Goal: Task Accomplishment & Management: Use online tool/utility

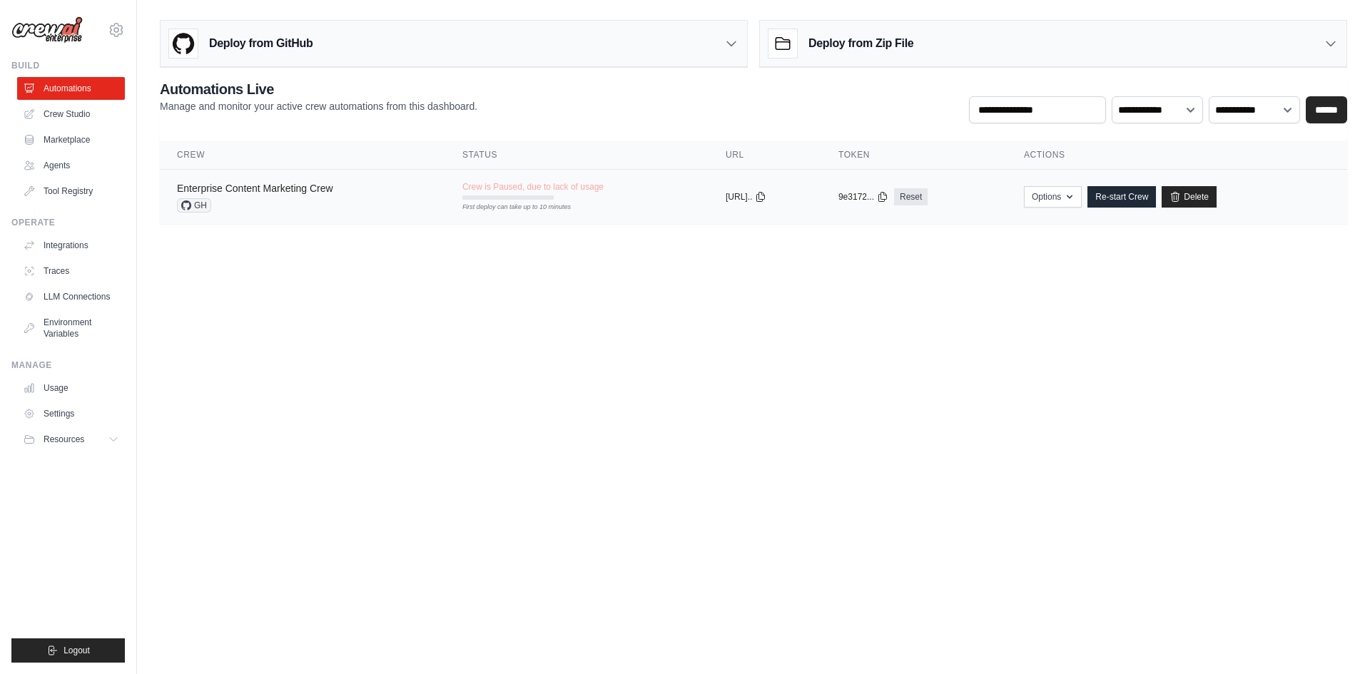
click at [305, 186] on link "Enterprise Content Marketing Crew" at bounding box center [255, 188] width 156 height 11
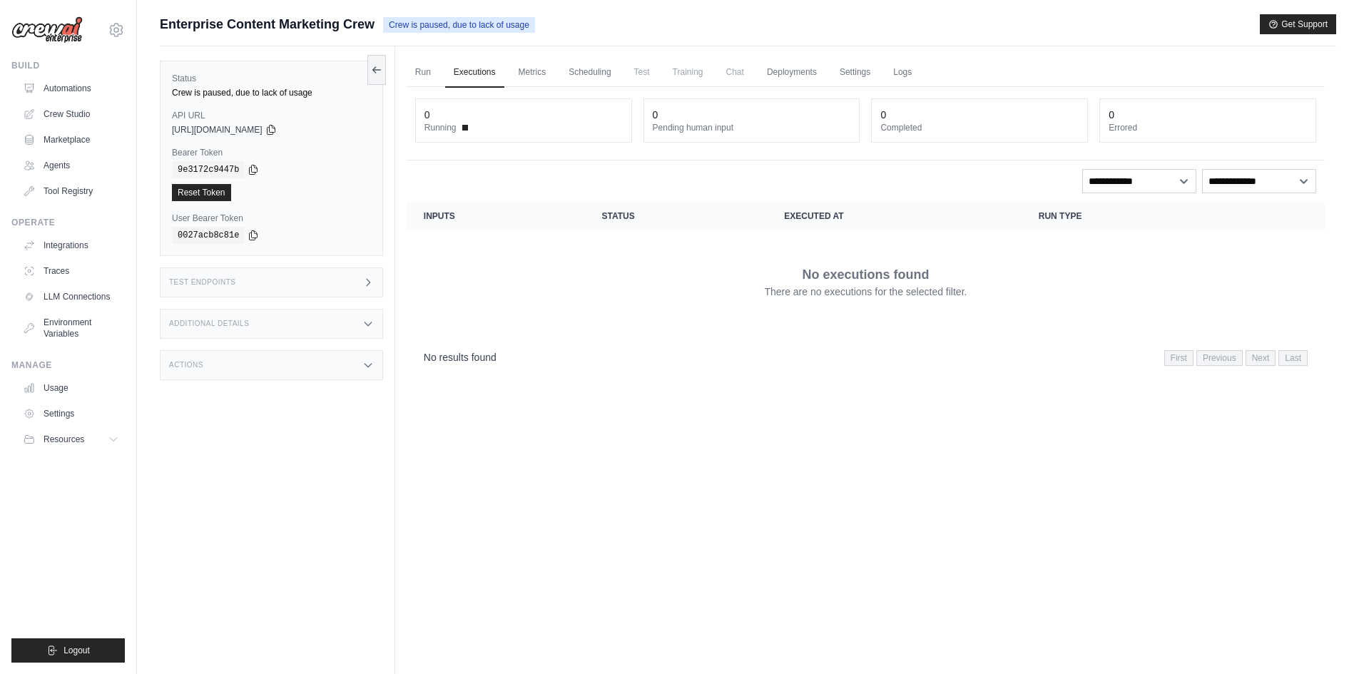
drag, startPoint x: 376, startPoint y: 68, endPoint x: 322, endPoint y: 83, distance: 55.8
click at [375, 68] on icon at bounding box center [376, 69] width 11 height 11
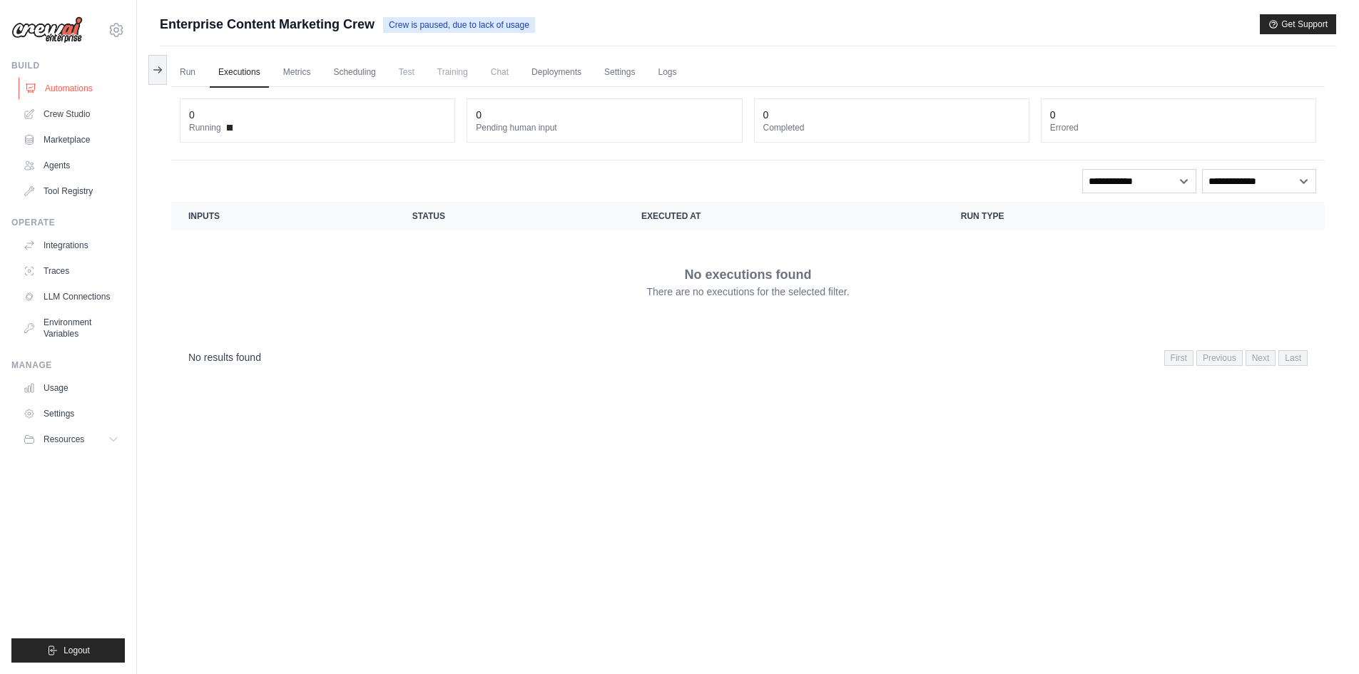
click at [85, 85] on link "Automations" at bounding box center [73, 88] width 108 height 23
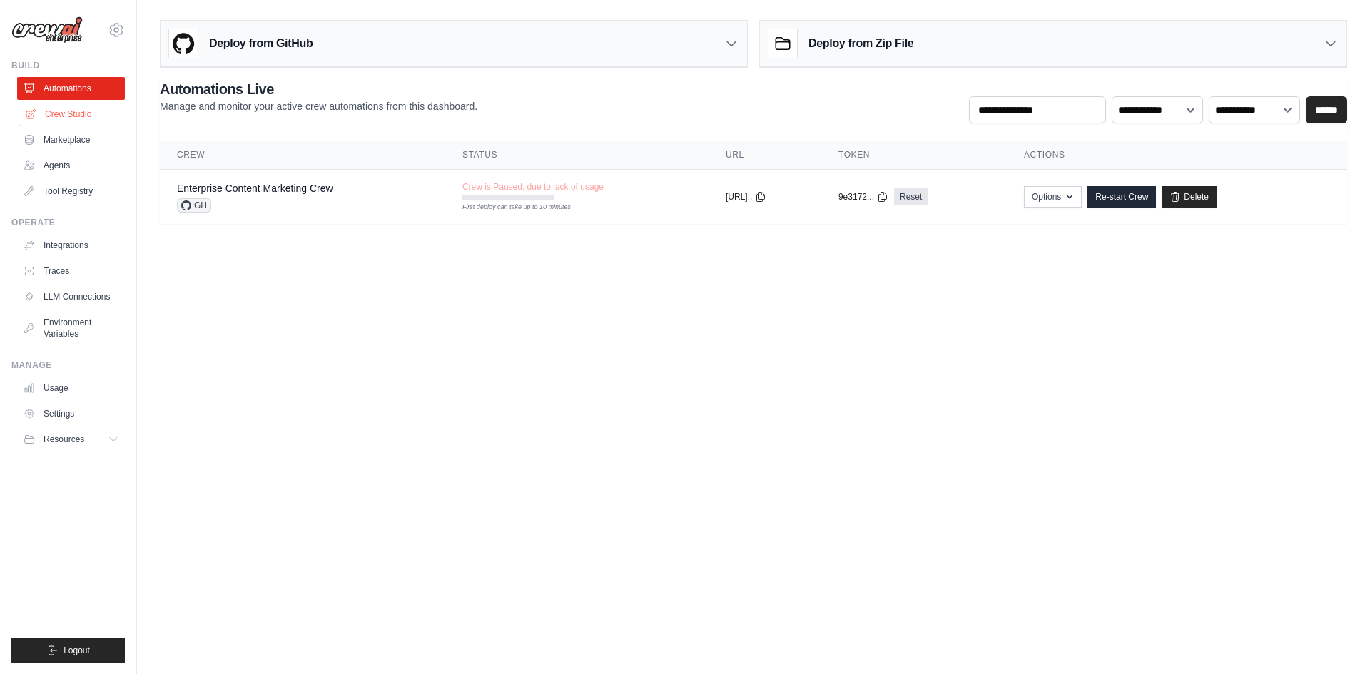
click at [71, 121] on link "Crew Studio" at bounding box center [73, 114] width 108 height 23
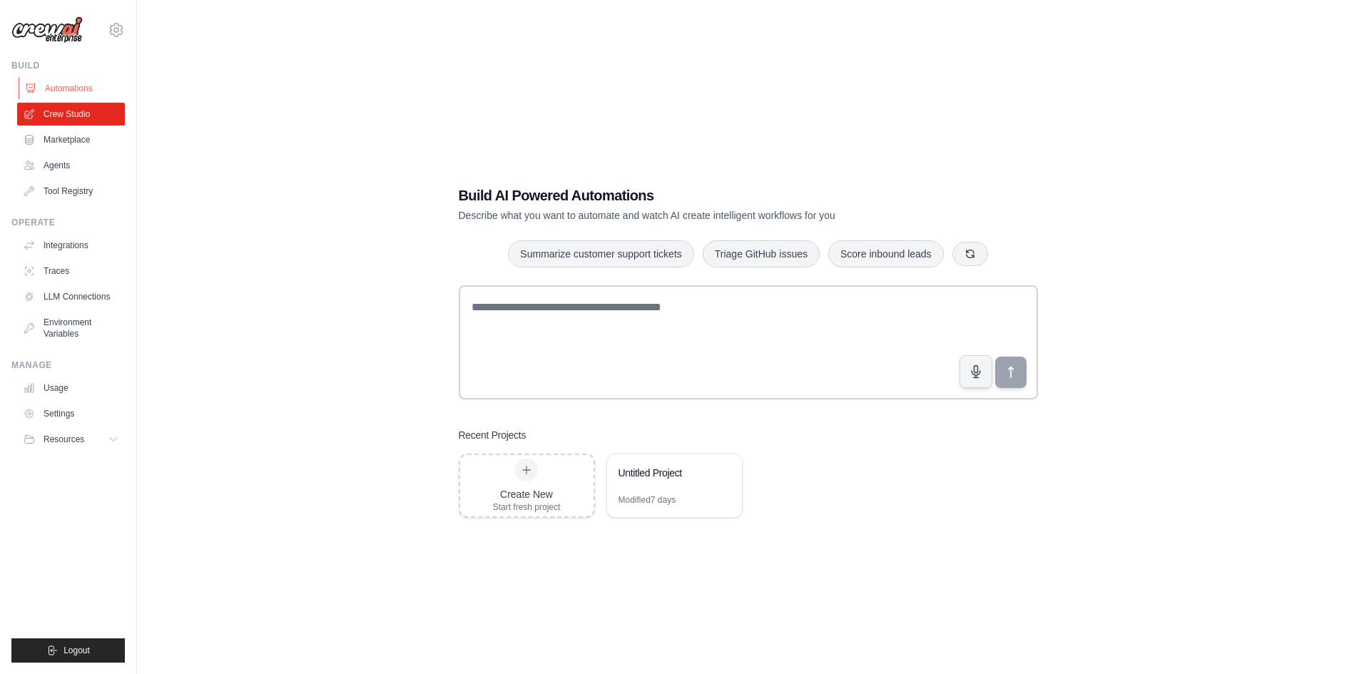
click at [83, 83] on link "Automations" at bounding box center [73, 88] width 108 height 23
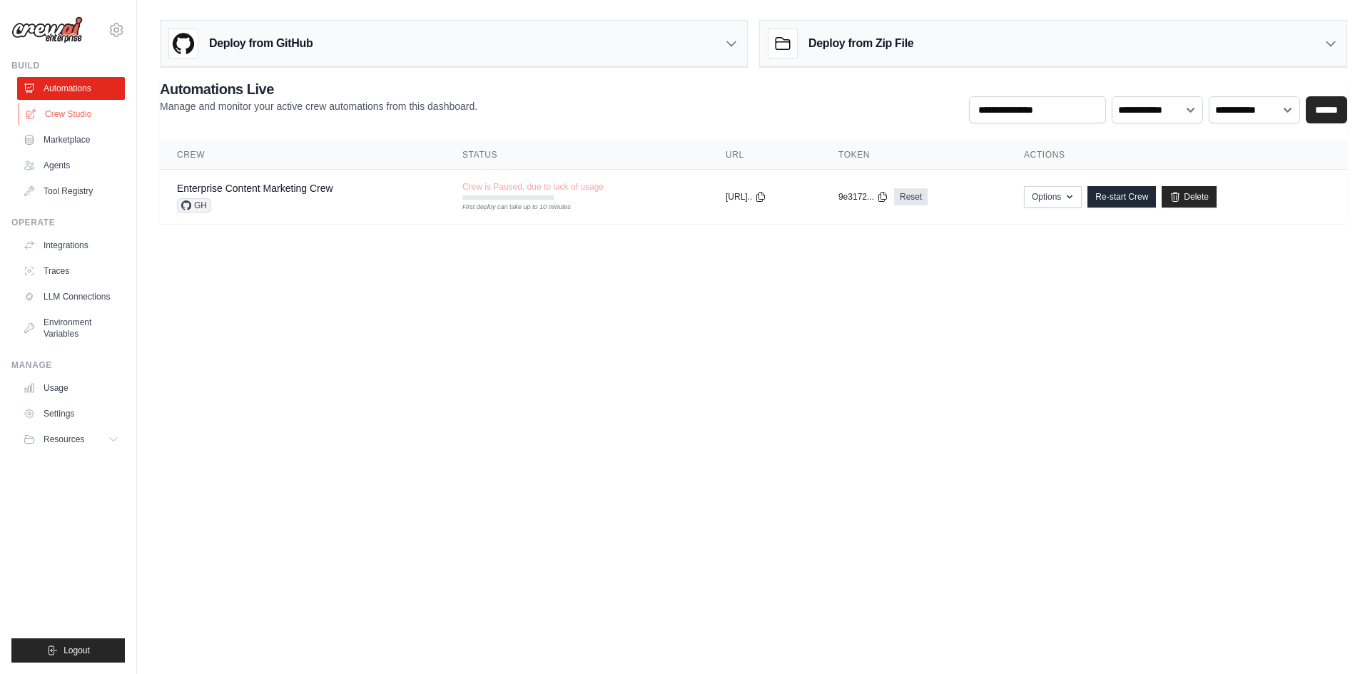
click at [79, 116] on link "Crew Studio" at bounding box center [73, 114] width 108 height 23
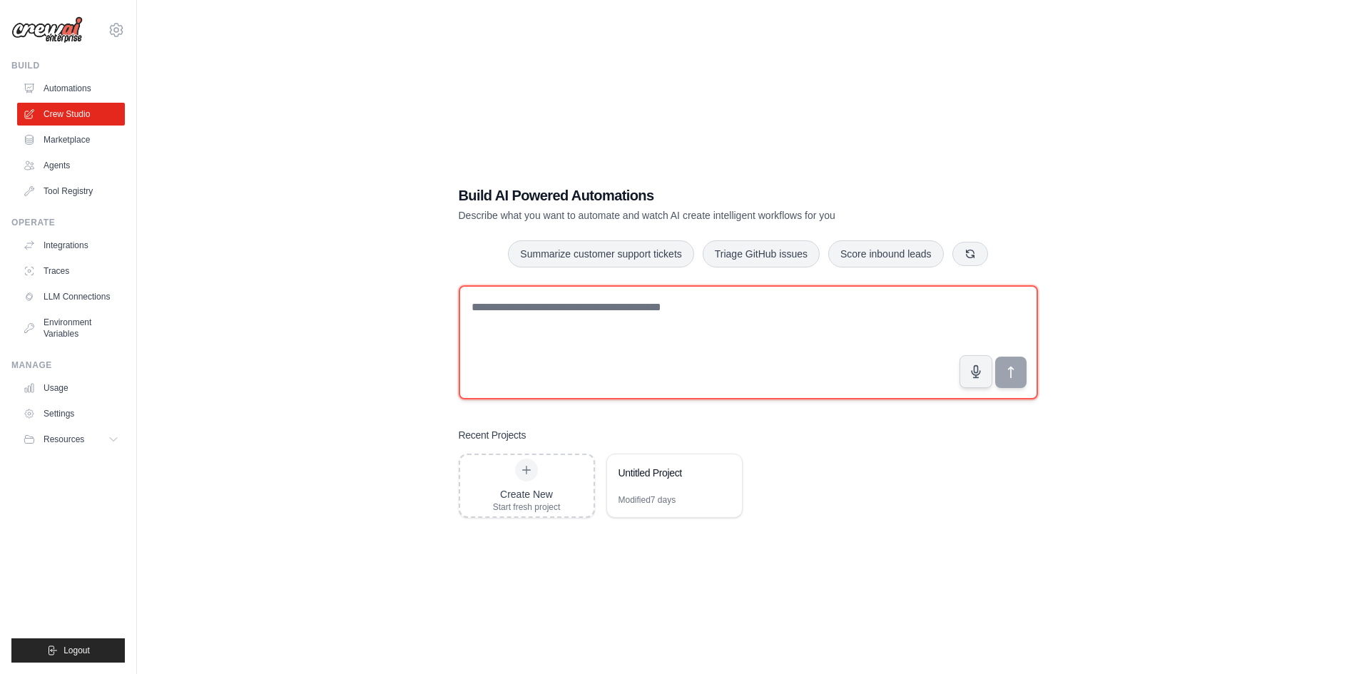
click at [564, 311] on textarea at bounding box center [748, 342] width 579 height 114
type textarea "*"
type textarea "**********"
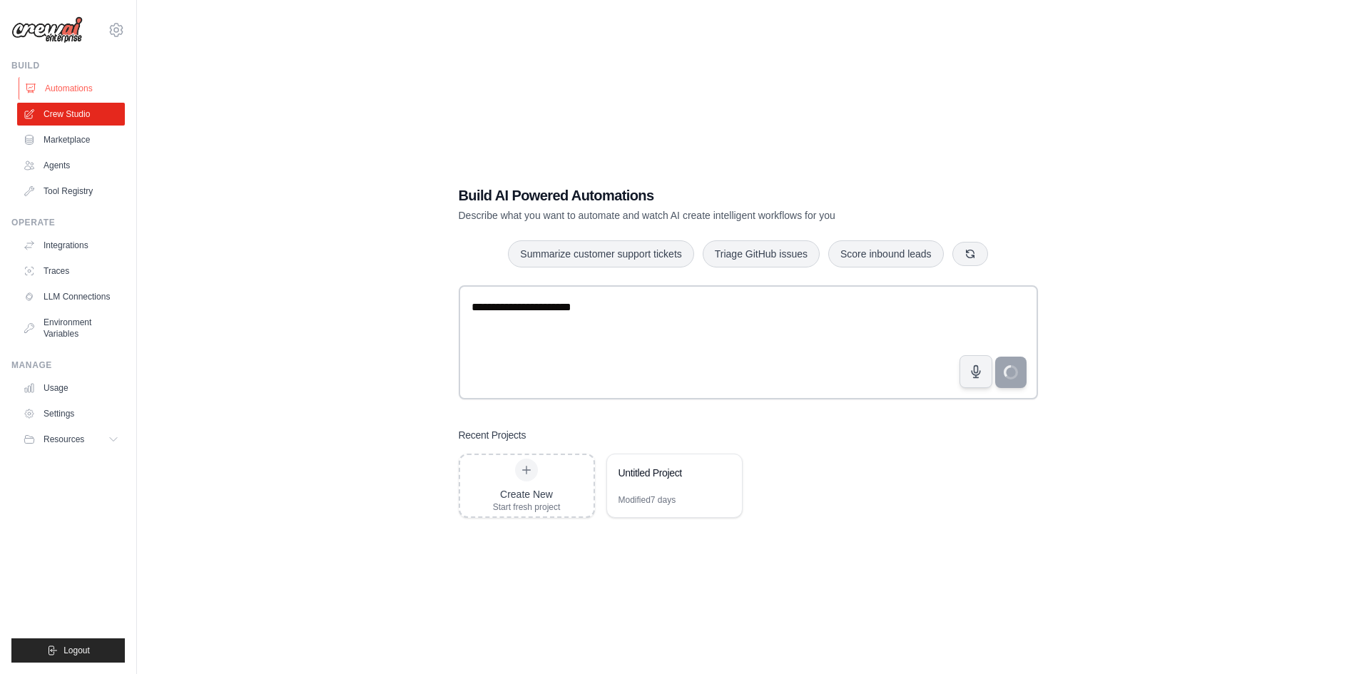
click at [55, 88] on link "Automations" at bounding box center [73, 88] width 108 height 23
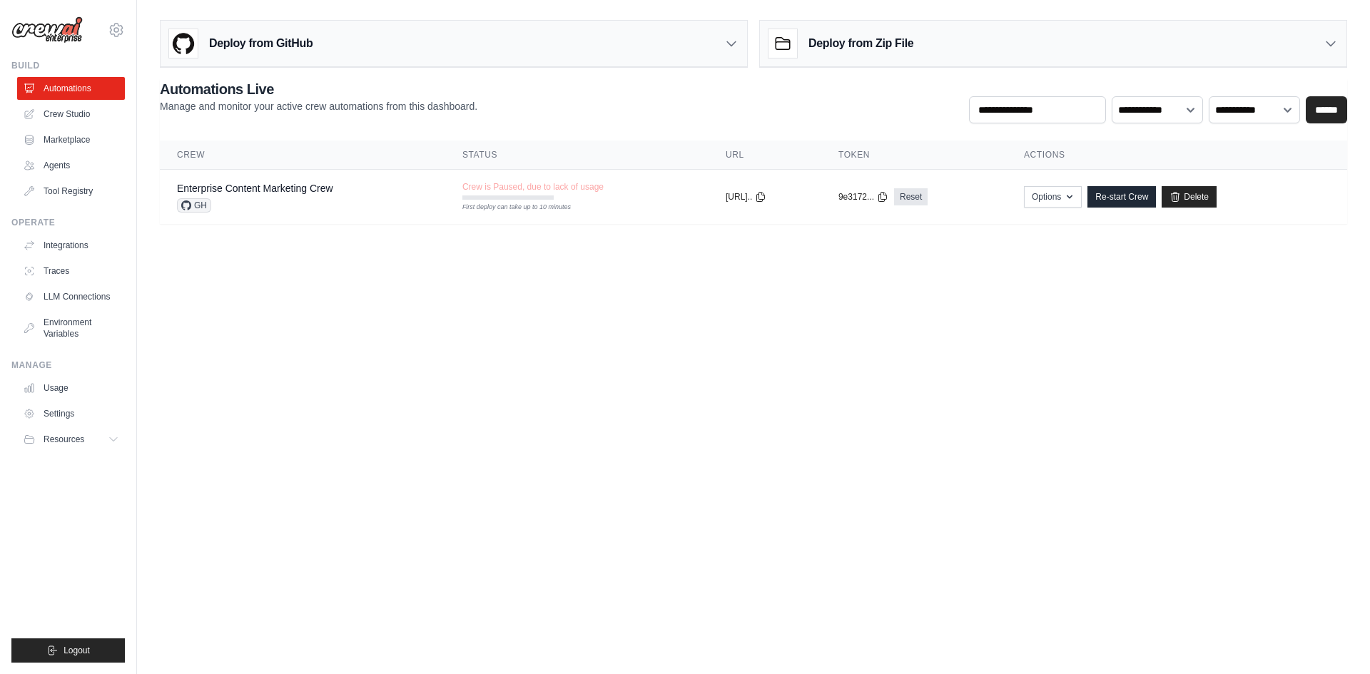
drag, startPoint x: 545, startPoint y: 310, endPoint x: 177, endPoint y: 164, distance: 395.8
click at [639, 336] on body "k.winiarski00@gmail.com Settings Build Automations Crew Studio" at bounding box center [685, 337] width 1370 height 674
click at [76, 114] on link "Crew Studio" at bounding box center [73, 114] width 108 height 23
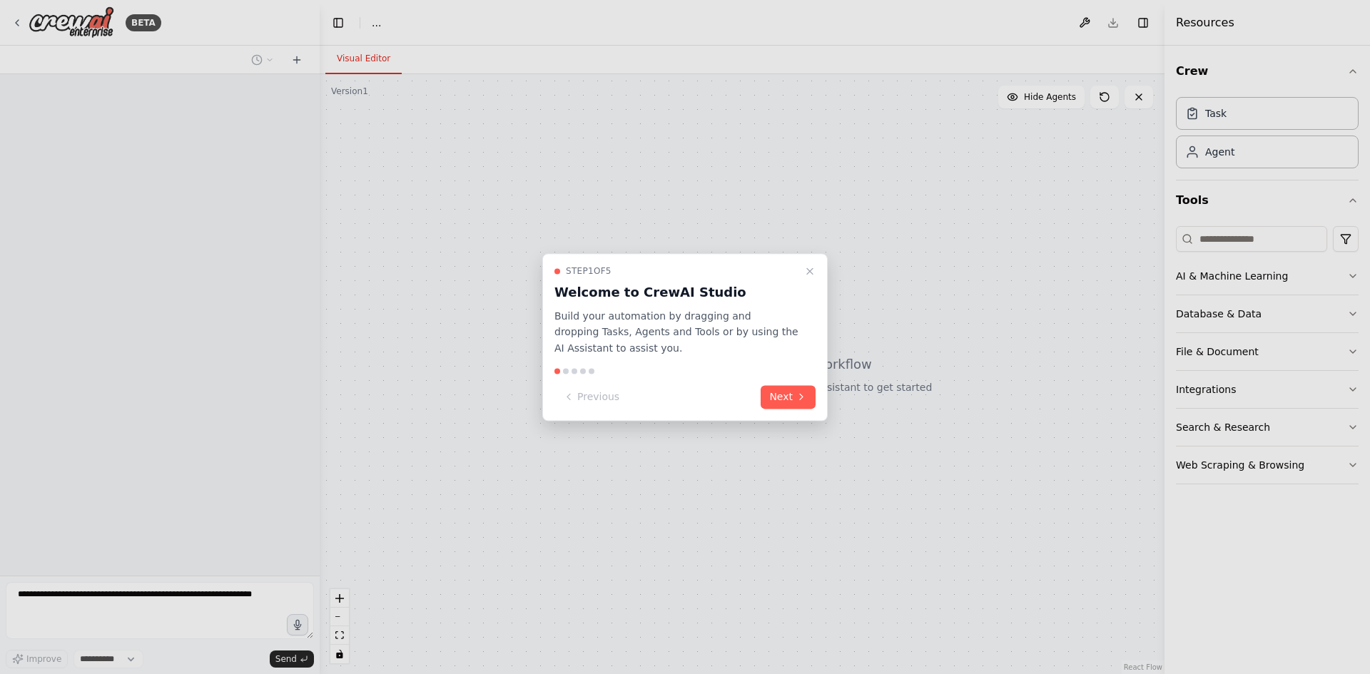
select select "****"
click at [804, 399] on icon at bounding box center [800, 397] width 11 height 11
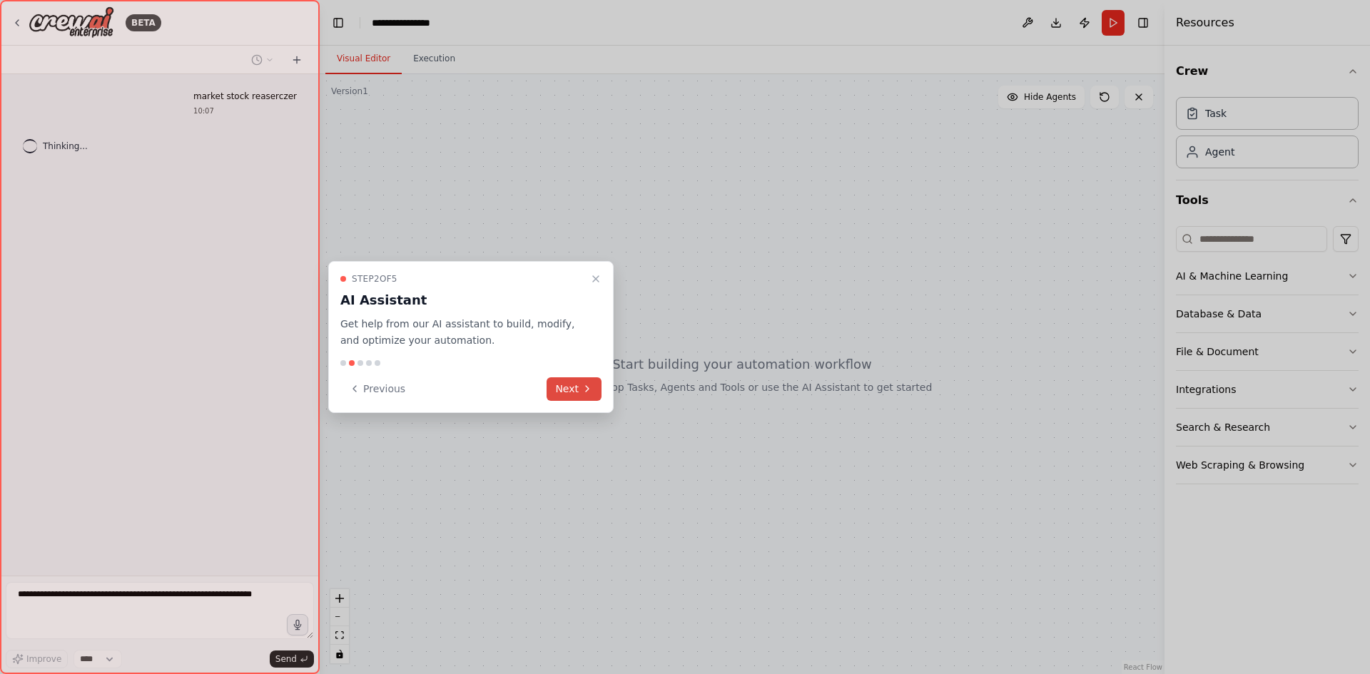
click at [580, 380] on button "Next" at bounding box center [573, 389] width 55 height 24
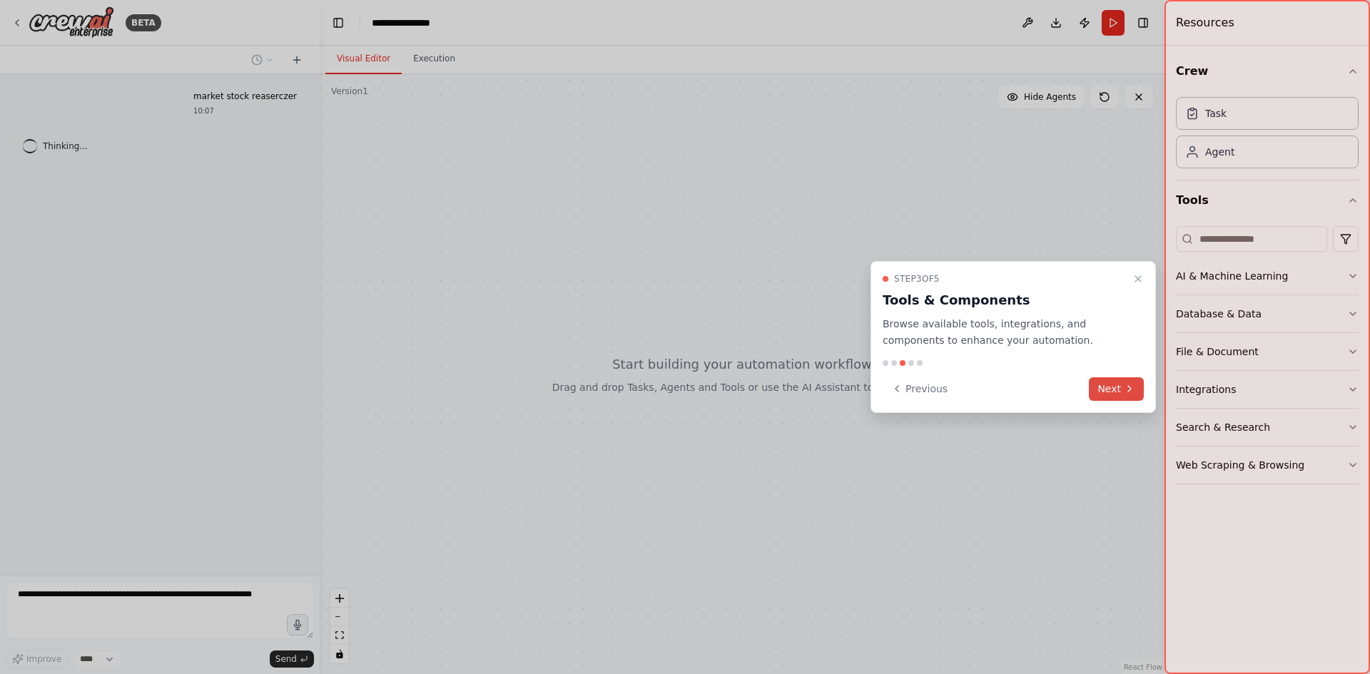
click at [1124, 385] on icon at bounding box center [1129, 388] width 11 height 11
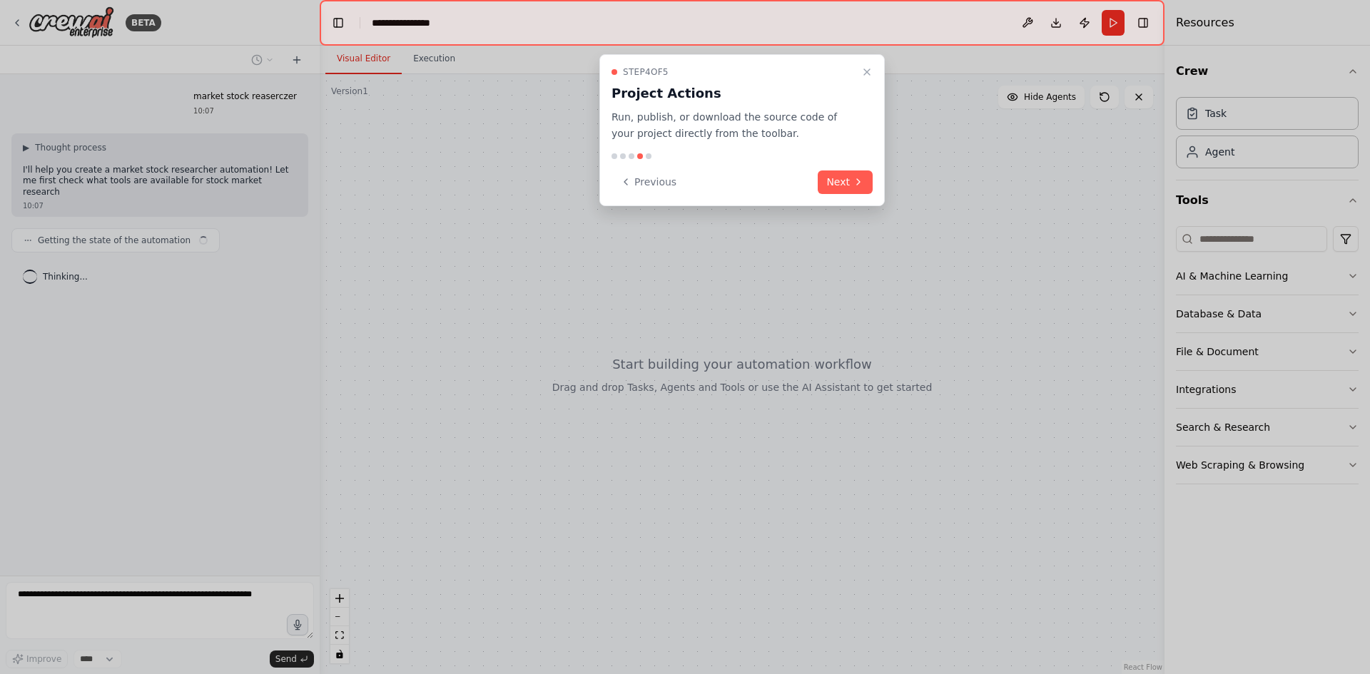
click at [840, 182] on button "Next" at bounding box center [845, 183] width 55 height 24
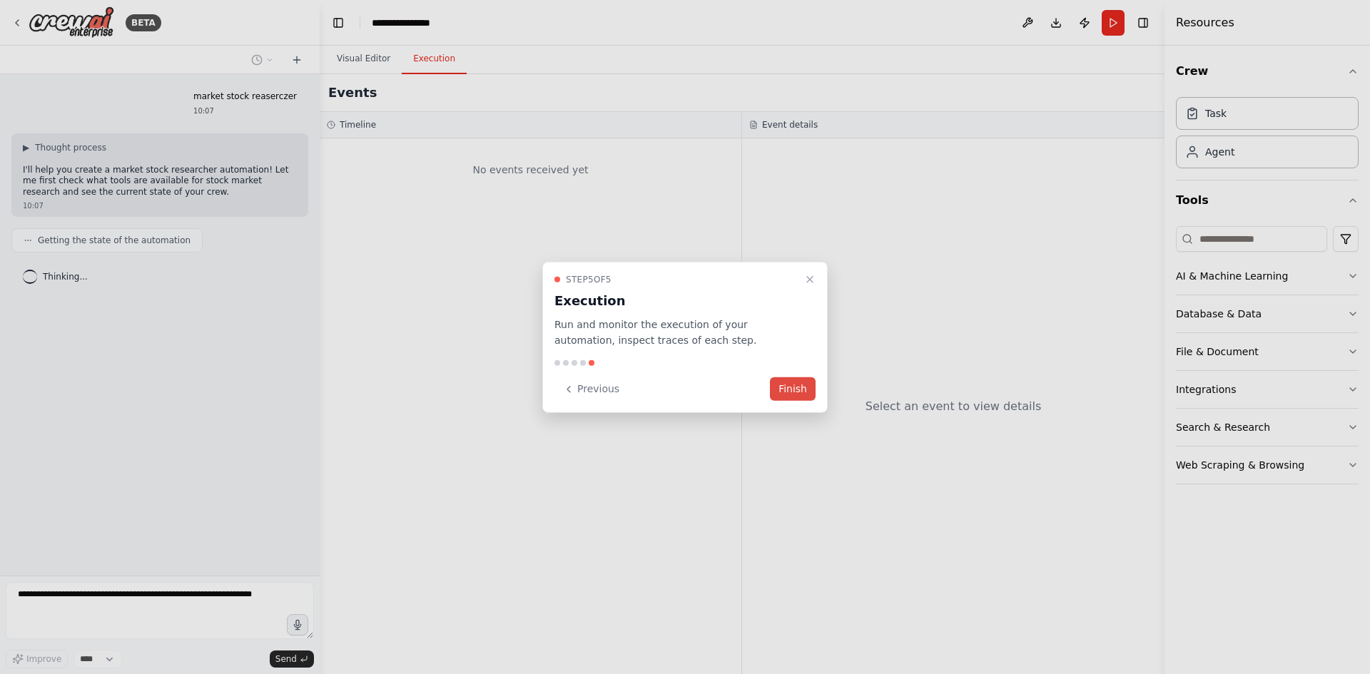
click at [800, 398] on button "Finish" at bounding box center [793, 389] width 46 height 24
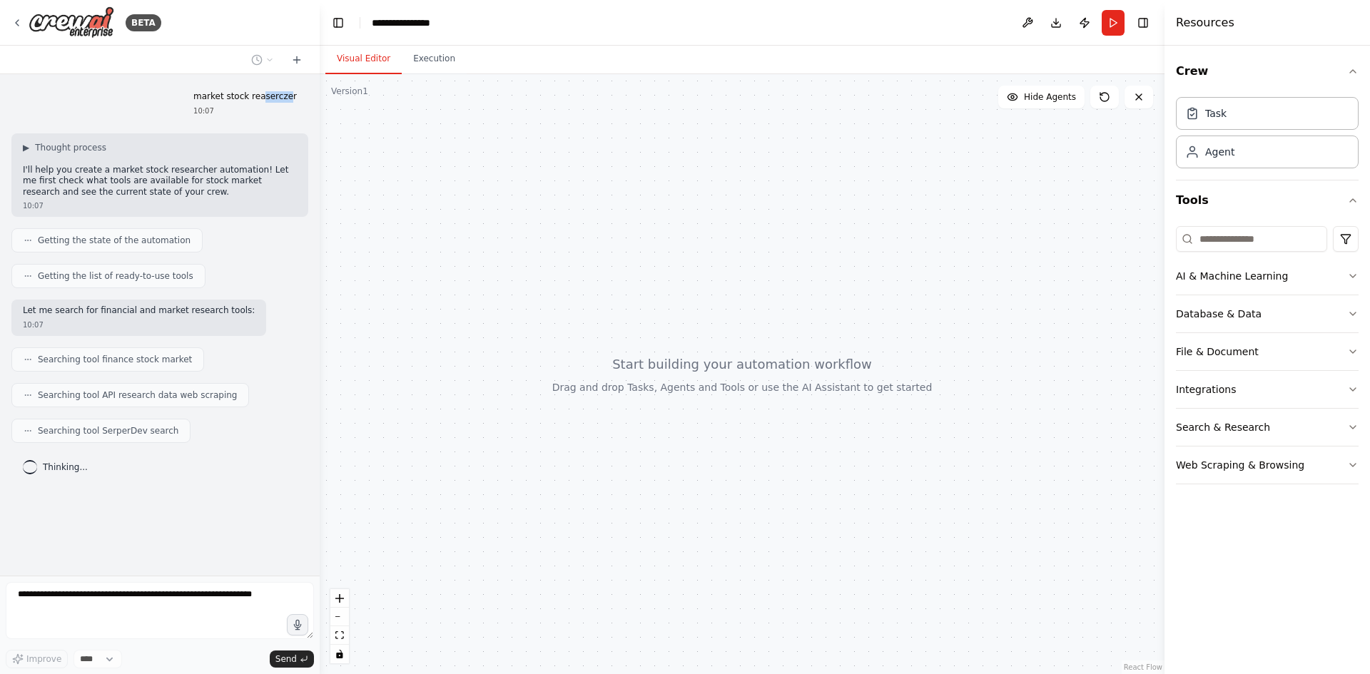
drag, startPoint x: 270, startPoint y: 98, endPoint x: 294, endPoint y: 98, distance: 24.3
click at [294, 98] on p "market stock reaserczer" at bounding box center [244, 96] width 103 height 11
click at [291, 113] on div "10:07" at bounding box center [244, 111] width 103 height 11
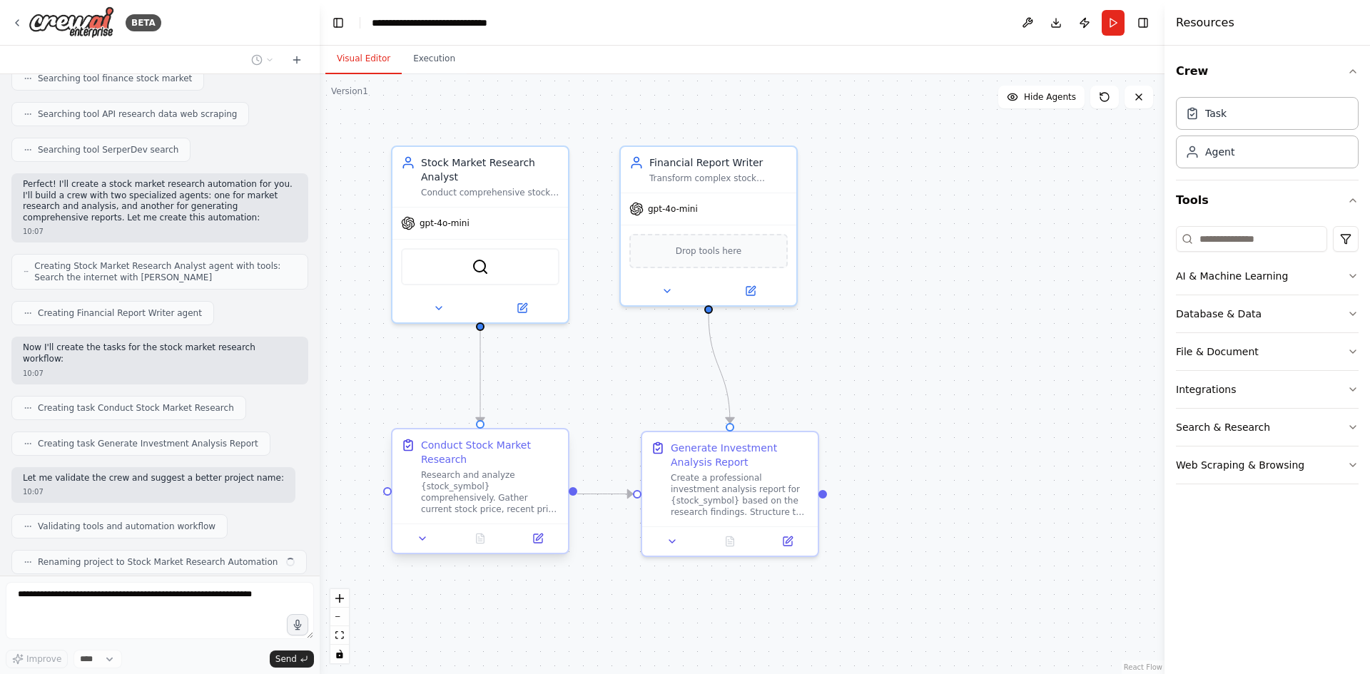
scroll to position [317, 0]
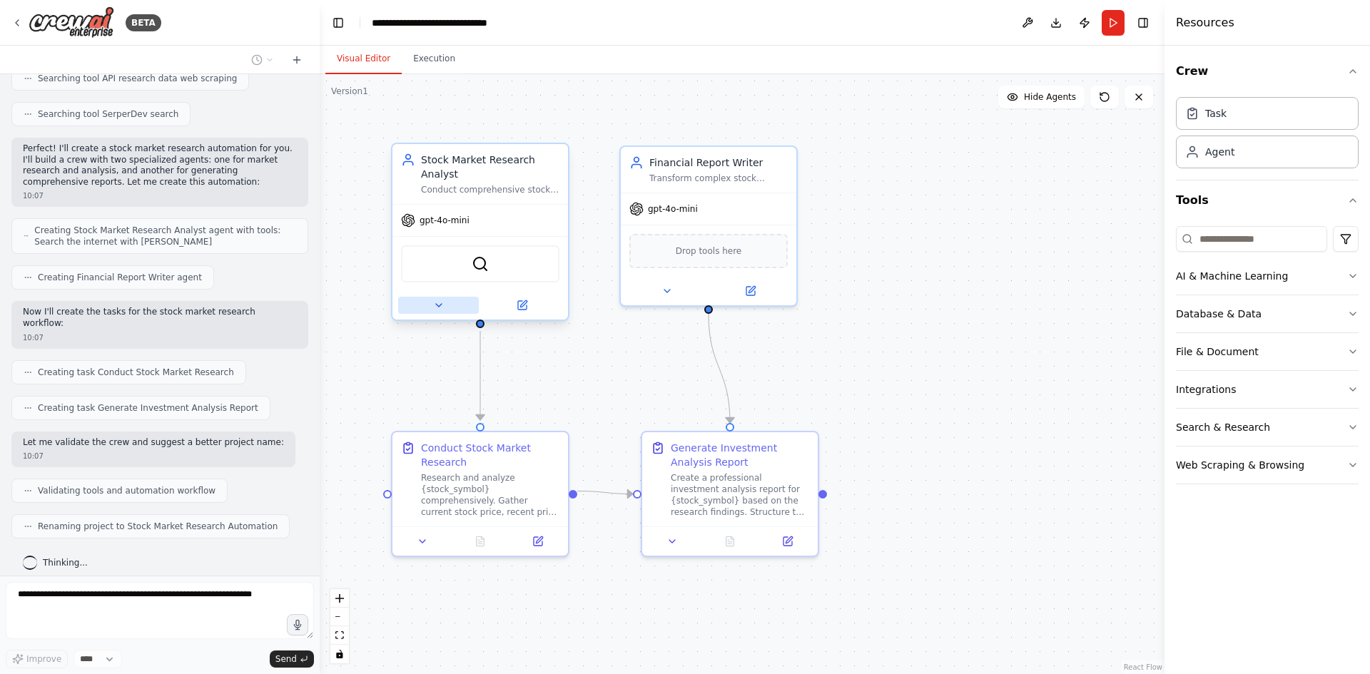
click at [444, 302] on icon at bounding box center [438, 305] width 11 height 11
click at [433, 300] on icon at bounding box center [438, 305] width 11 height 11
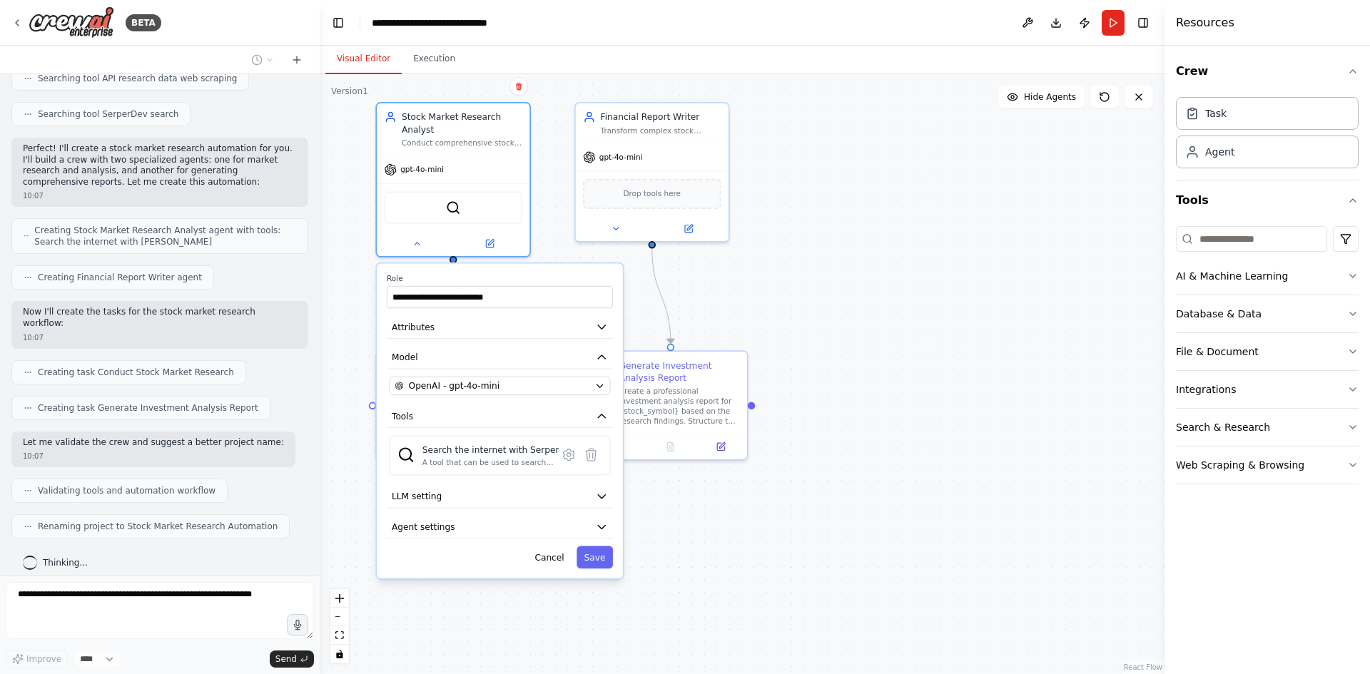
drag, startPoint x: 984, startPoint y: 399, endPoint x: 945, endPoint y: 302, distance: 104.0
click at [950, 297] on div ".deletable-edge-delete-btn { width: 20px; height: 20px; border: 0px solid #ffff…" at bounding box center [742, 374] width 845 height 600
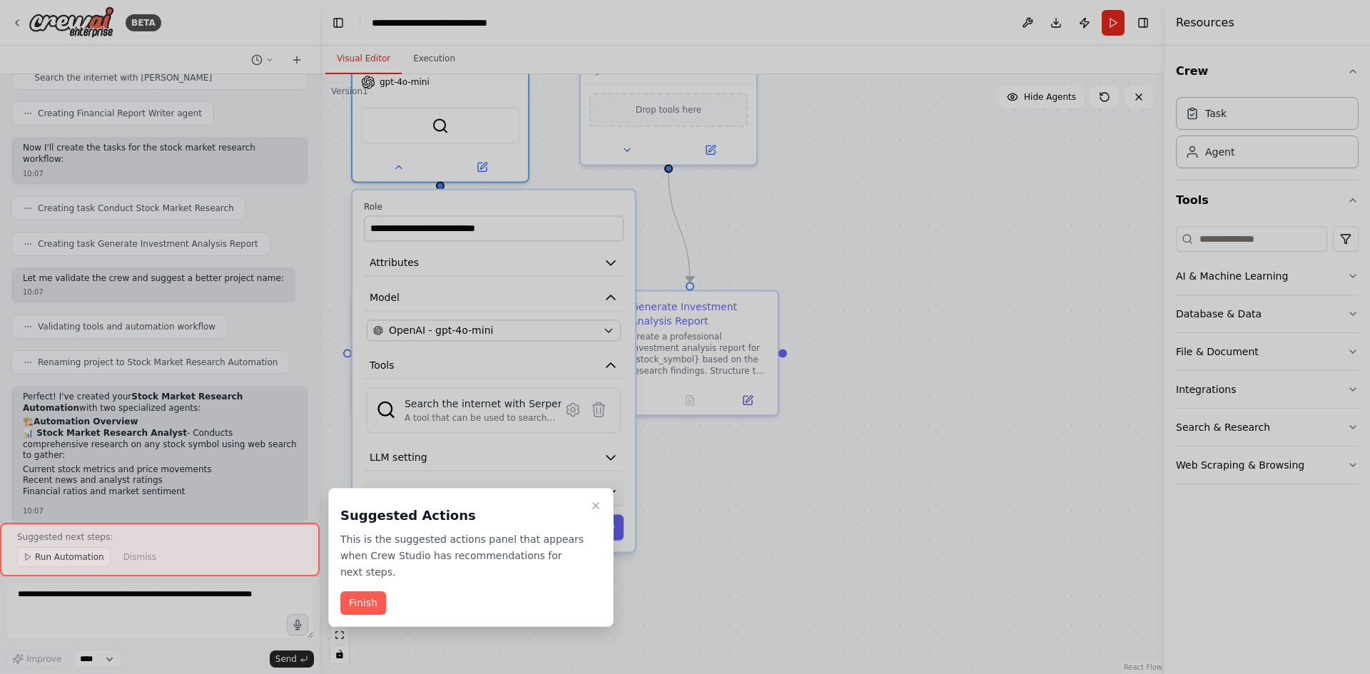
click at [594, 502] on icon "Close walkthrough" at bounding box center [595, 505] width 11 height 11
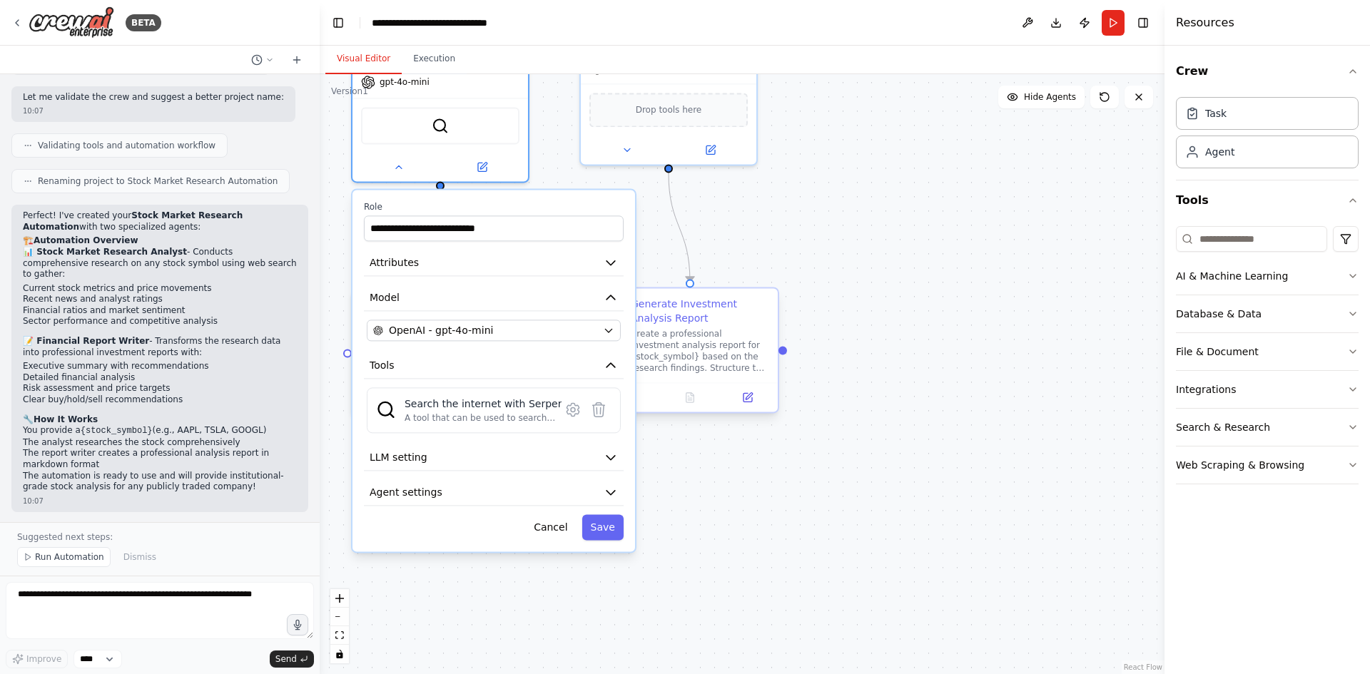
scroll to position [628, 0]
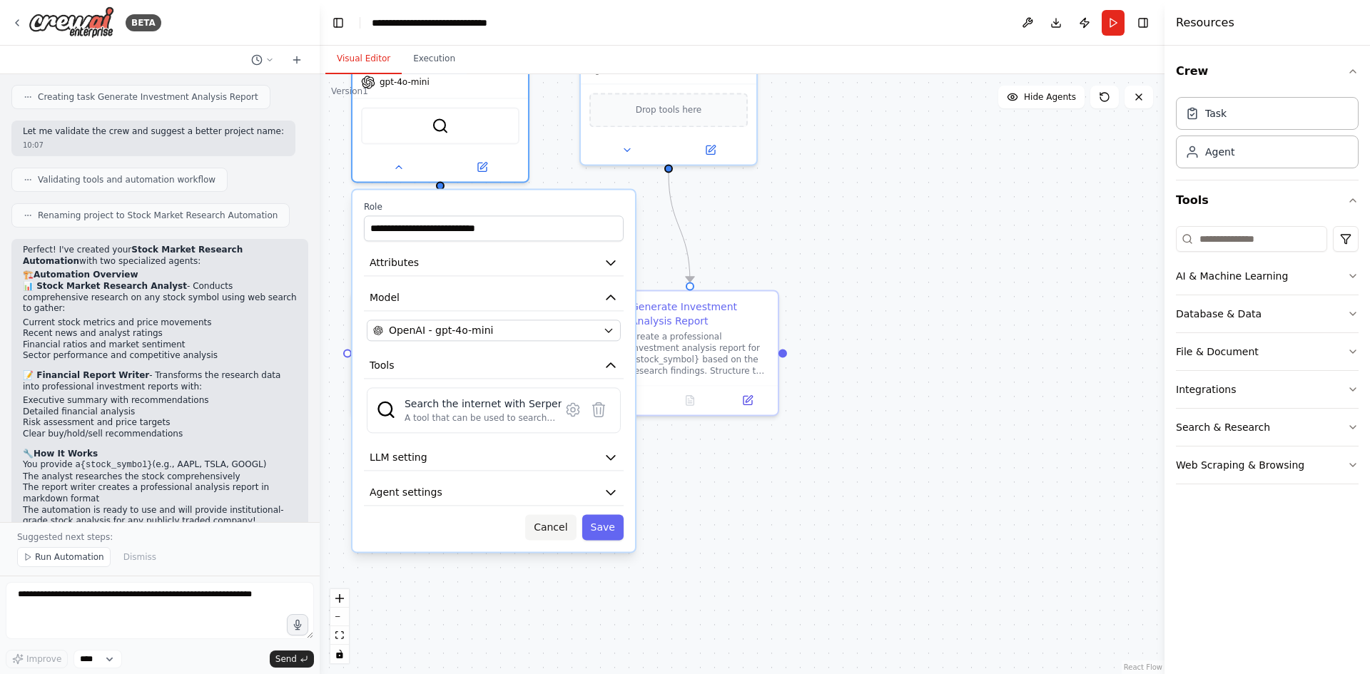
click at [554, 528] on button "Cancel" at bounding box center [550, 527] width 51 height 26
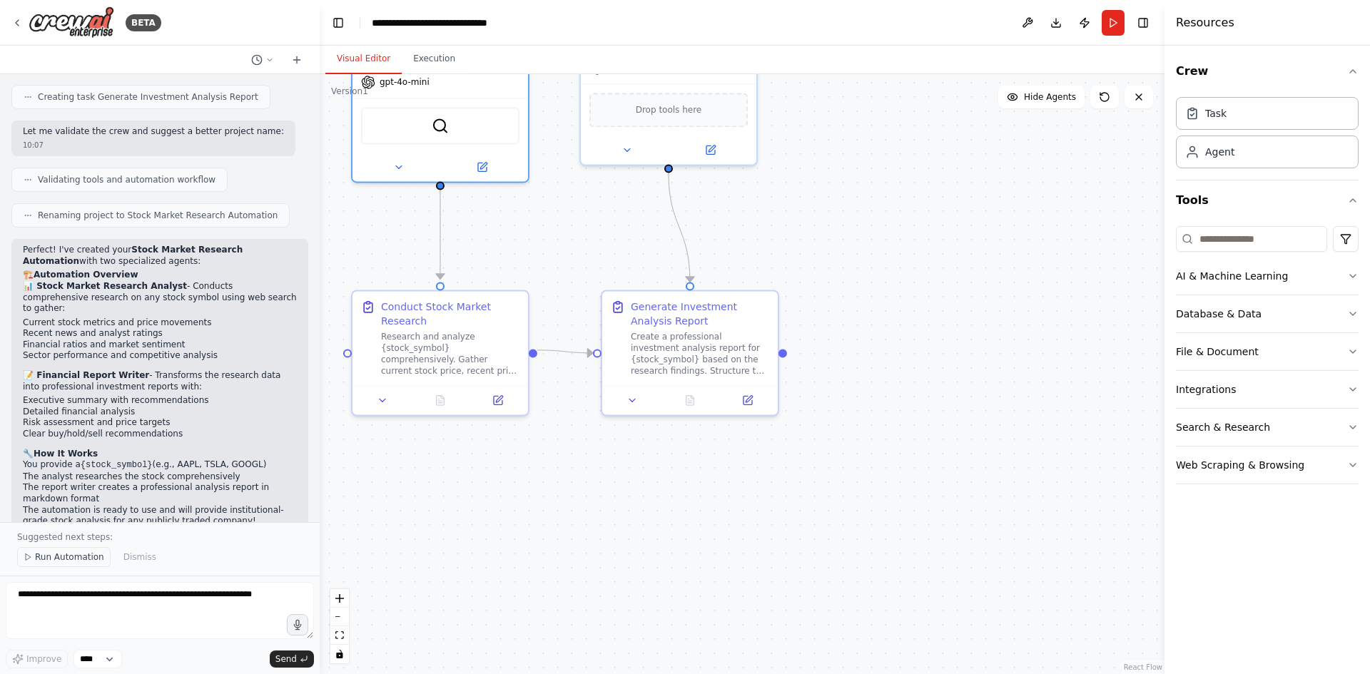
click at [75, 558] on span "Run Automation" at bounding box center [69, 556] width 69 height 11
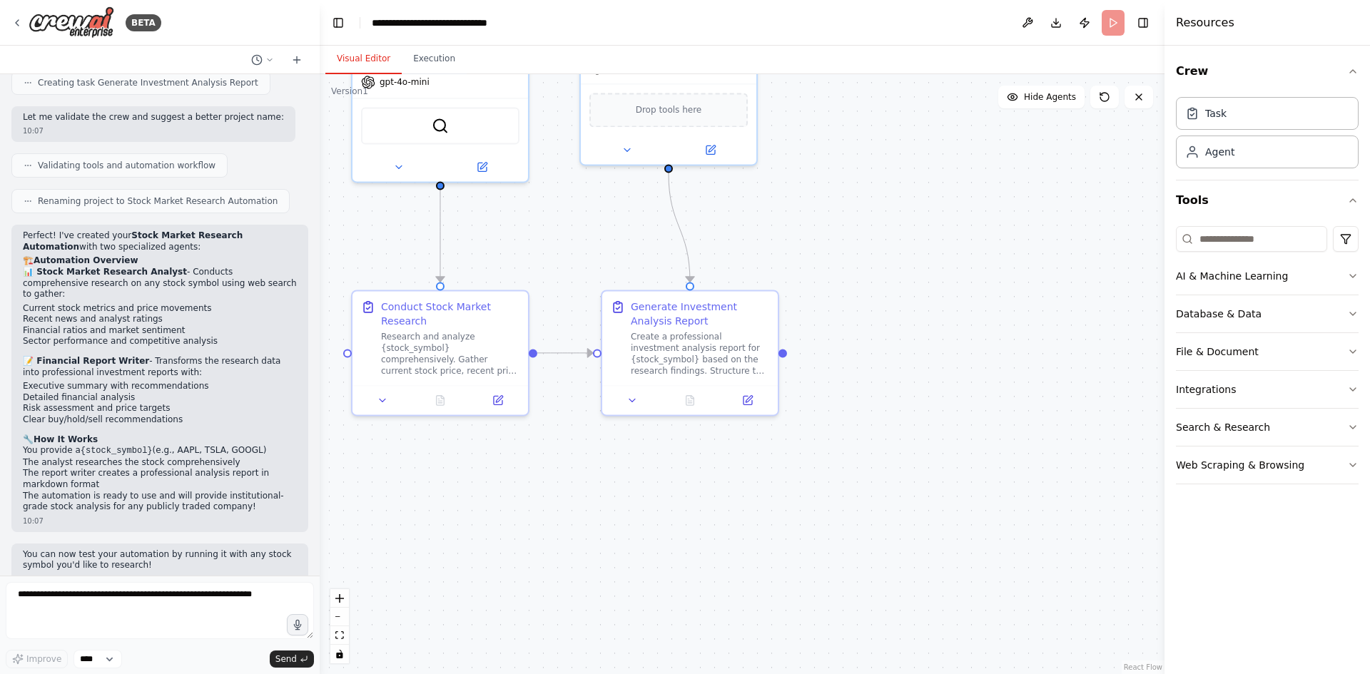
scroll to position [646, 0]
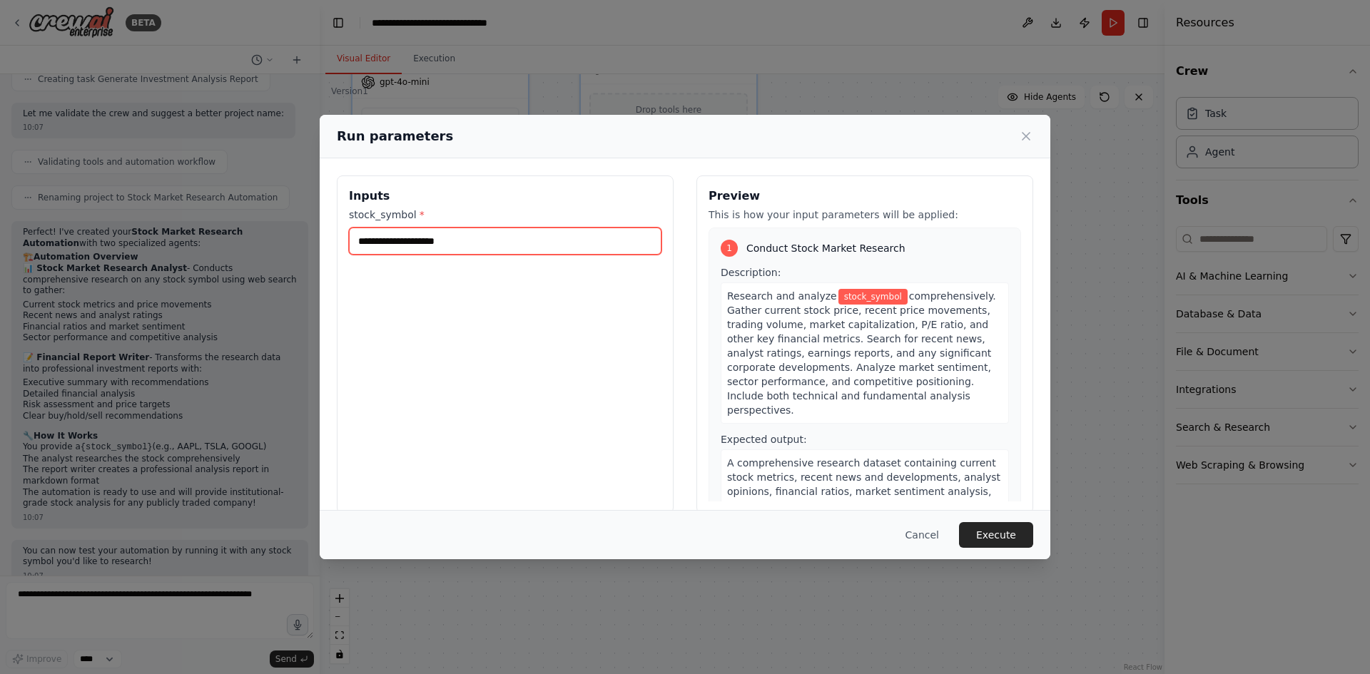
click at [479, 231] on input "stock_symbol *" at bounding box center [505, 241] width 312 height 27
type input "****"
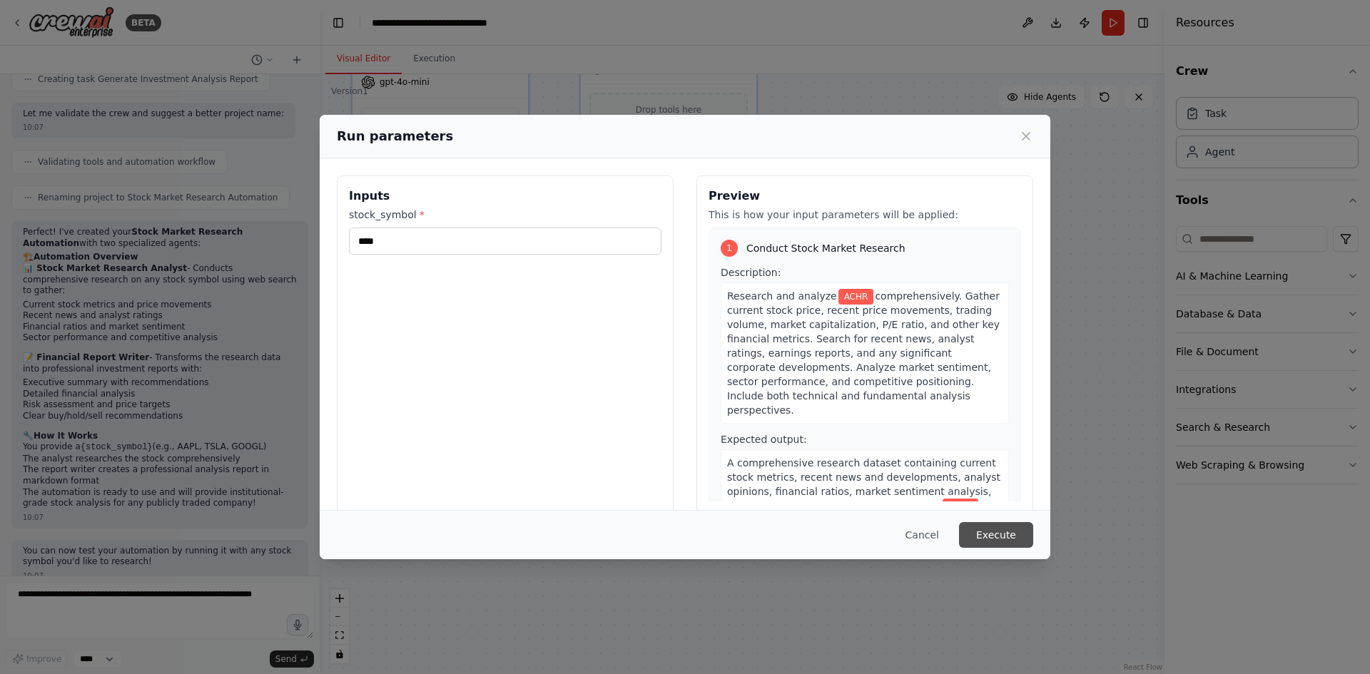
click at [1016, 536] on button "Execute" at bounding box center [996, 535] width 74 height 26
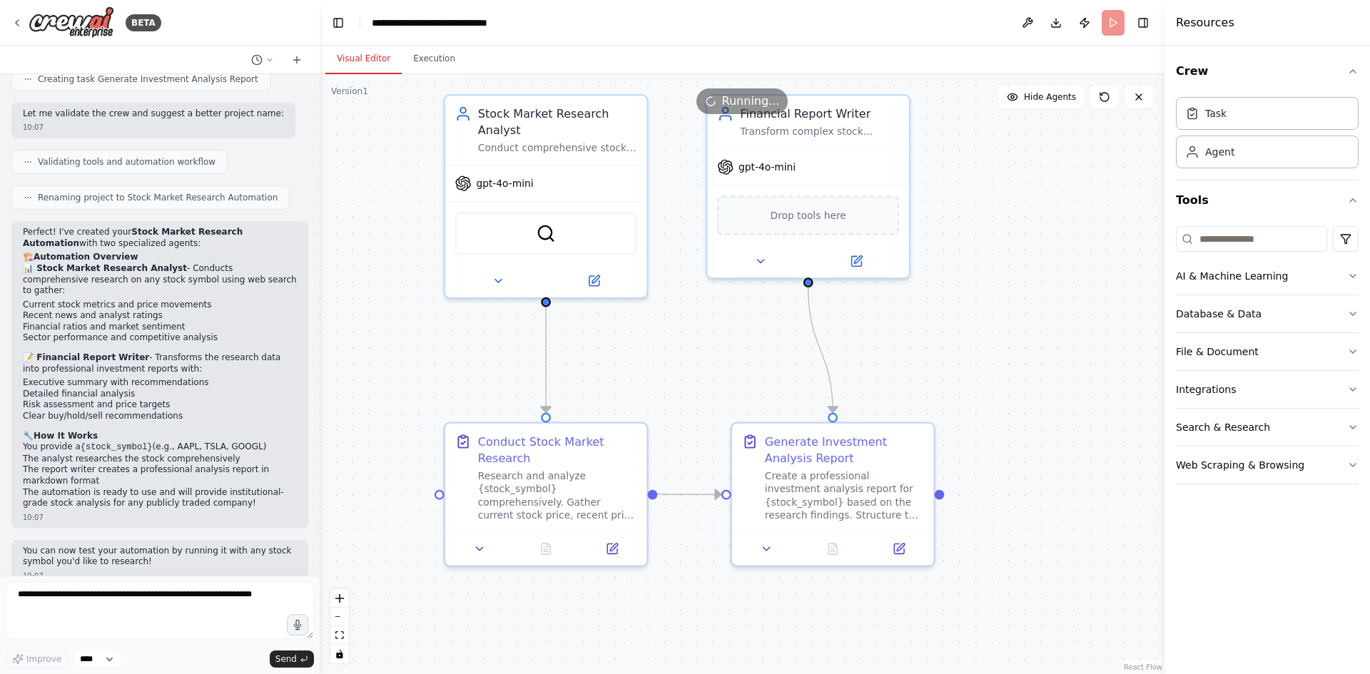
drag, startPoint x: 925, startPoint y: 455, endPoint x: 1089, endPoint y: 578, distance: 204.9
click at [1101, 609] on div ".deletable-edge-delete-btn { width: 20px; height: 20px; border: 0px solid #ffff…" at bounding box center [742, 374] width 845 height 600
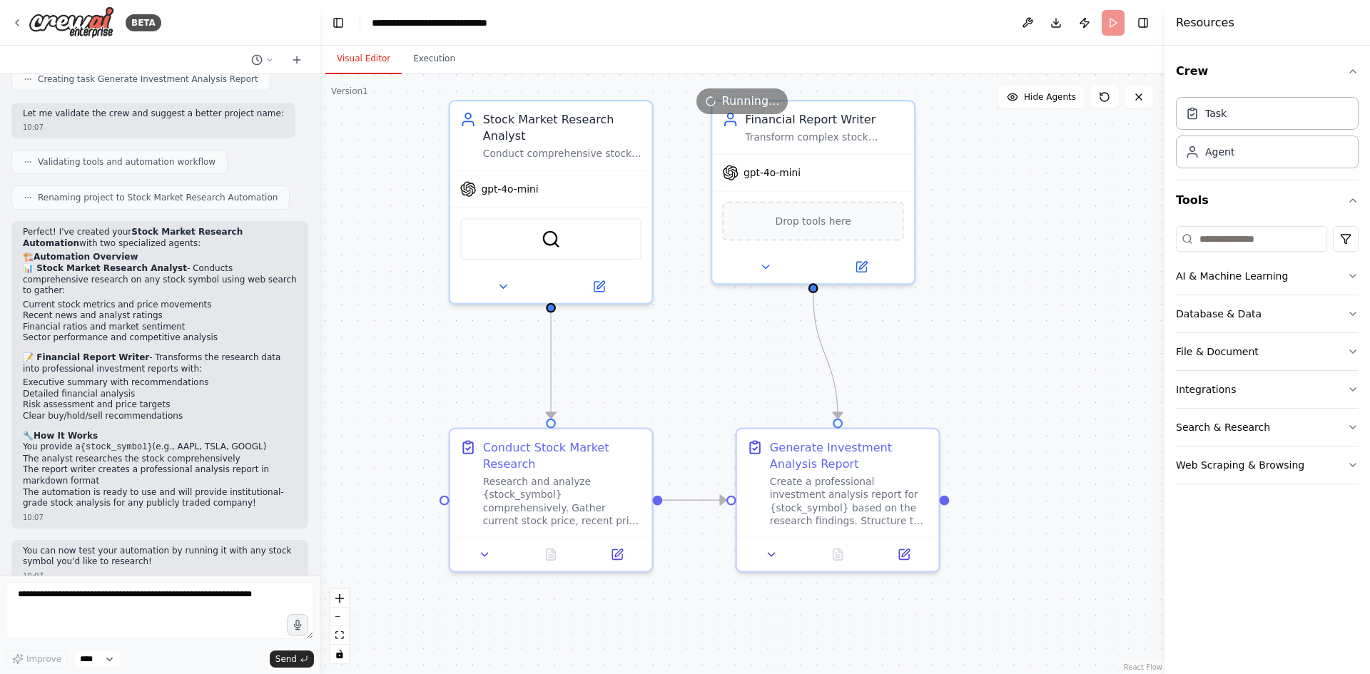
drag, startPoint x: 1043, startPoint y: 363, endPoint x: 1044, endPoint y: 425, distance: 62.1
click at [1045, 424] on div ".deletable-edge-delete-btn { width: 20px; height: 20px; border: 0px solid #ffff…" at bounding box center [742, 374] width 845 height 600
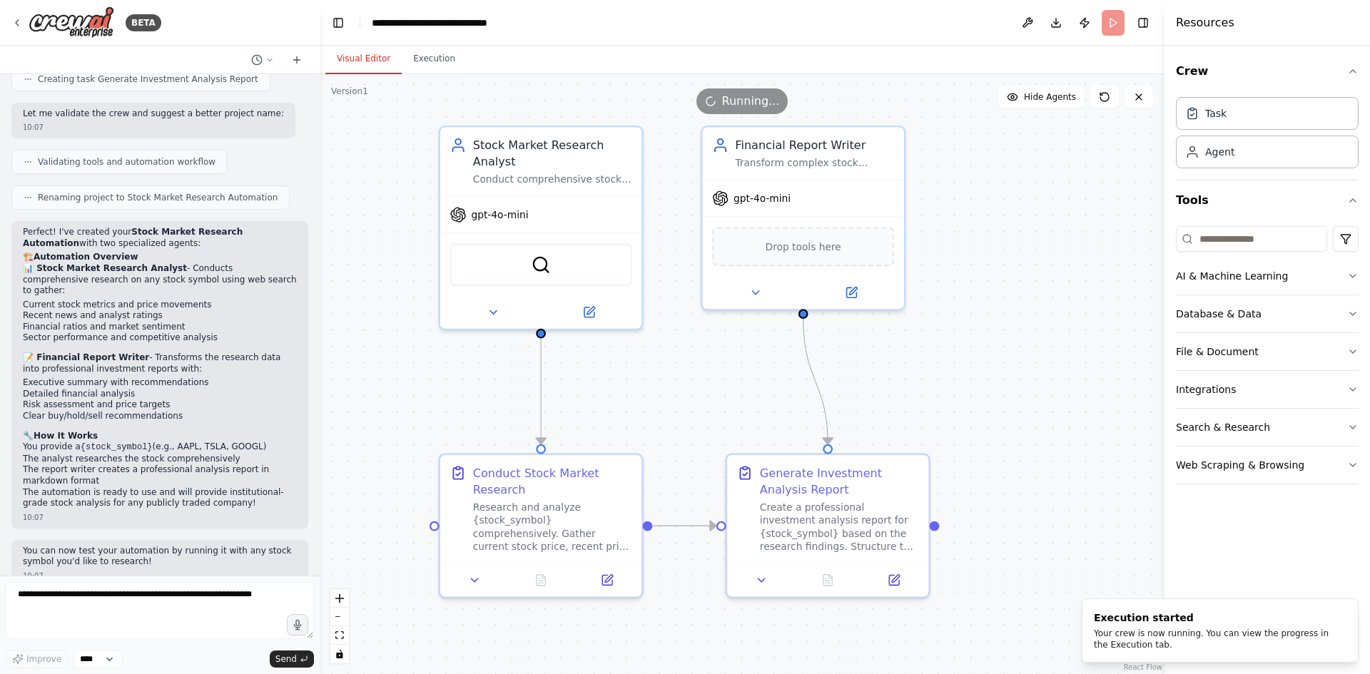
drag, startPoint x: 1046, startPoint y: 425, endPoint x: 1038, endPoint y: 392, distance: 33.7
click at [1038, 392] on div ".deletable-edge-delete-btn { width: 20px; height: 20px; border: 0px solid #ffff…" at bounding box center [742, 374] width 845 height 600
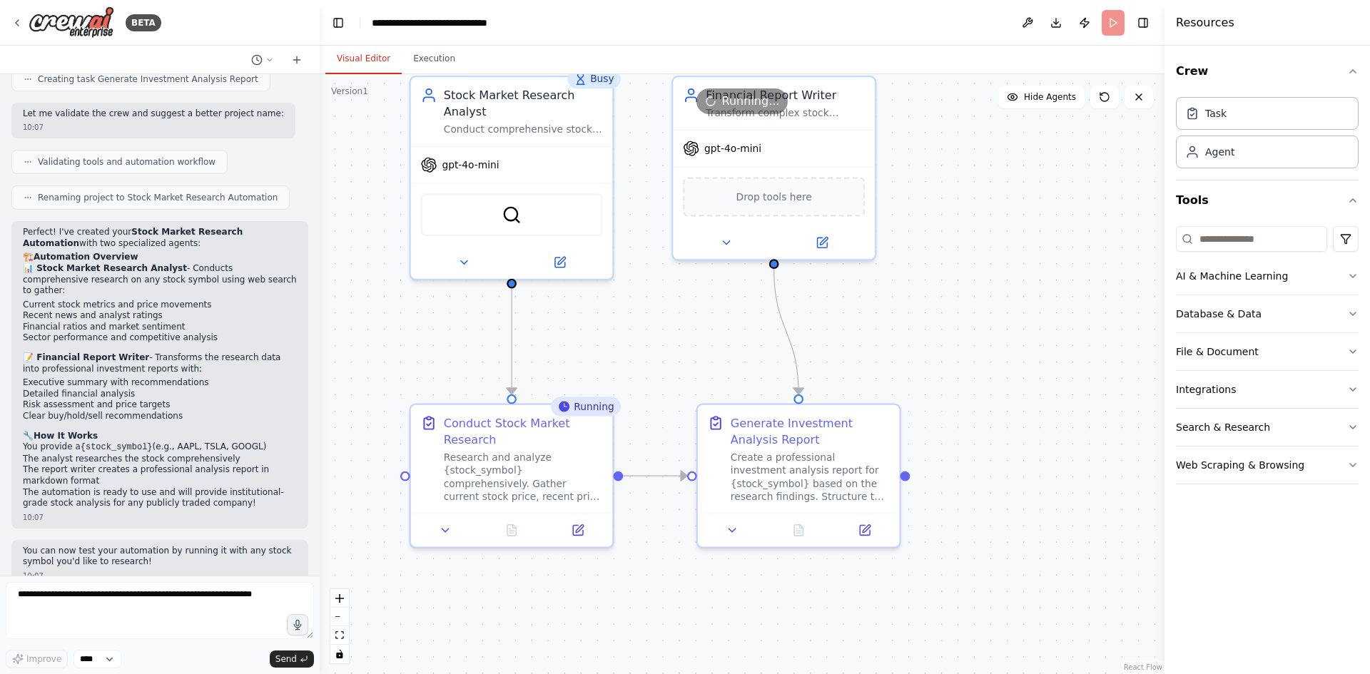
drag, startPoint x: 735, startPoint y: 626, endPoint x: 703, endPoint y: 587, distance: 50.1
click at [703, 587] on div ".deletable-edge-delete-btn { width: 20px; height: 20px; border: 0px solid #ffff…" at bounding box center [742, 374] width 845 height 600
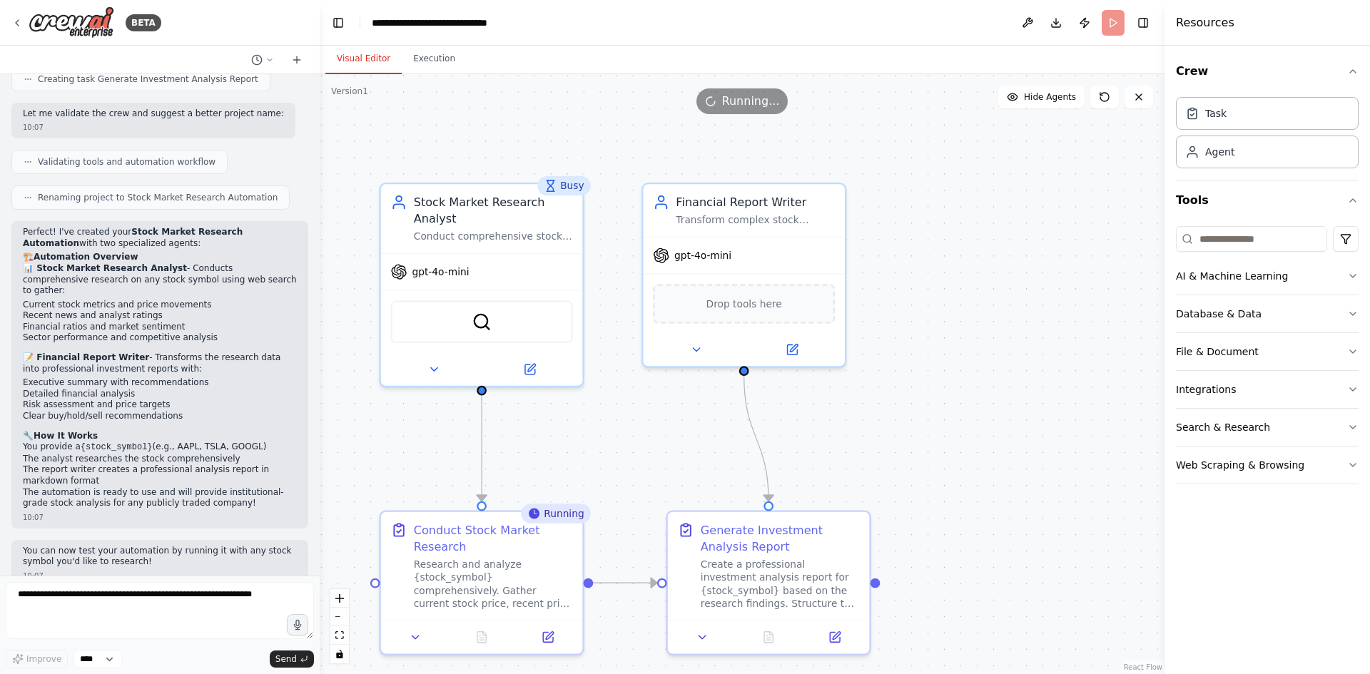
drag, startPoint x: 1021, startPoint y: 417, endPoint x: 996, endPoint y: 534, distance: 119.6
click at [996, 534] on div ".deletable-edge-delete-btn { width: 20px; height: 20px; border: 0px solid #ffff…" at bounding box center [742, 374] width 845 height 600
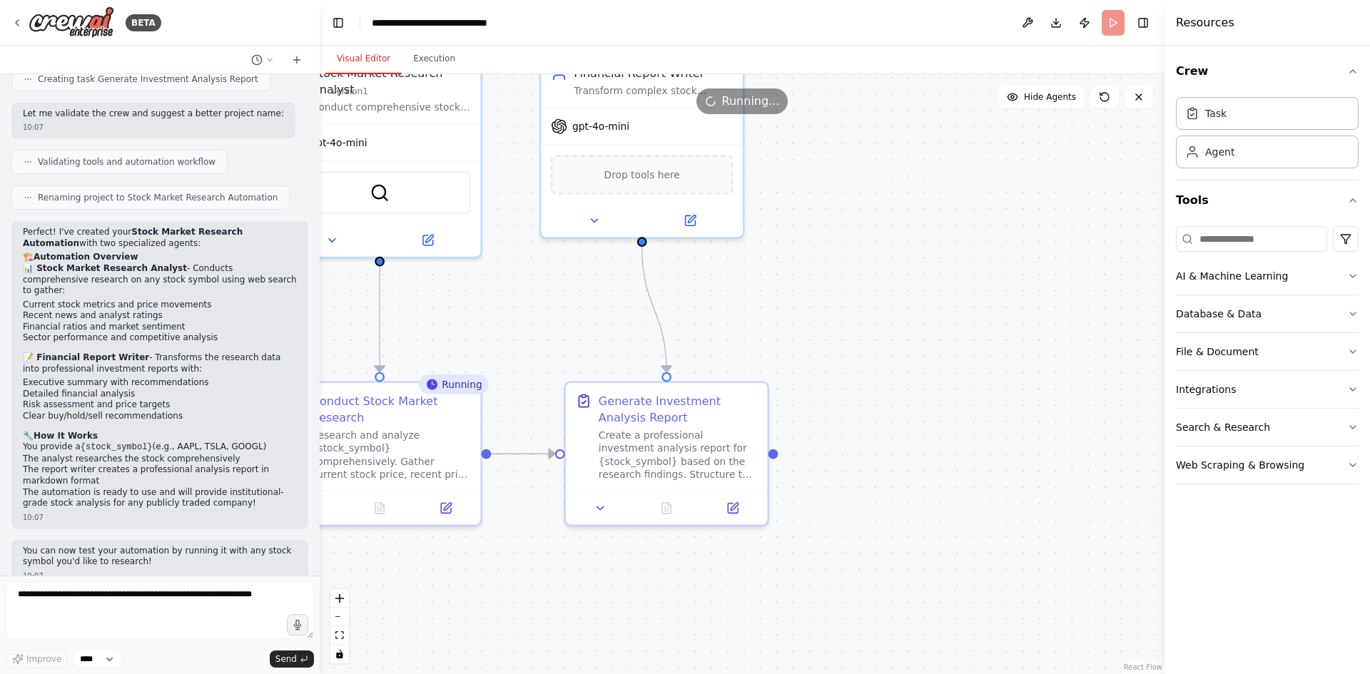
drag, startPoint x: 997, startPoint y: 527, endPoint x: 892, endPoint y: 395, distance: 169.1
click at [894, 390] on div ".deletable-edge-delete-btn { width: 20px; height: 20px; border: 0px solid #ffff…" at bounding box center [742, 374] width 845 height 600
click at [584, 506] on button at bounding box center [599, 504] width 56 height 20
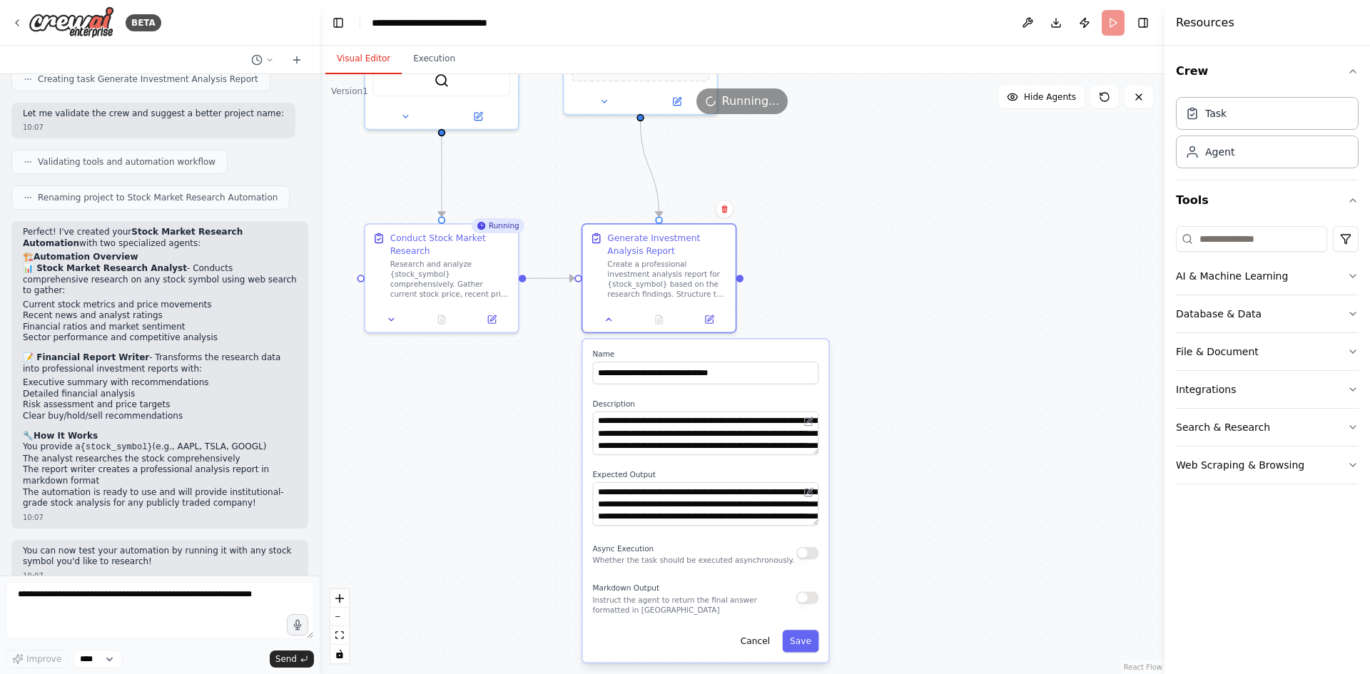
drag, startPoint x: 985, startPoint y: 489, endPoint x: 853, endPoint y: 305, distance: 227.1
click at [879, 300] on div ".deletable-edge-delete-btn { width: 20px; height: 20px; border: 0px solid #ffff…" at bounding box center [742, 374] width 845 height 600
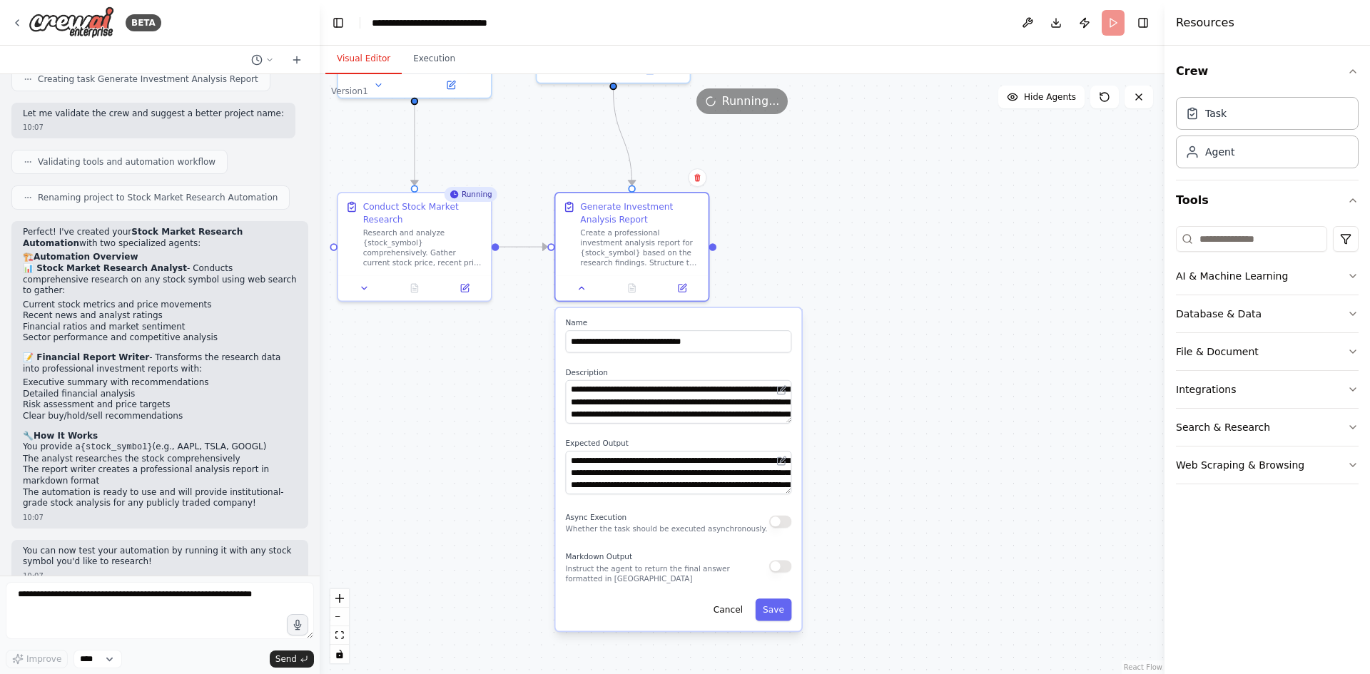
drag, startPoint x: 948, startPoint y: 457, endPoint x: 922, endPoint y: 438, distance: 31.7
click at [922, 438] on div ".deletable-edge-delete-btn { width: 20px; height: 20px; border: 0px solid #ffff…" at bounding box center [742, 374] width 845 height 600
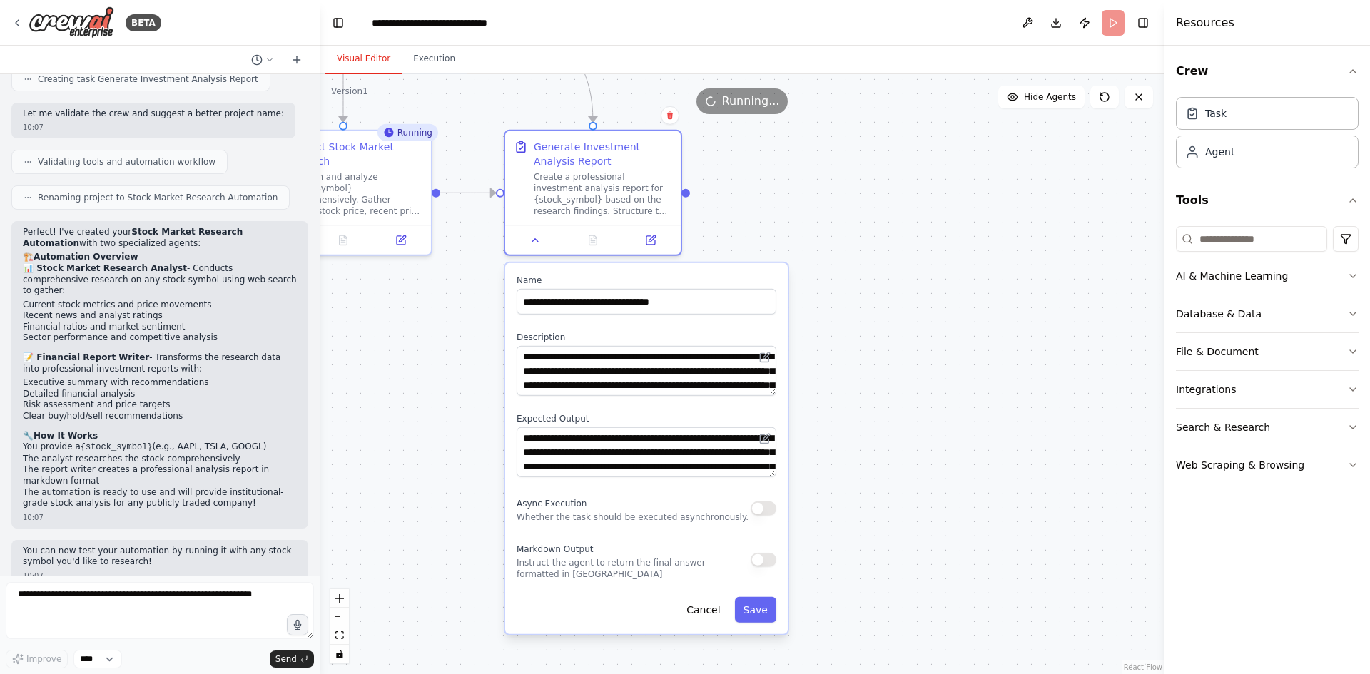
click at [898, 514] on div ".deletable-edge-delete-btn { width: 20px; height: 20px; border: 0px solid #ffff…" at bounding box center [742, 374] width 845 height 600
click at [711, 624] on div "**********" at bounding box center [646, 448] width 283 height 371
click at [703, 612] on button "Cancel" at bounding box center [703, 610] width 51 height 26
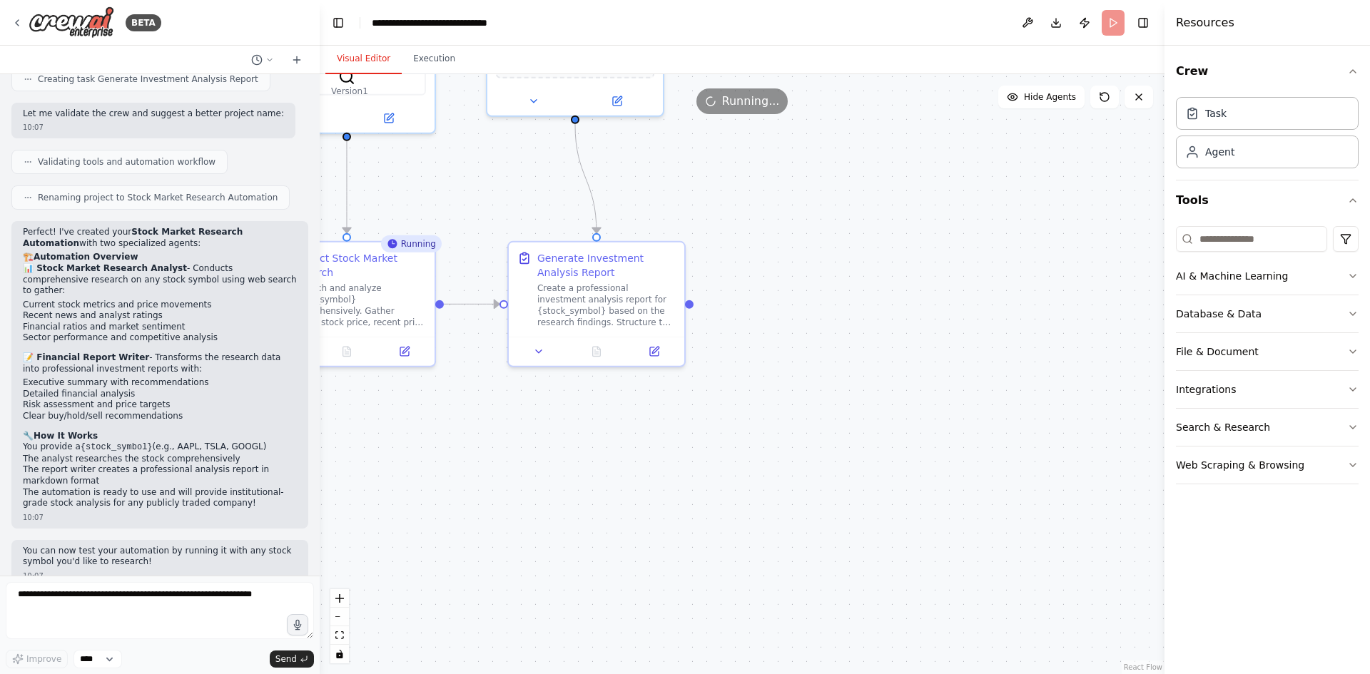
drag, startPoint x: 836, startPoint y: 382, endPoint x: 843, endPoint y: 506, distance: 123.6
click at [843, 504] on div ".deletable-edge-delete-btn { width: 20px; height: 20px; border: 0px solid #ffff…" at bounding box center [742, 374] width 845 height 600
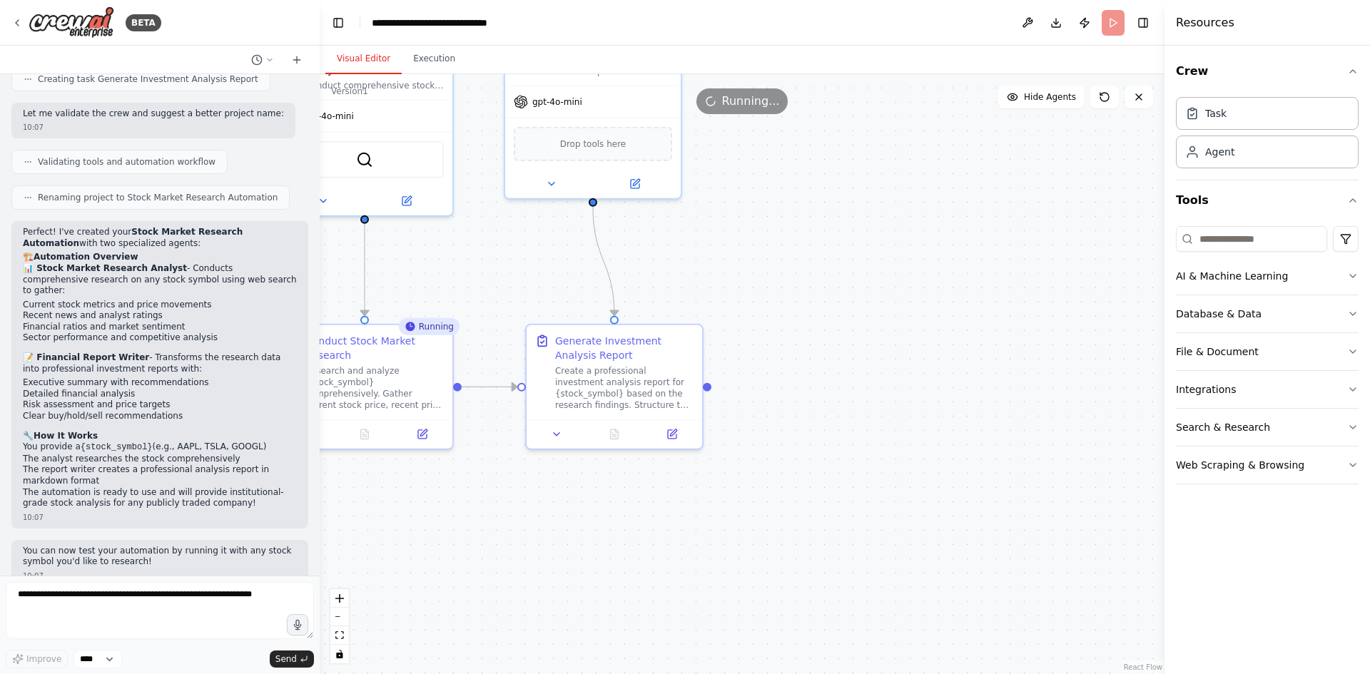
drag, startPoint x: 797, startPoint y: 387, endPoint x: 813, endPoint y: 499, distance: 112.5
click at [813, 499] on div ".deletable-edge-delete-btn { width: 20px; height: 20px; border: 0px solid #ffff…" at bounding box center [742, 374] width 845 height 600
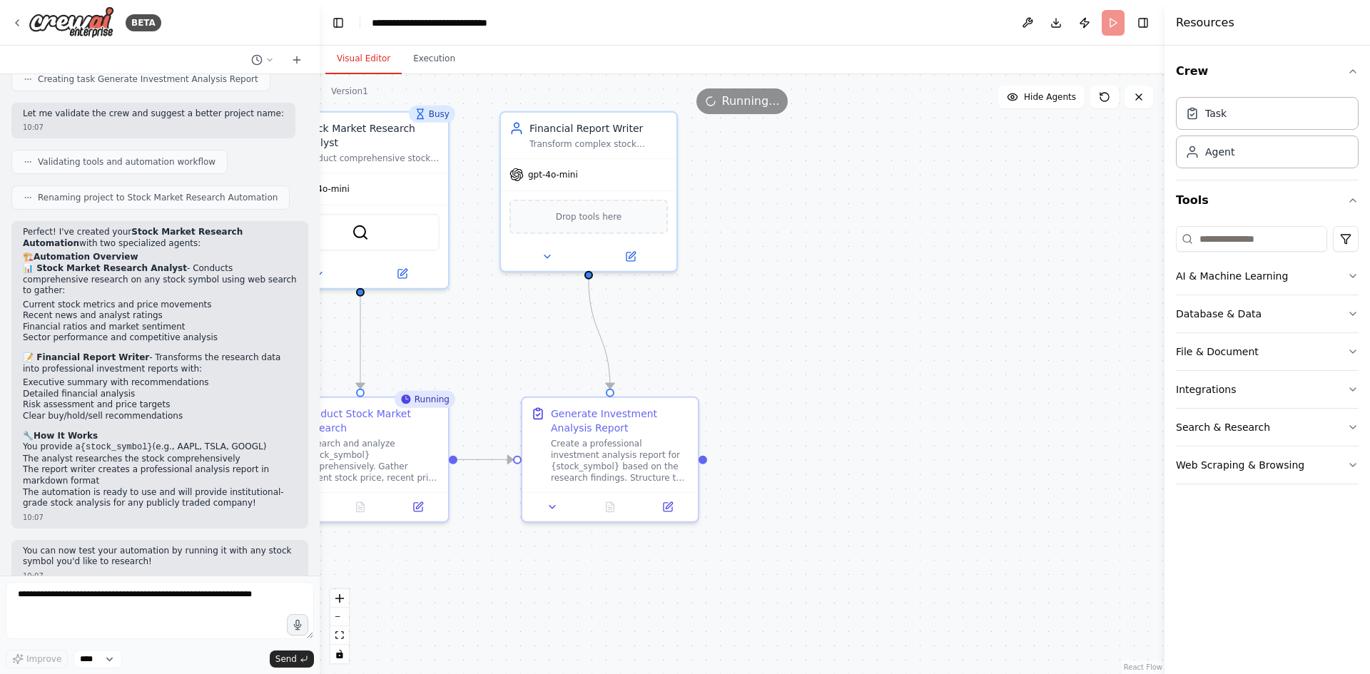
drag, startPoint x: 809, startPoint y: 302, endPoint x: 805, endPoint y: 317, distance: 14.7
click at [805, 317] on div ".deletable-edge-delete-btn { width: 20px; height: 20px; border: 0px solid #ffff…" at bounding box center [742, 374] width 845 height 600
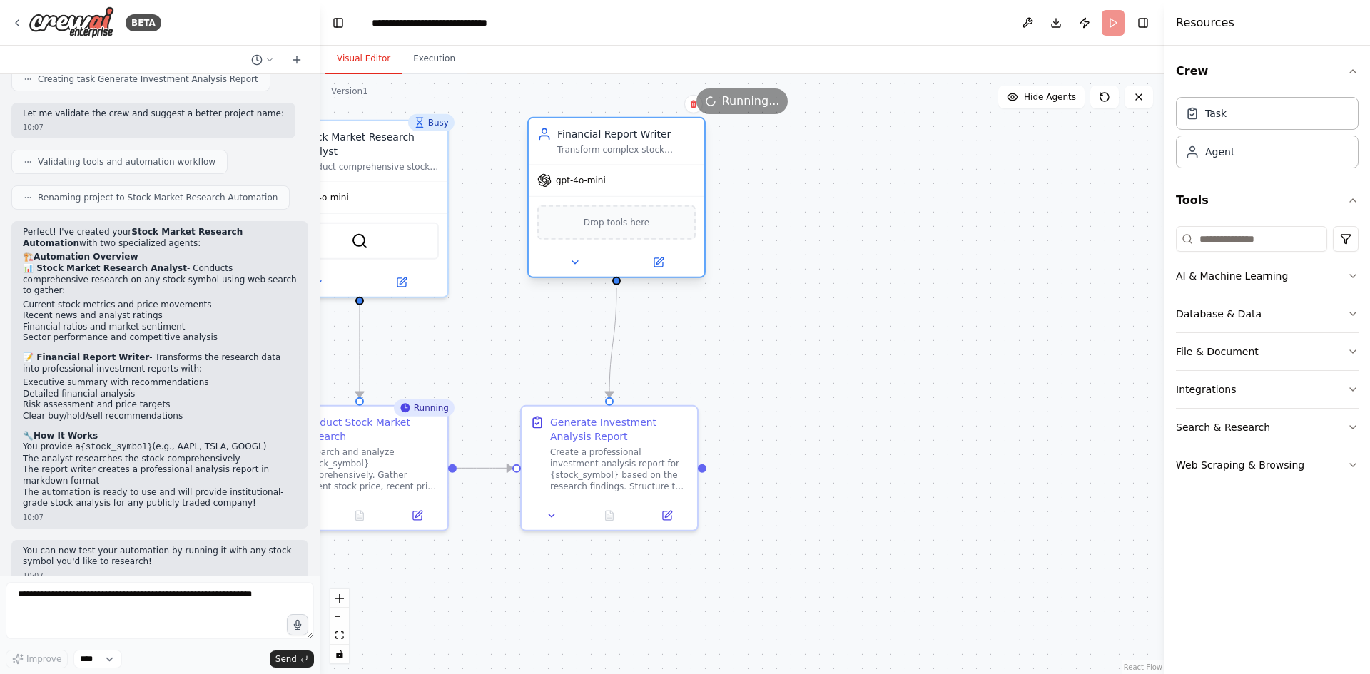
drag, startPoint x: 619, startPoint y: 140, endPoint x: 648, endPoint y: 146, distance: 29.9
click at [648, 146] on div "Financial Report Writer Transform complex stock market research data into clear…" at bounding box center [626, 141] width 138 height 29
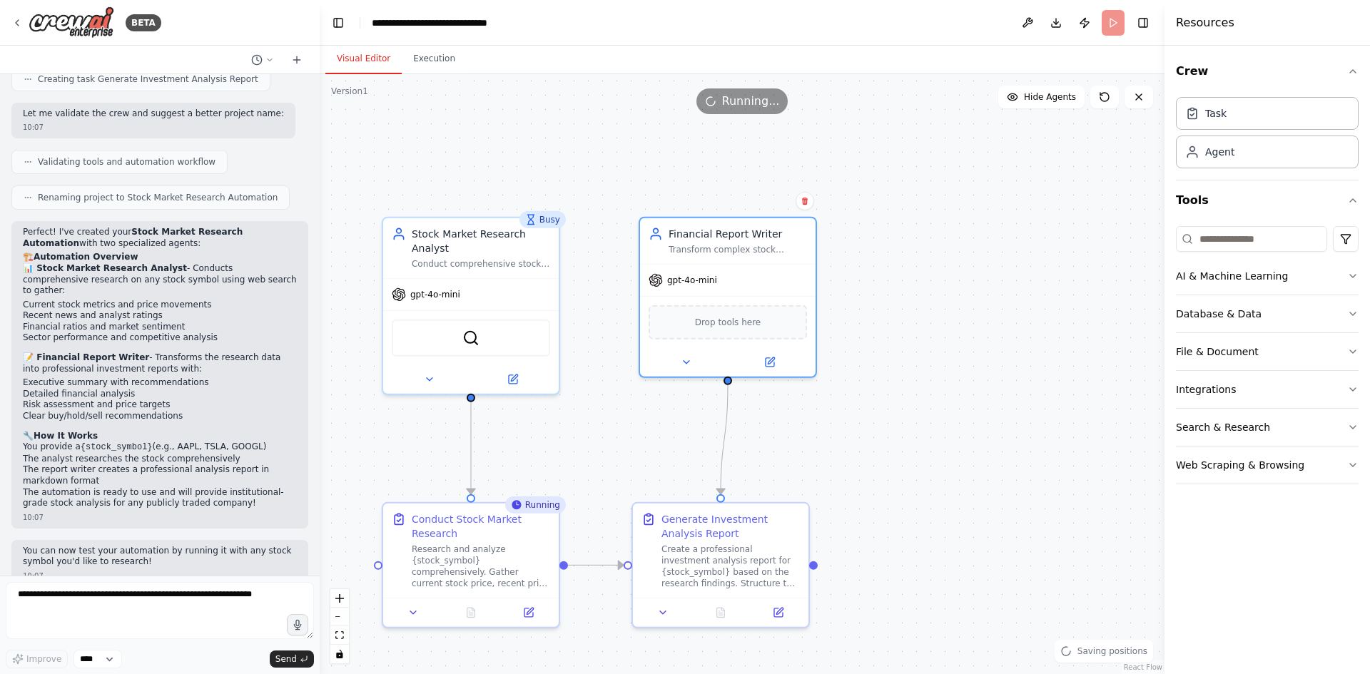
drag, startPoint x: 834, startPoint y: 238, endPoint x: 914, endPoint y: 309, distance: 106.6
click at [917, 310] on div ".deletable-edge-delete-btn { width: 20px; height: 20px; border: 0px solid #ffff…" at bounding box center [742, 374] width 845 height 600
click at [970, 345] on div ".deletable-edge-delete-btn { width: 20px; height: 20px; border: 0px solid #ffff…" at bounding box center [742, 374] width 845 height 600
drag, startPoint x: 999, startPoint y: 356, endPoint x: 907, endPoint y: 318, distance: 99.5
click at [907, 318] on div ".deletable-edge-delete-btn { width: 20px; height: 20px; border: 0px solid #ffff…" at bounding box center [742, 374] width 845 height 600
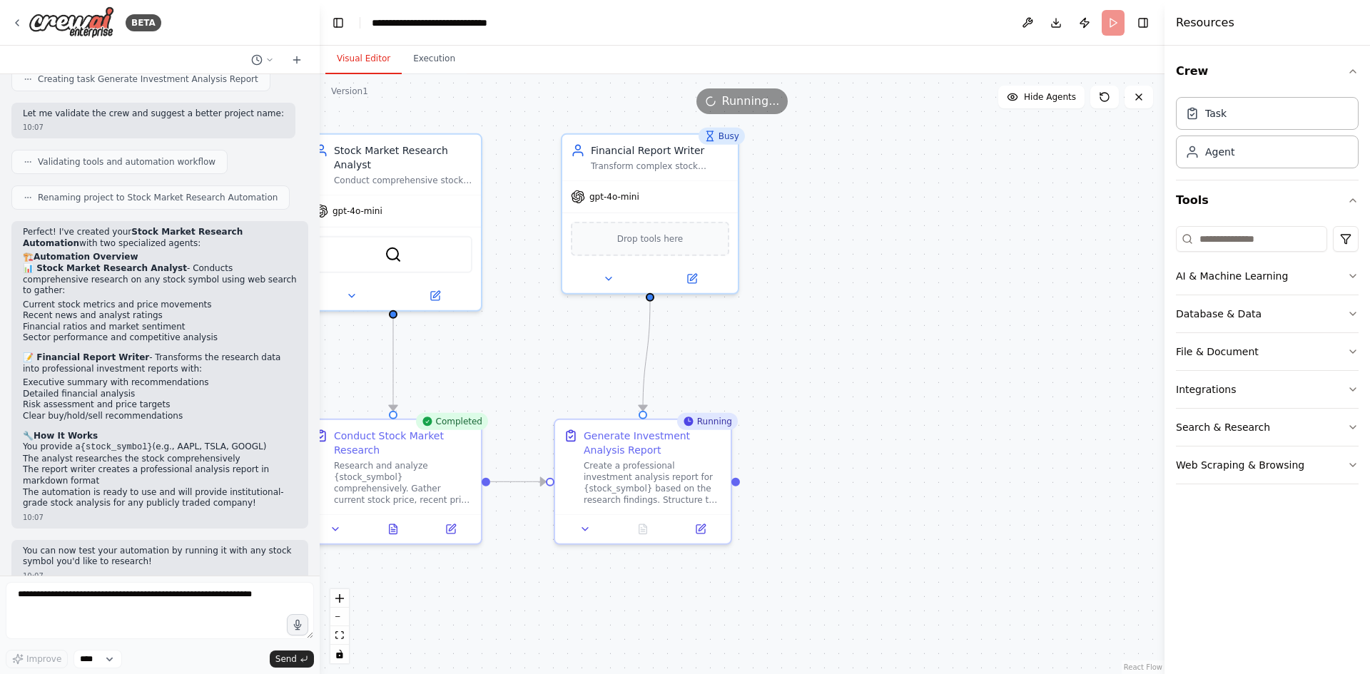
drag, startPoint x: 885, startPoint y: 381, endPoint x: 900, endPoint y: 335, distance: 49.0
click at [900, 335] on div ".deletable-edge-delete-btn { width: 20px; height: 20px; border: 0px solid #ffff…" at bounding box center [742, 374] width 845 height 600
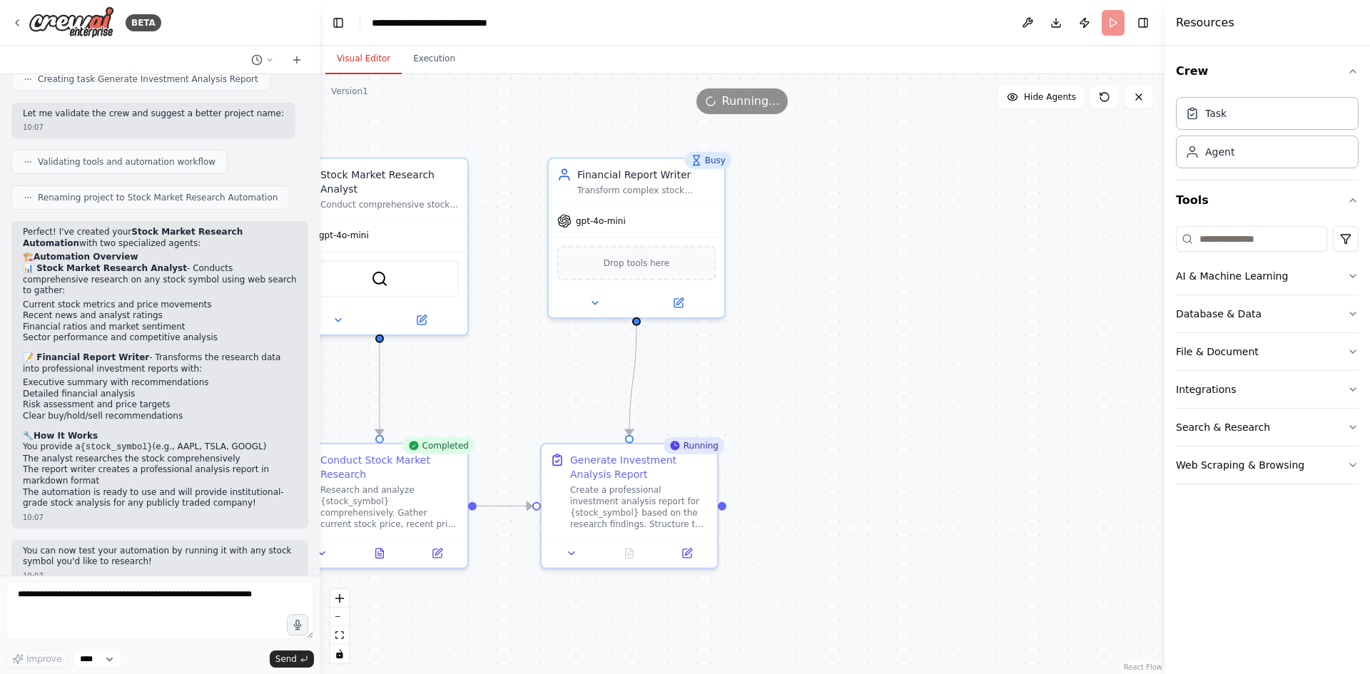
click at [872, 470] on div ".deletable-edge-delete-btn { width: 20px; height: 20px; border: 0px solid #ffff…" at bounding box center [742, 374] width 845 height 600
click at [602, 297] on button at bounding box center [594, 300] width 81 height 17
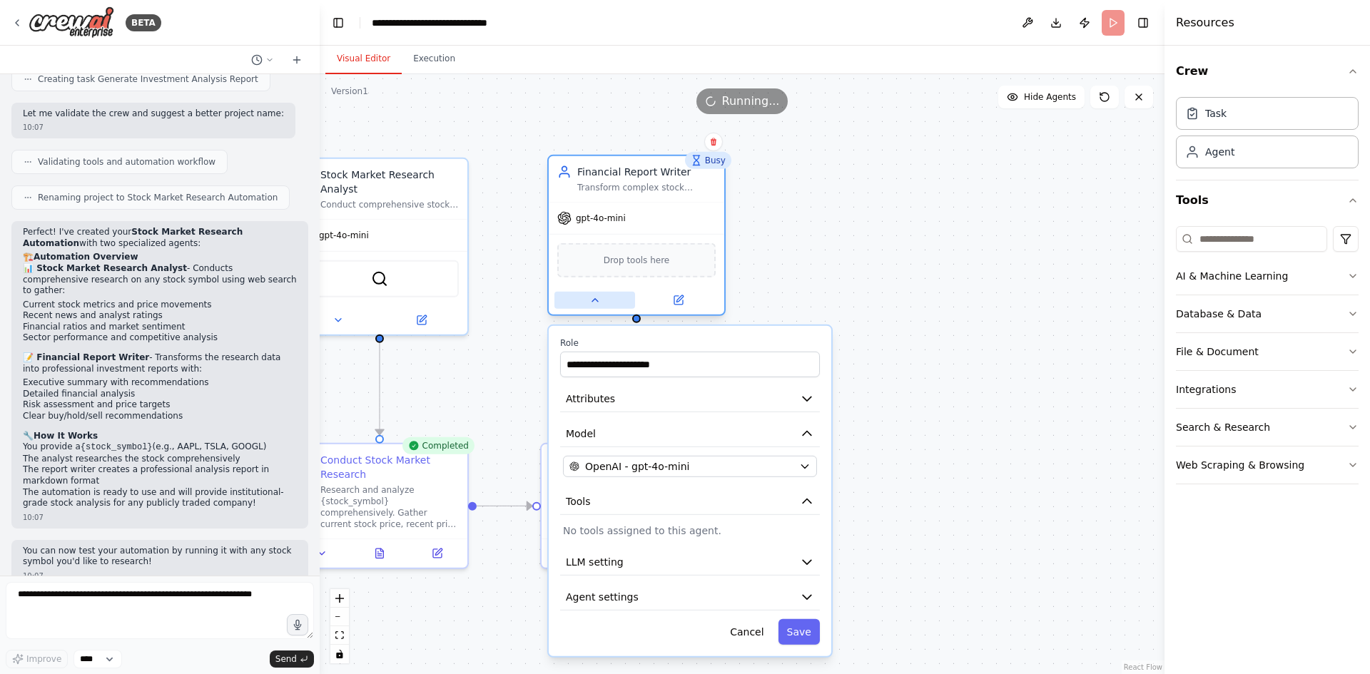
click at [602, 297] on button at bounding box center [594, 300] width 81 height 17
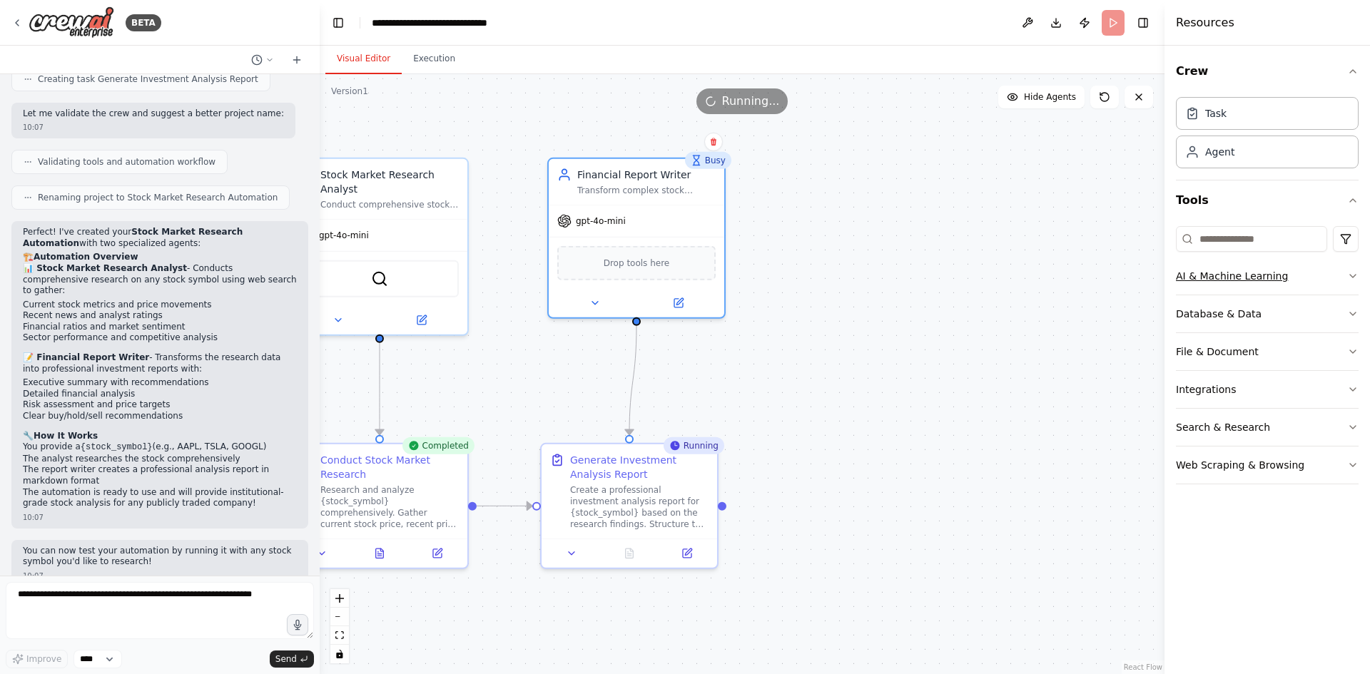
click at [1266, 283] on button "AI & Machine Learning" at bounding box center [1267, 276] width 183 height 37
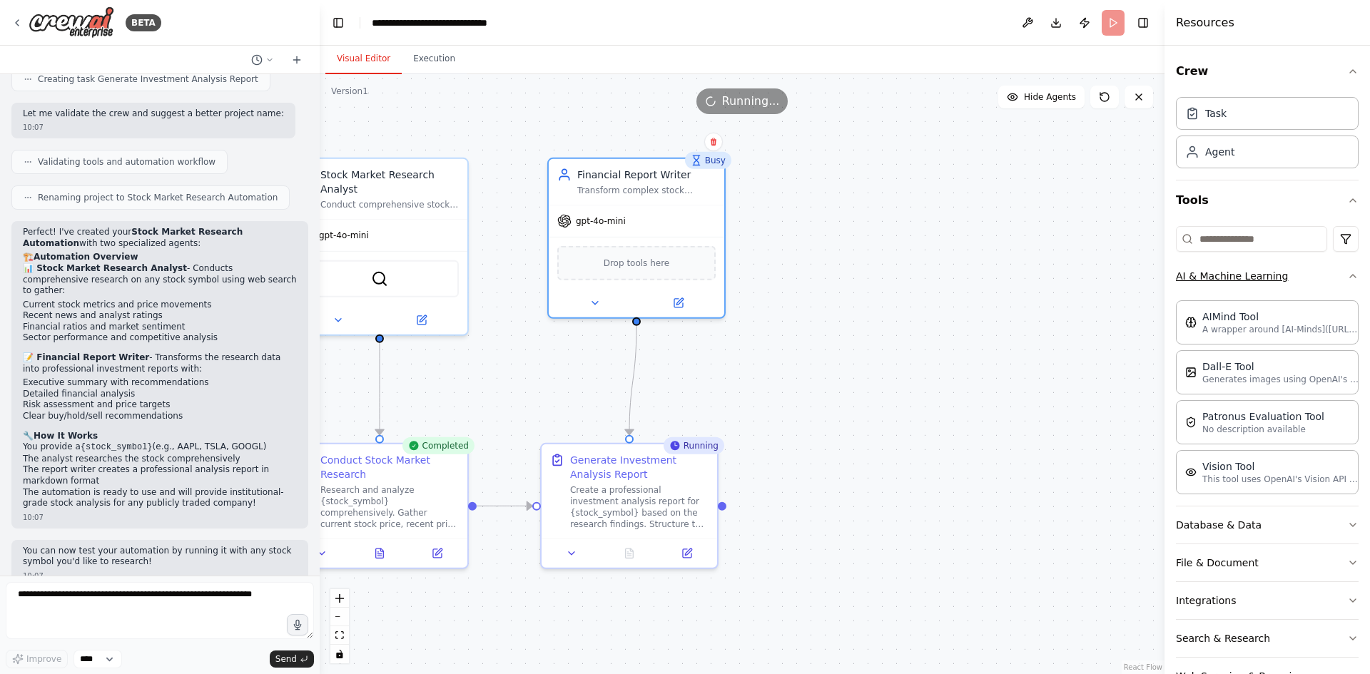
click at [1303, 279] on button "AI & Machine Learning" at bounding box center [1267, 276] width 183 height 37
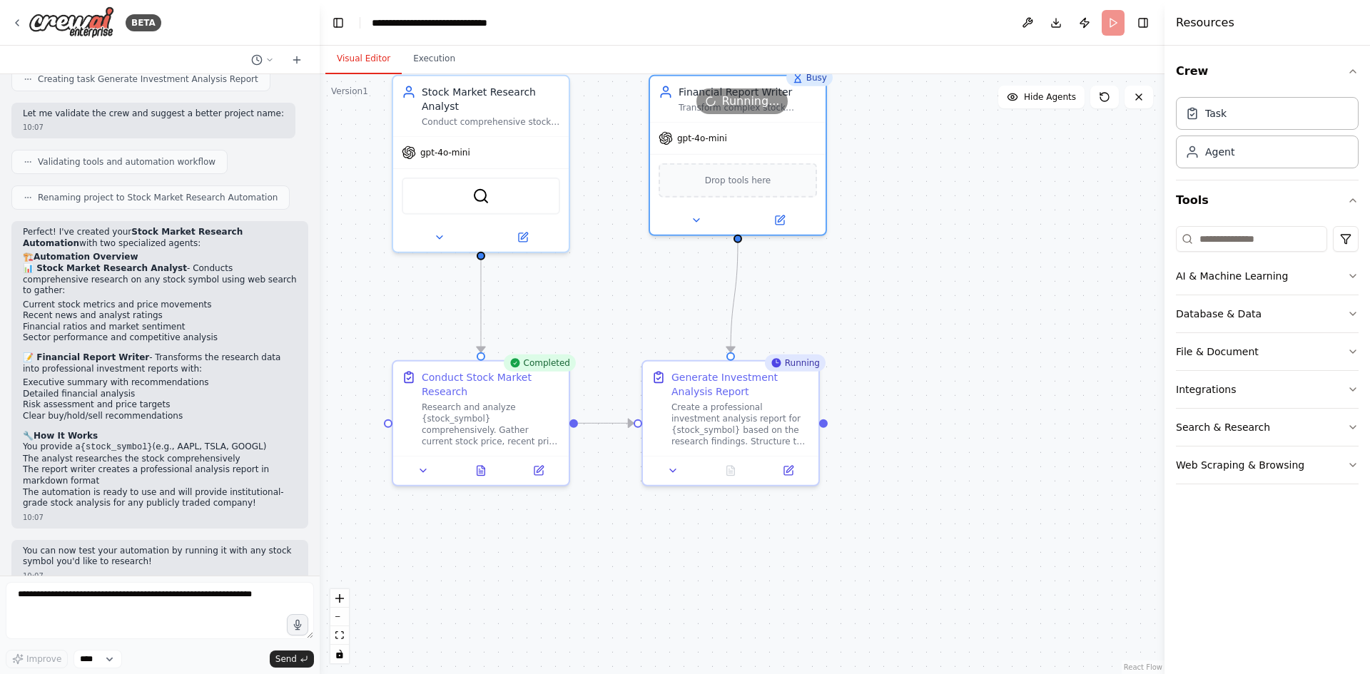
drag, startPoint x: 940, startPoint y: 387, endPoint x: 1028, endPoint y: 306, distance: 119.2
click at [1028, 306] on div ".deletable-edge-delete-btn { width: 20px; height: 20px; border: 0px solid #ffff…" at bounding box center [742, 374] width 845 height 600
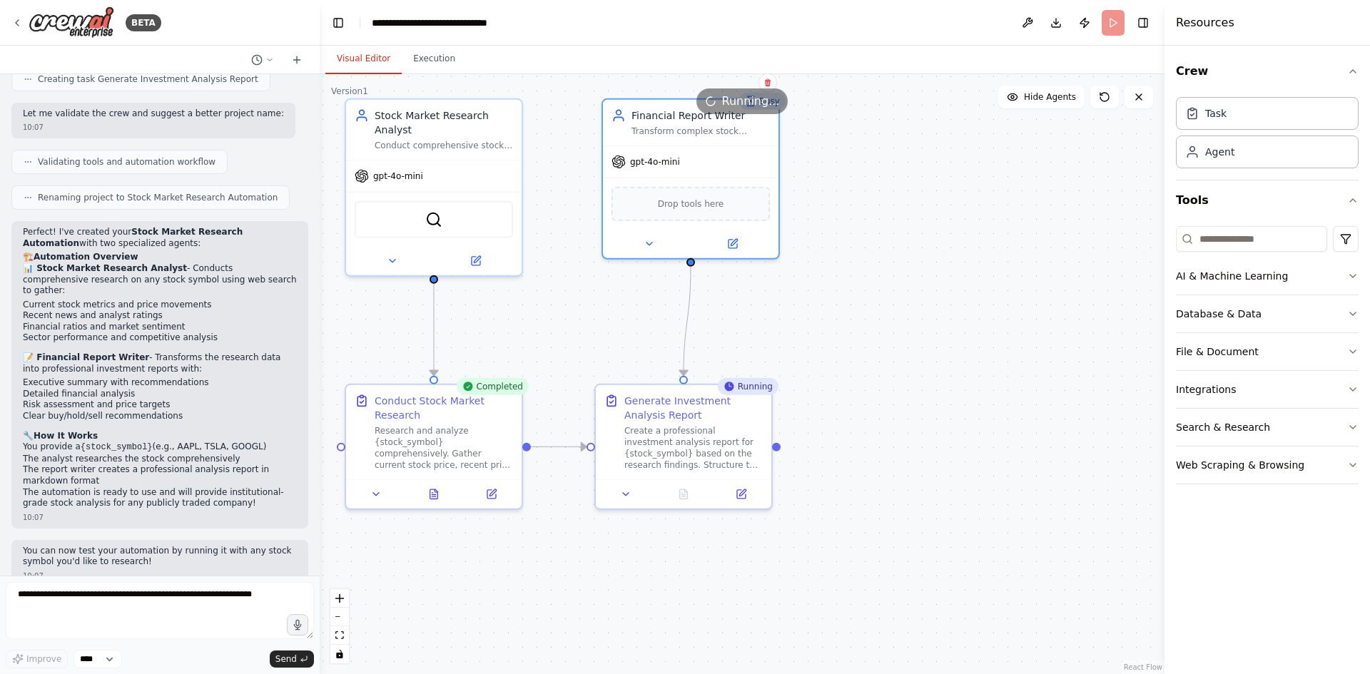
drag, startPoint x: 902, startPoint y: 308, endPoint x: 836, endPoint y: 334, distance: 70.5
click at [837, 334] on div ".deletable-edge-delete-btn { width: 20px; height: 20px; border: 0px solid #ffff…" at bounding box center [742, 374] width 845 height 600
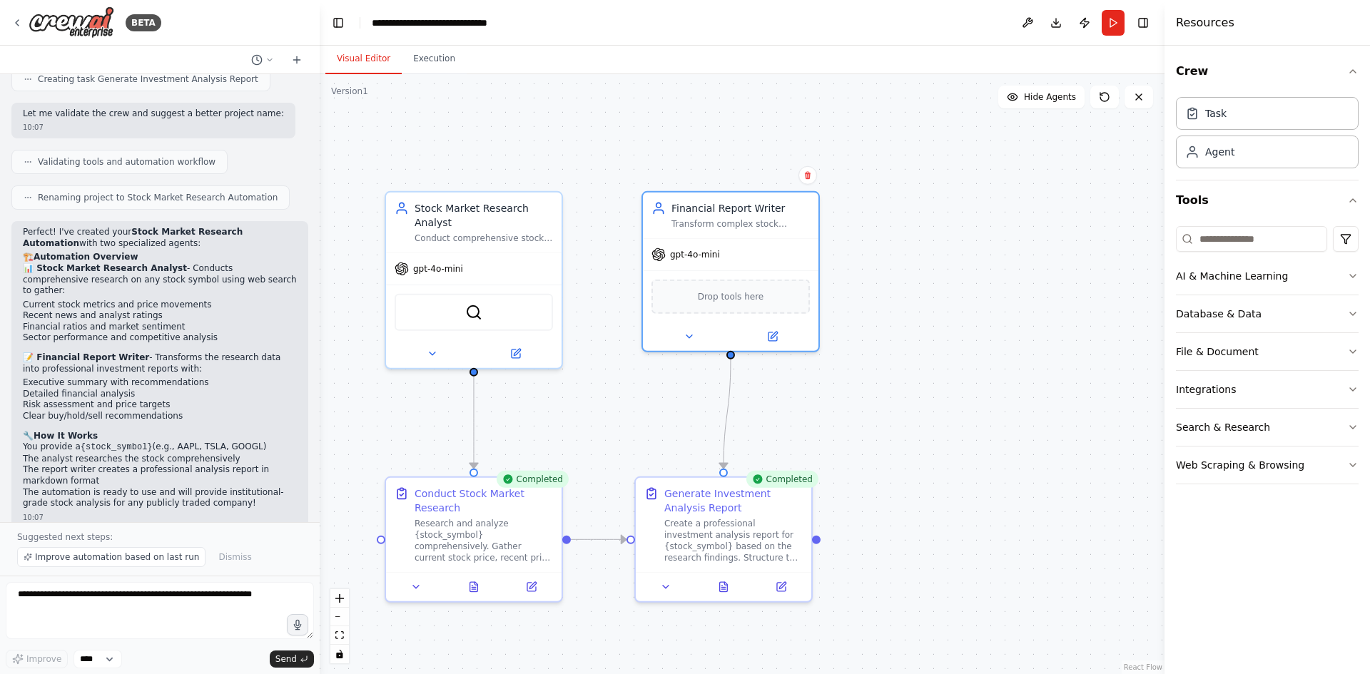
drag, startPoint x: 907, startPoint y: 401, endPoint x: 964, endPoint y: 493, distance: 107.9
click at [964, 493] on div ".deletable-edge-delete-btn { width: 20px; height: 20px; border: 0px solid #ffff…" at bounding box center [742, 374] width 845 height 600
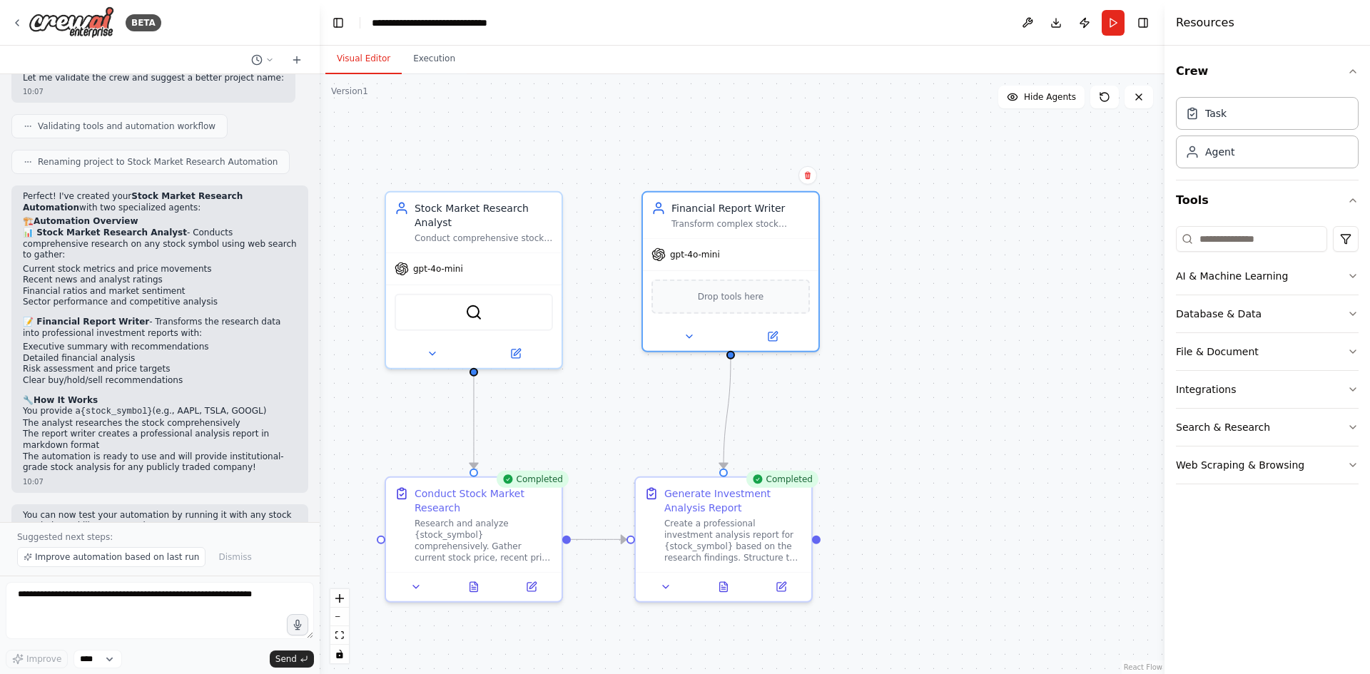
scroll to position [699, 0]
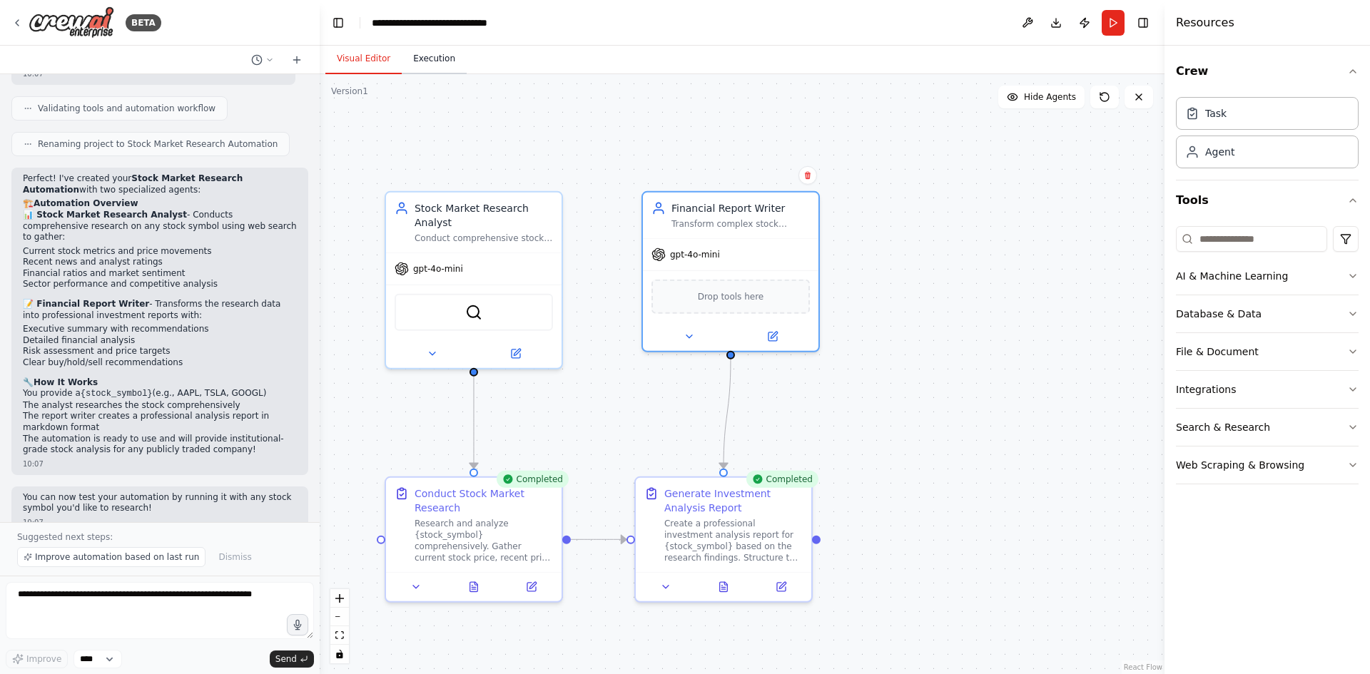
click at [423, 63] on button "Execution" at bounding box center [434, 59] width 65 height 30
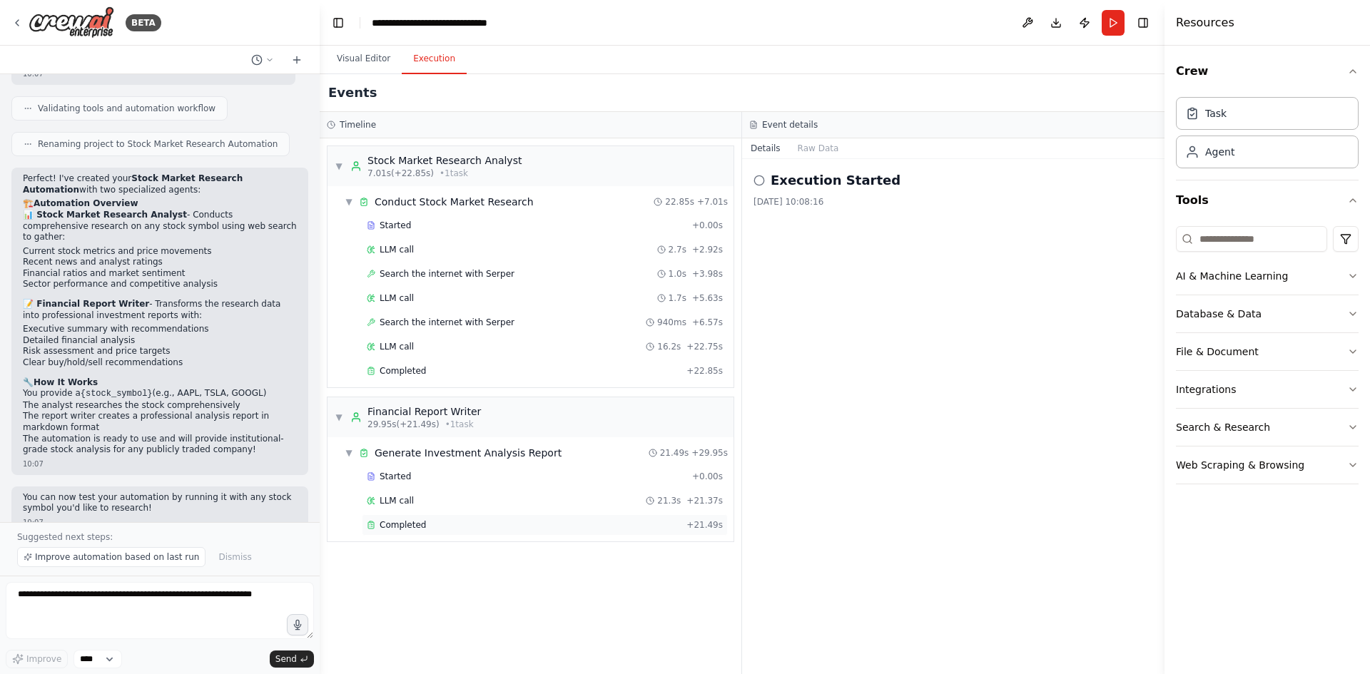
click at [441, 529] on div "Completed" at bounding box center [524, 524] width 314 height 11
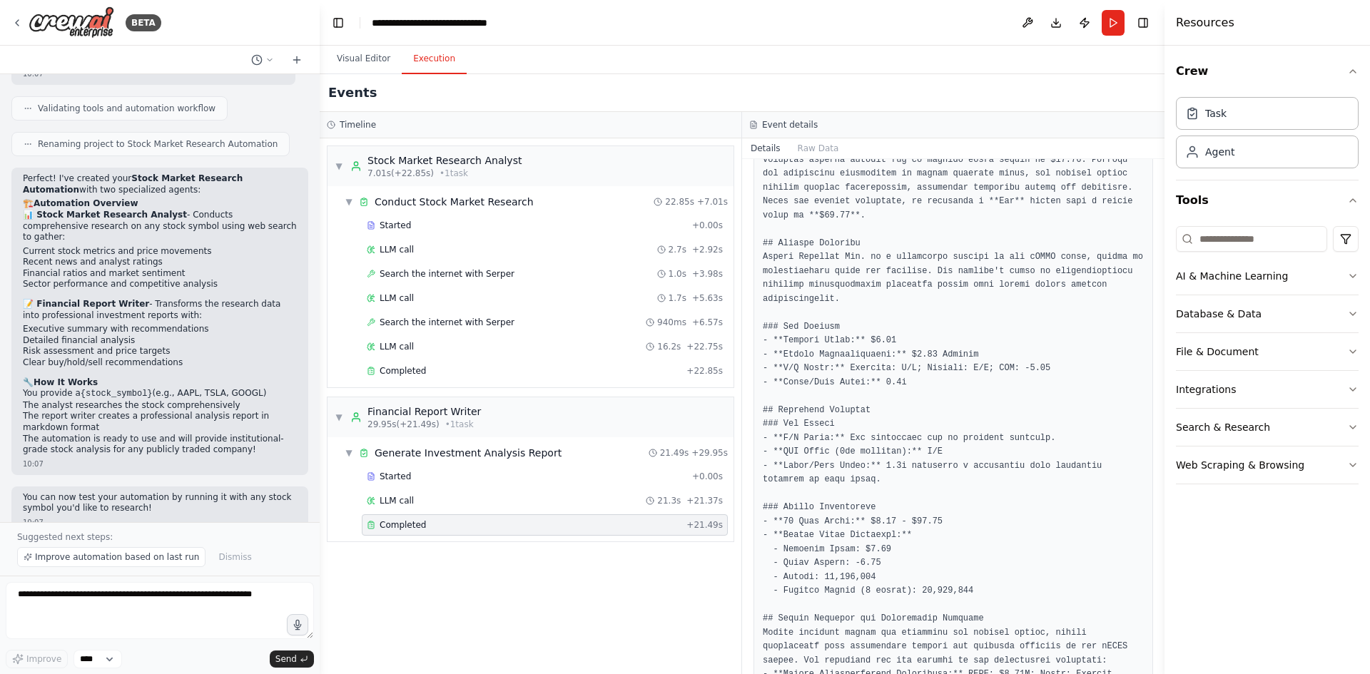
scroll to position [428, 0]
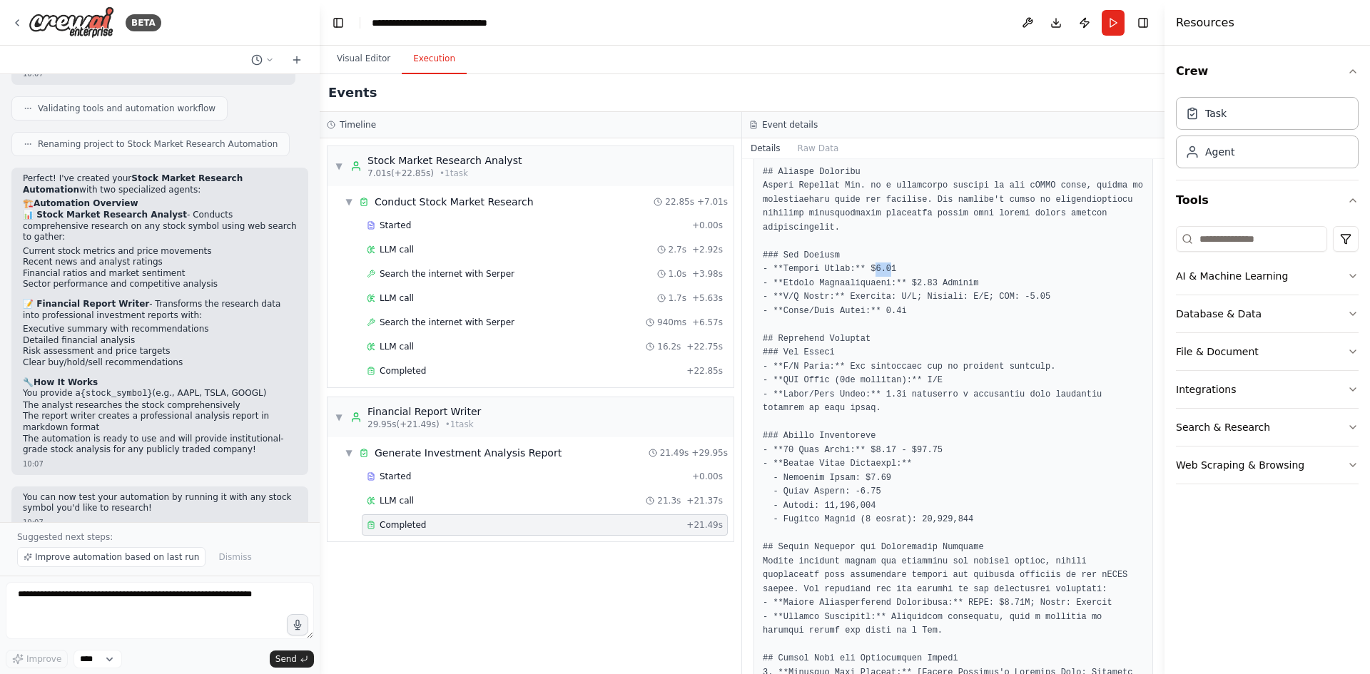
drag, startPoint x: 880, startPoint y: 258, endPoint x: 868, endPoint y: 262, distance: 12.6
click at [868, 262] on pre at bounding box center [953, 604] width 381 height 1266
click at [884, 259] on pre at bounding box center [953, 604] width 381 height 1266
drag, startPoint x: 887, startPoint y: 258, endPoint x: 870, endPoint y: 255, distance: 17.4
click at [870, 258] on pre at bounding box center [953, 604] width 381 height 1266
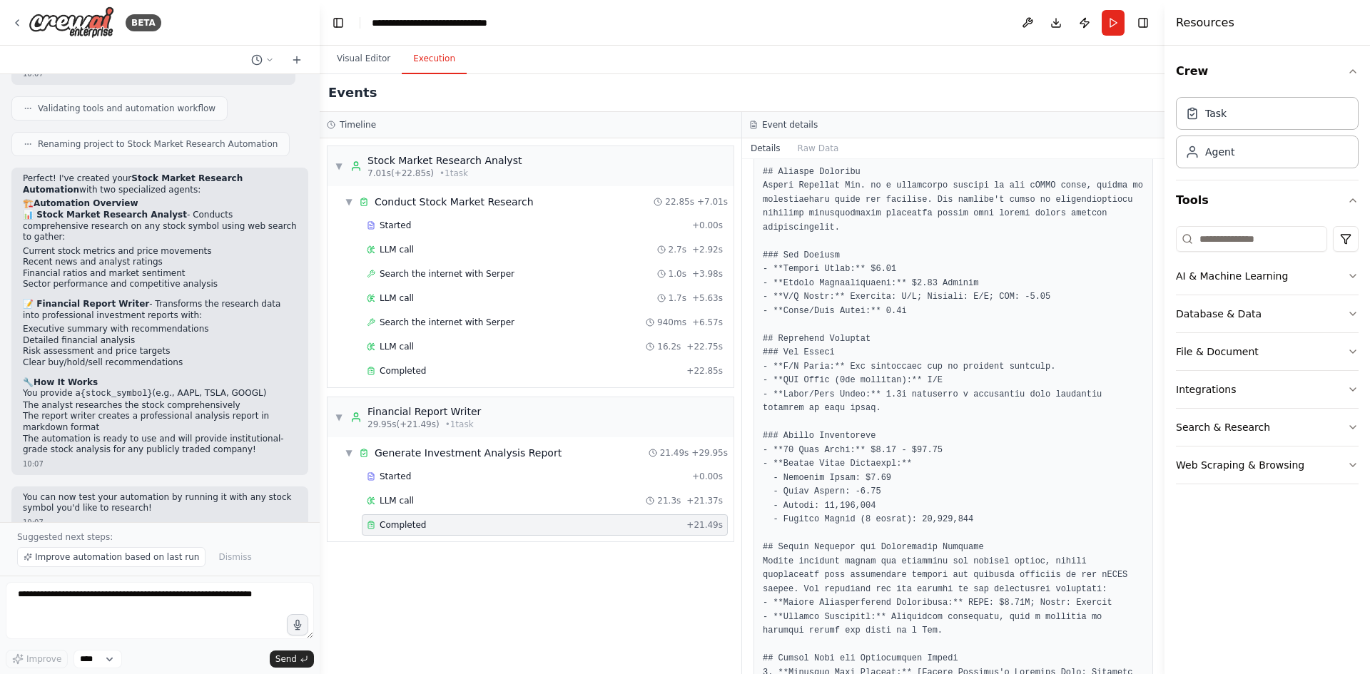
click at [980, 280] on pre at bounding box center [953, 604] width 381 height 1266
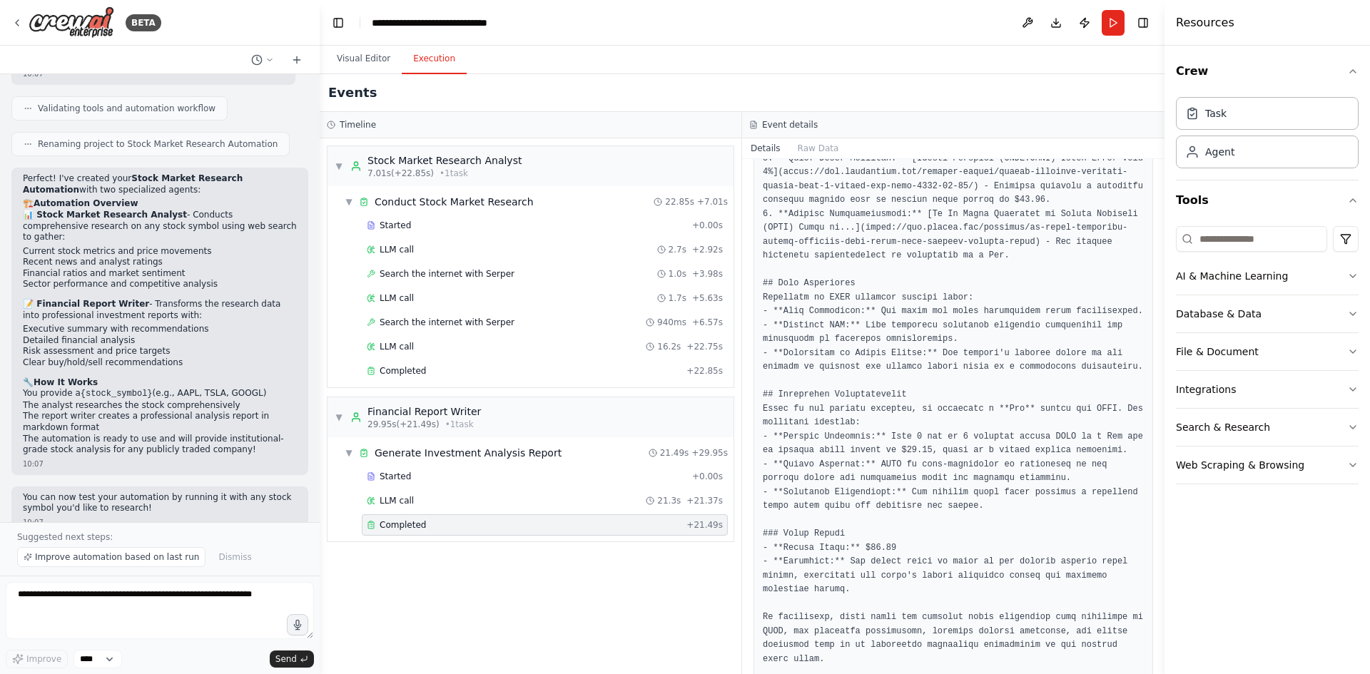
scroll to position [1009, 0]
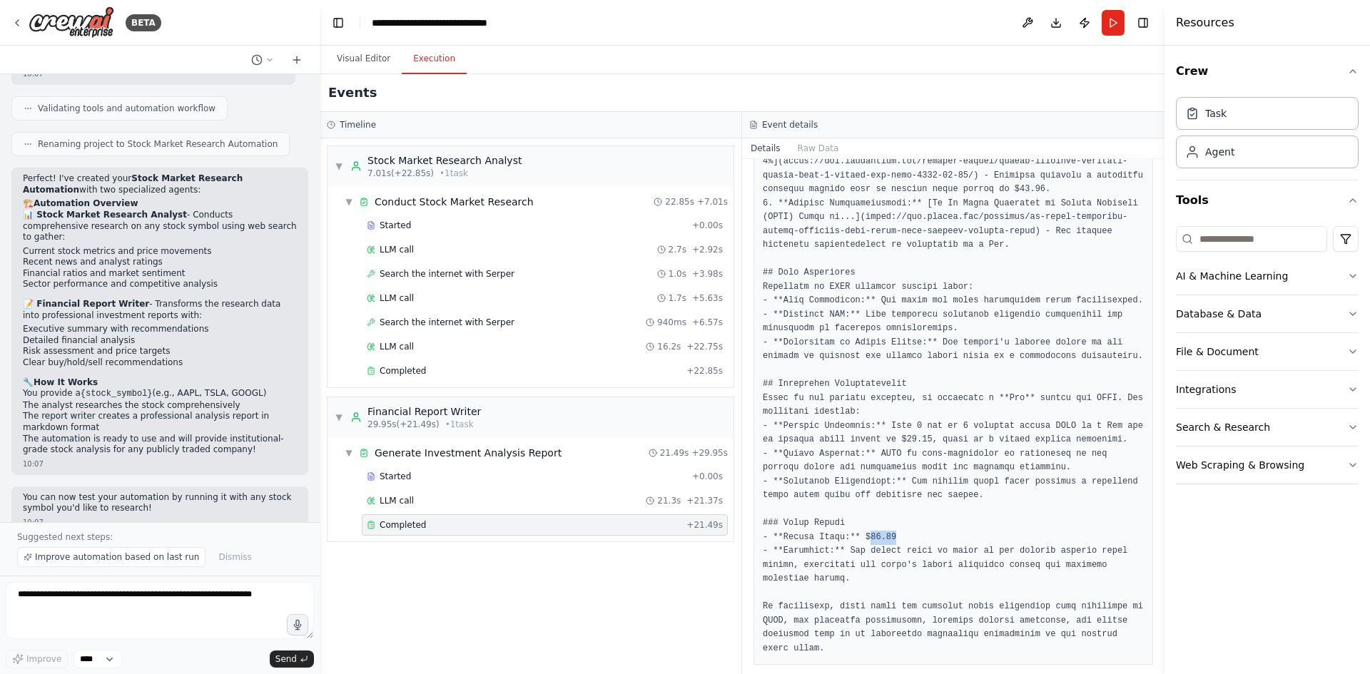
drag, startPoint x: 860, startPoint y: 522, endPoint x: 886, endPoint y: 523, distance: 26.4
click at [886, 523] on pre at bounding box center [953, 23] width 381 height 1266
click at [903, 550] on pre at bounding box center [953, 23] width 381 height 1266
click at [127, 609] on textarea at bounding box center [160, 610] width 308 height 57
type textarea "**********"
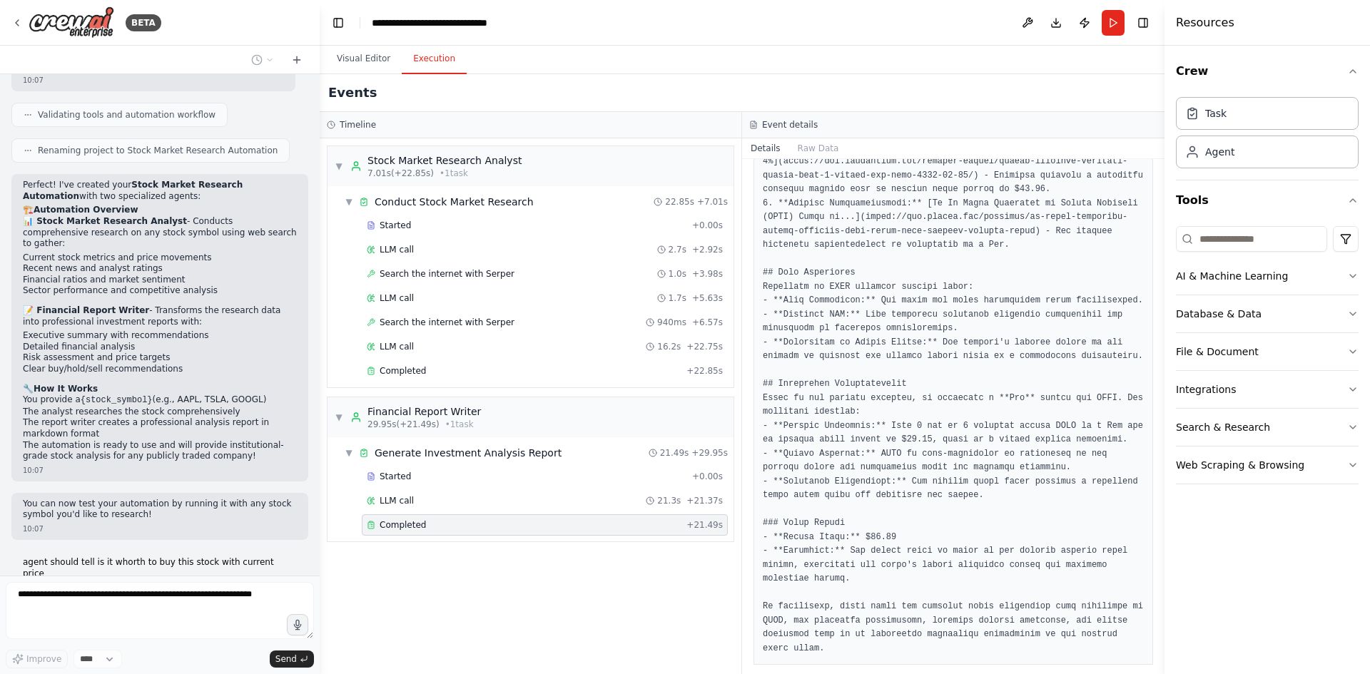
scroll to position [730, 0]
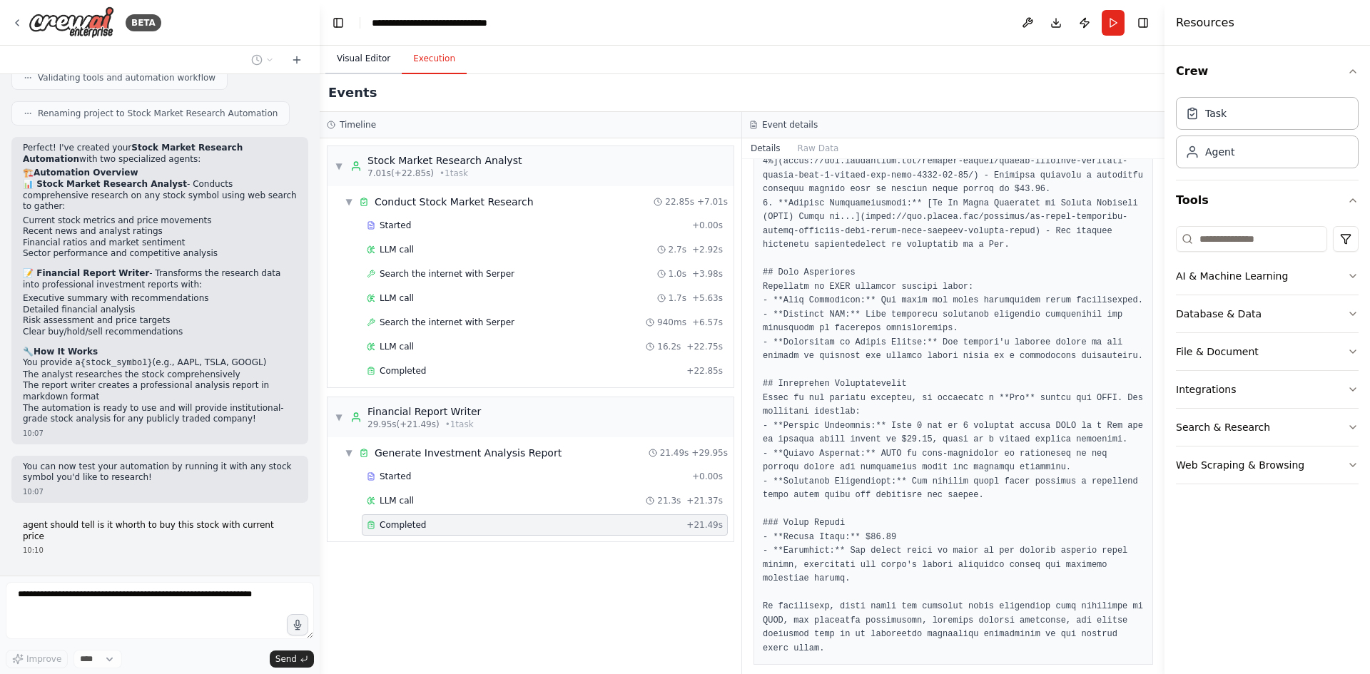
click at [363, 54] on button "Visual Editor" at bounding box center [363, 59] width 76 height 30
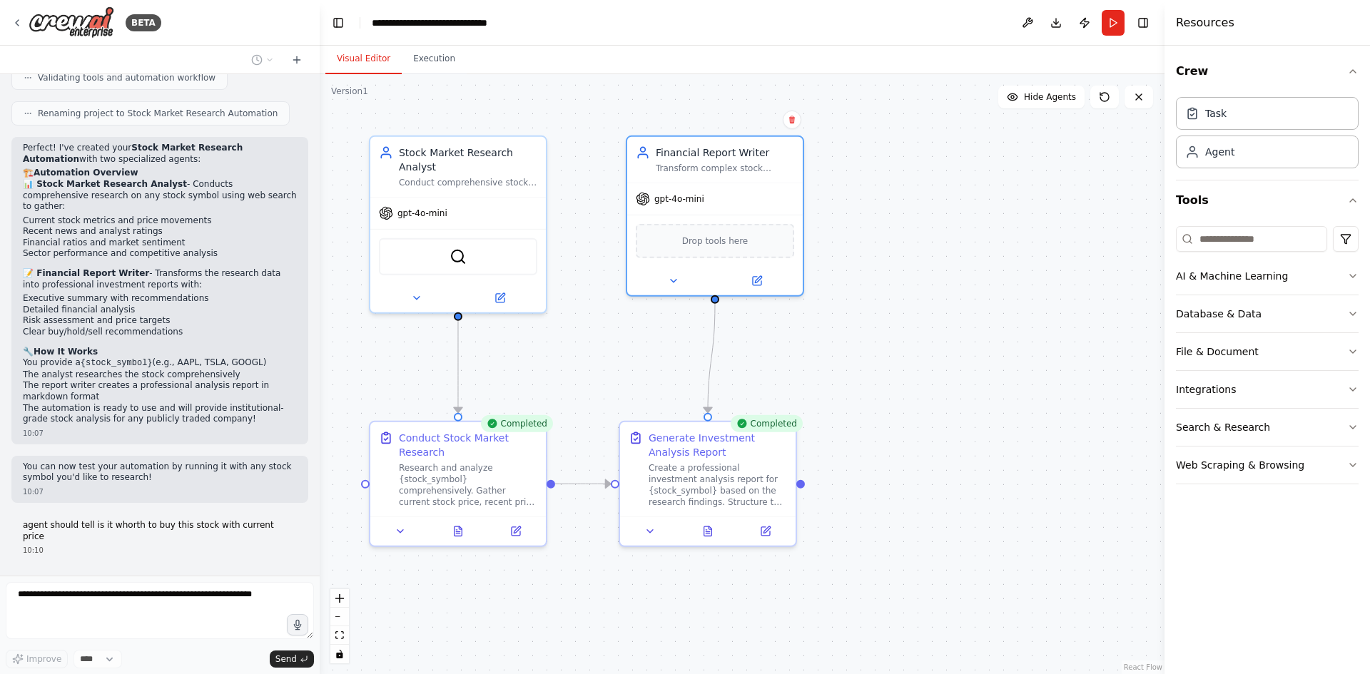
drag, startPoint x: 907, startPoint y: 365, endPoint x: 892, endPoint y: 315, distance: 52.3
click at [890, 315] on div ".deletable-edge-delete-btn { width: 20px; height: 20px; border: 0px solid #ffff…" at bounding box center [742, 374] width 845 height 600
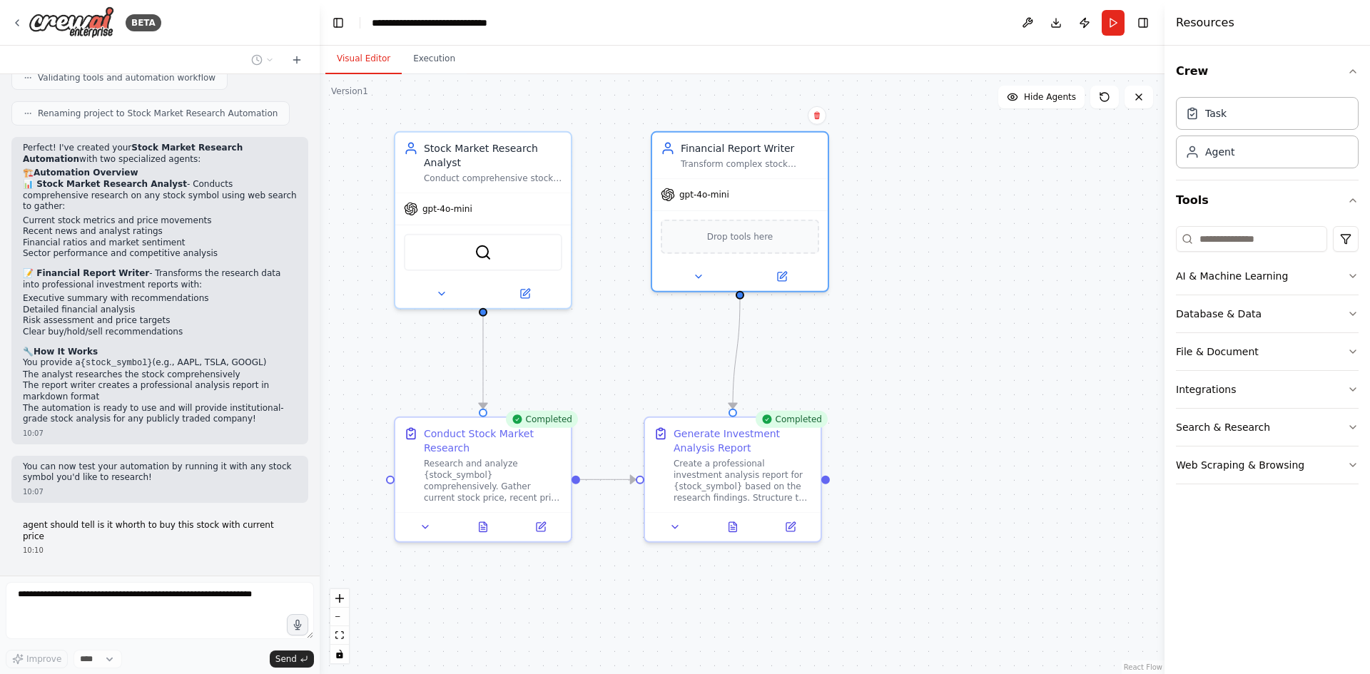
click at [855, 369] on div ".deletable-edge-delete-btn { width: 20px; height: 20px; border: 0px solid #ffff…" at bounding box center [742, 374] width 845 height 600
drag, startPoint x: 661, startPoint y: 592, endPoint x: 673, endPoint y: 596, distance: 12.2
click at [673, 596] on div ".deletable-edge-delete-btn { width: 20px; height: 20px; border: 0px solid #ffff…" at bounding box center [742, 374] width 845 height 600
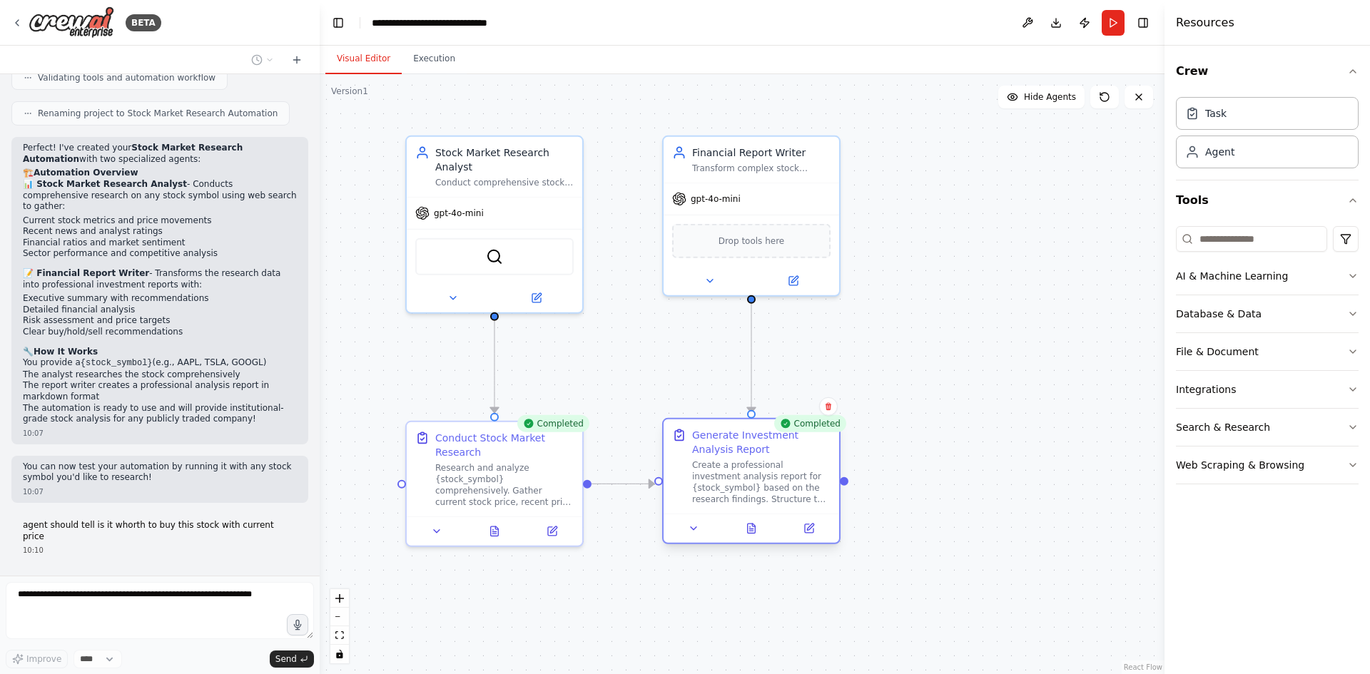
click at [726, 492] on div "Create a professional investment analysis report for {stock_symbol} based on th…" at bounding box center [761, 482] width 138 height 46
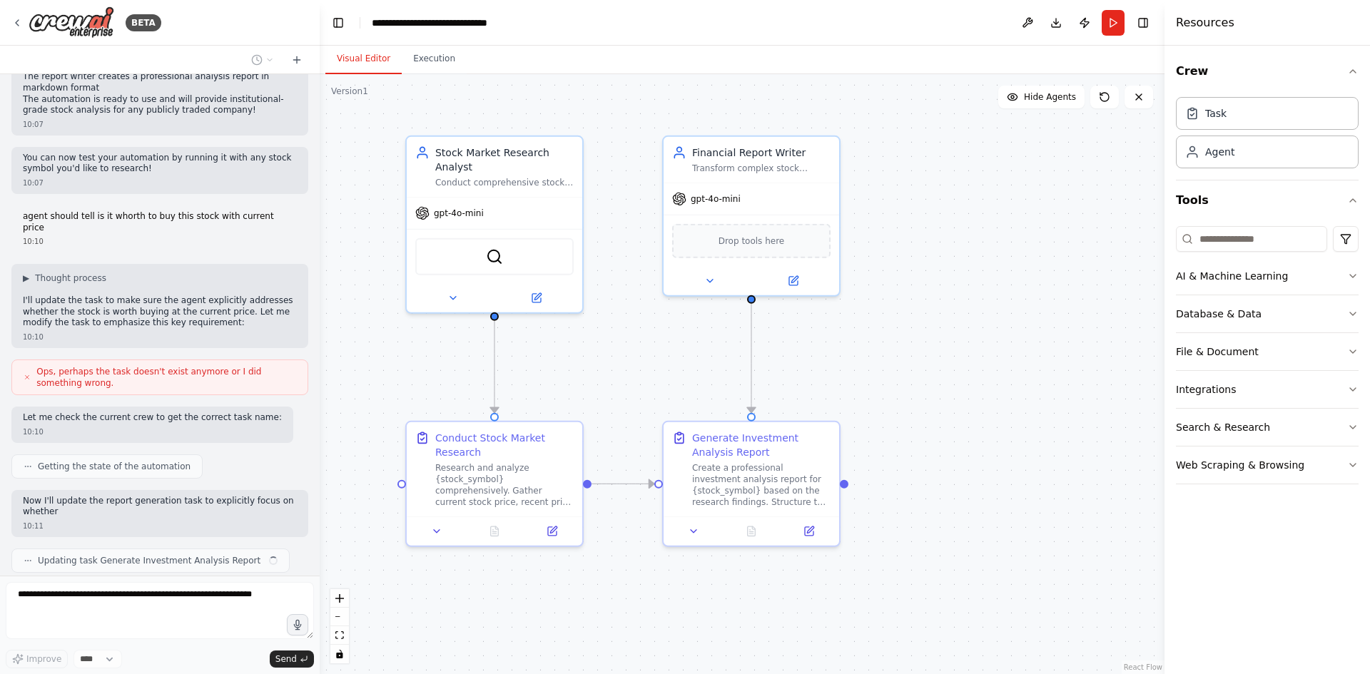
scroll to position [1050, 0]
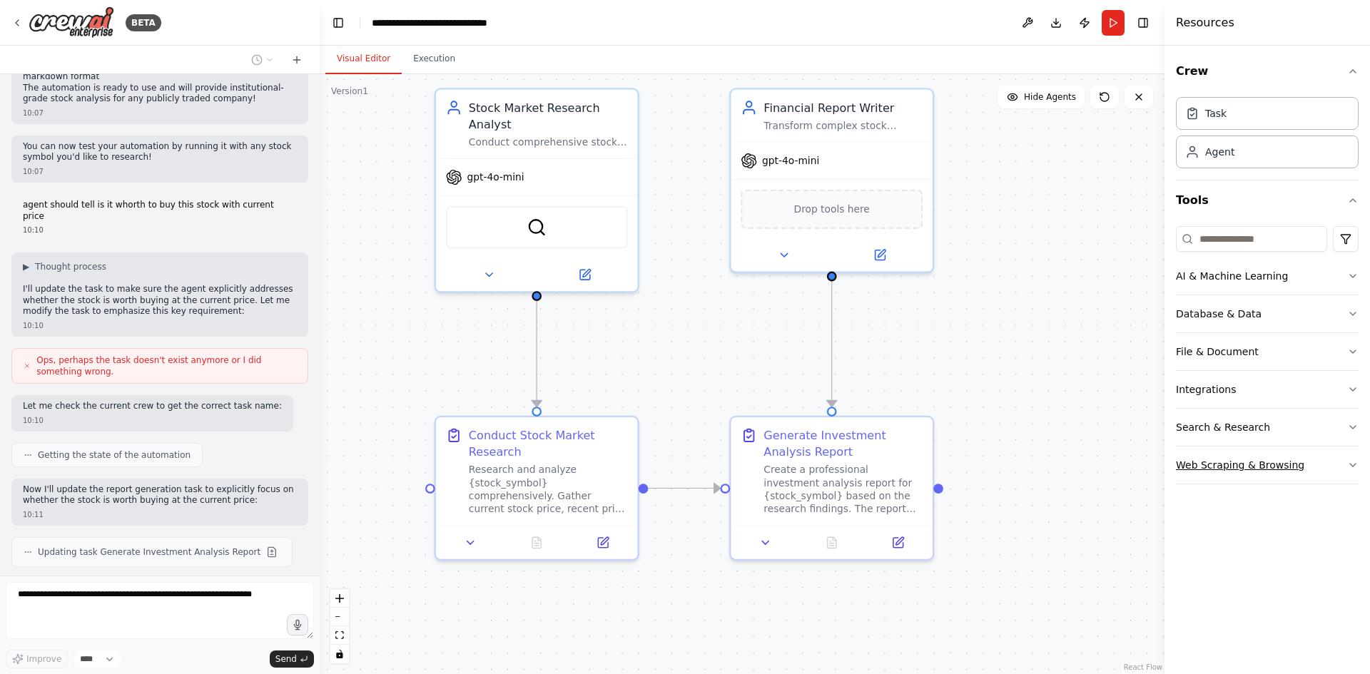
drag, startPoint x: 1092, startPoint y: 450, endPoint x: 1204, endPoint y: 450, distance: 112.0
click at [1204, 450] on div "BETA market stock reaserczer 10:07 ▶ Thought process I'll help you create a mar…" at bounding box center [685, 337] width 1370 height 674
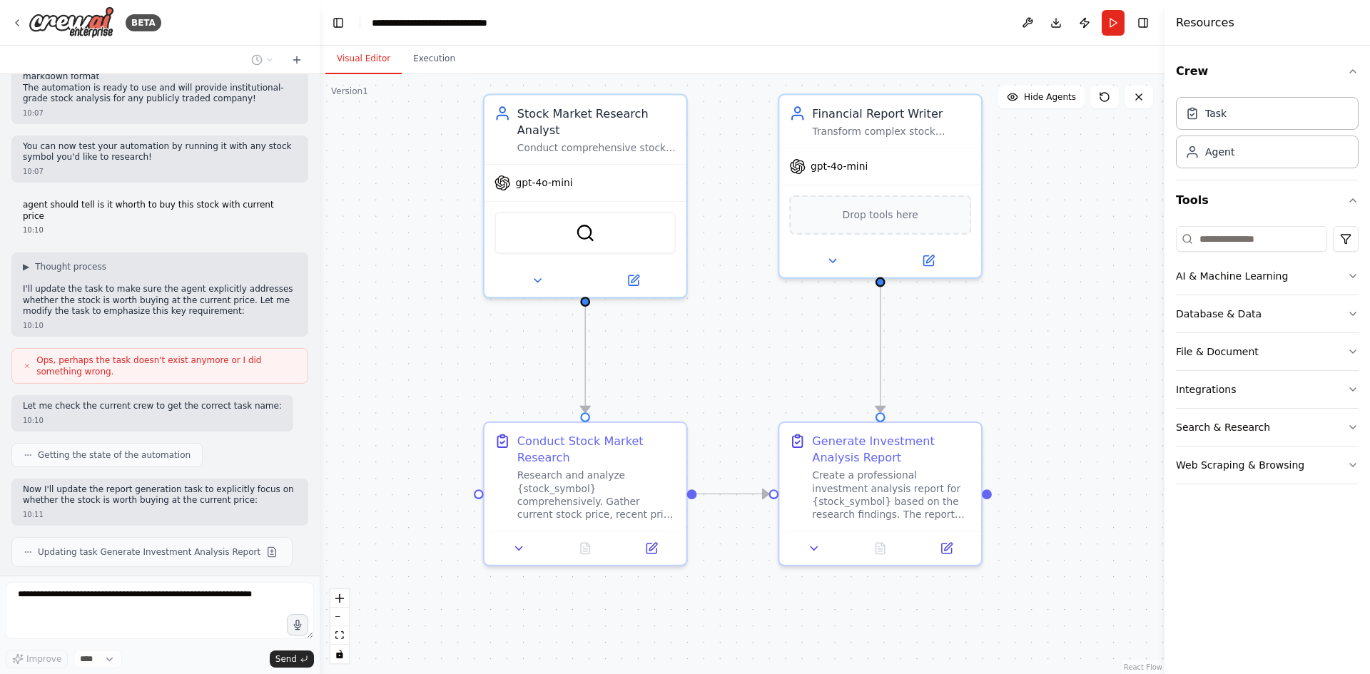
drag, startPoint x: 1100, startPoint y: 393, endPoint x: 1099, endPoint y: 425, distance: 32.1
click at [1099, 425] on div ".deletable-edge-delete-btn { width: 20px; height: 20px; border: 0px solid #ffff…" at bounding box center [742, 374] width 845 height 600
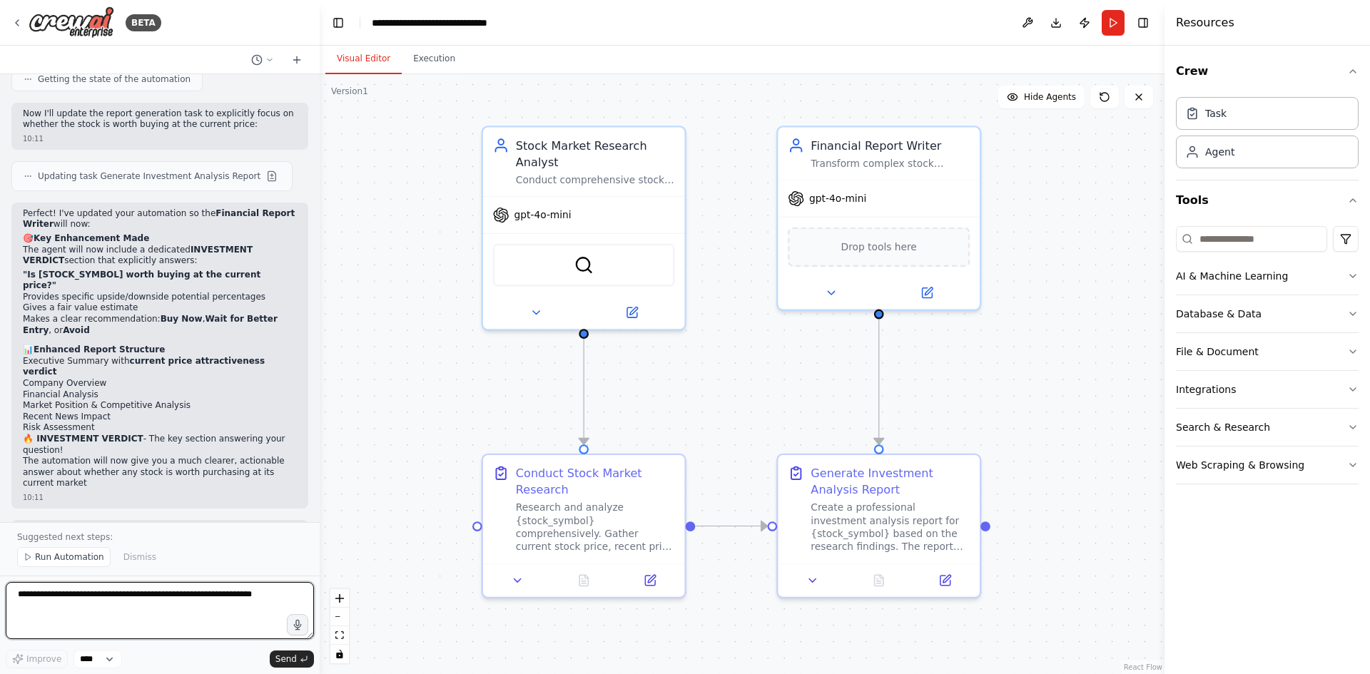
scroll to position [1438, 0]
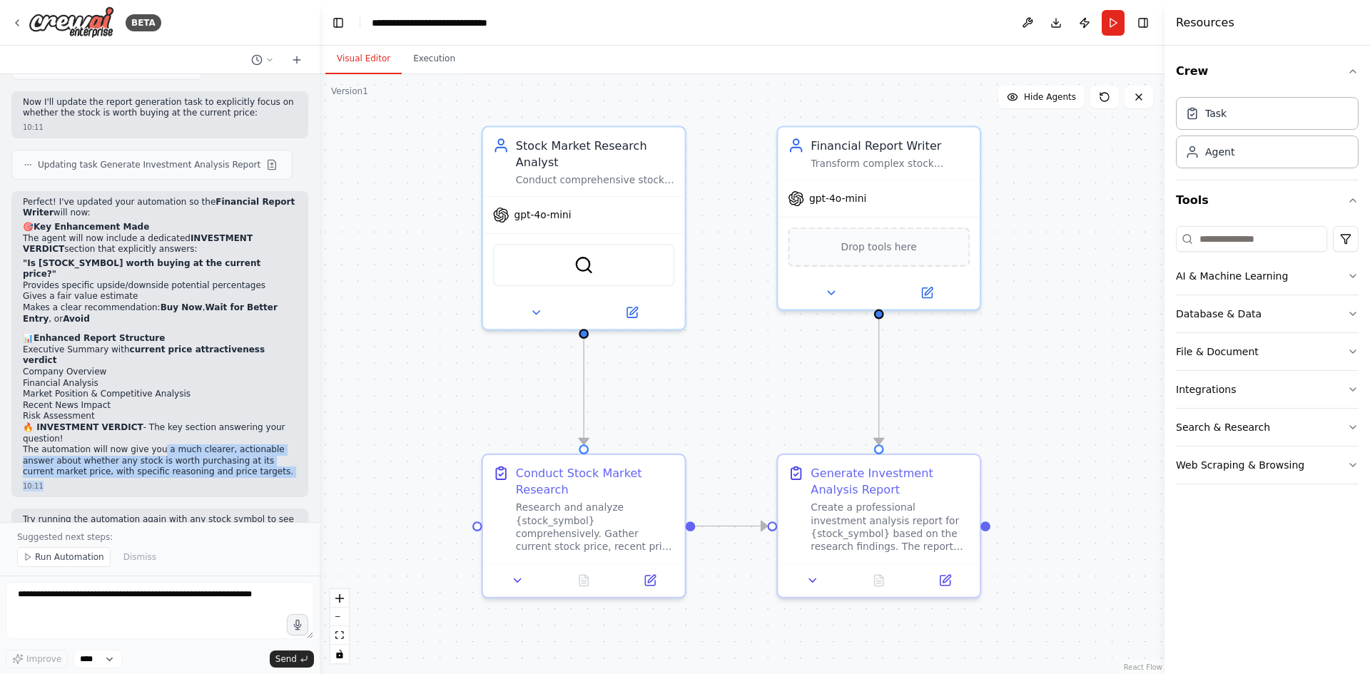
drag, startPoint x: 155, startPoint y: 422, endPoint x: 151, endPoint y: 393, distance: 29.5
click at [151, 393] on div "Perfect! I've updated your automation so the Financial Report Writer will now: …" at bounding box center [159, 344] width 297 height 306
click at [190, 367] on li "Company Overview" at bounding box center [160, 372] width 274 height 11
click at [45, 556] on span "Run Automation" at bounding box center [69, 556] width 69 height 11
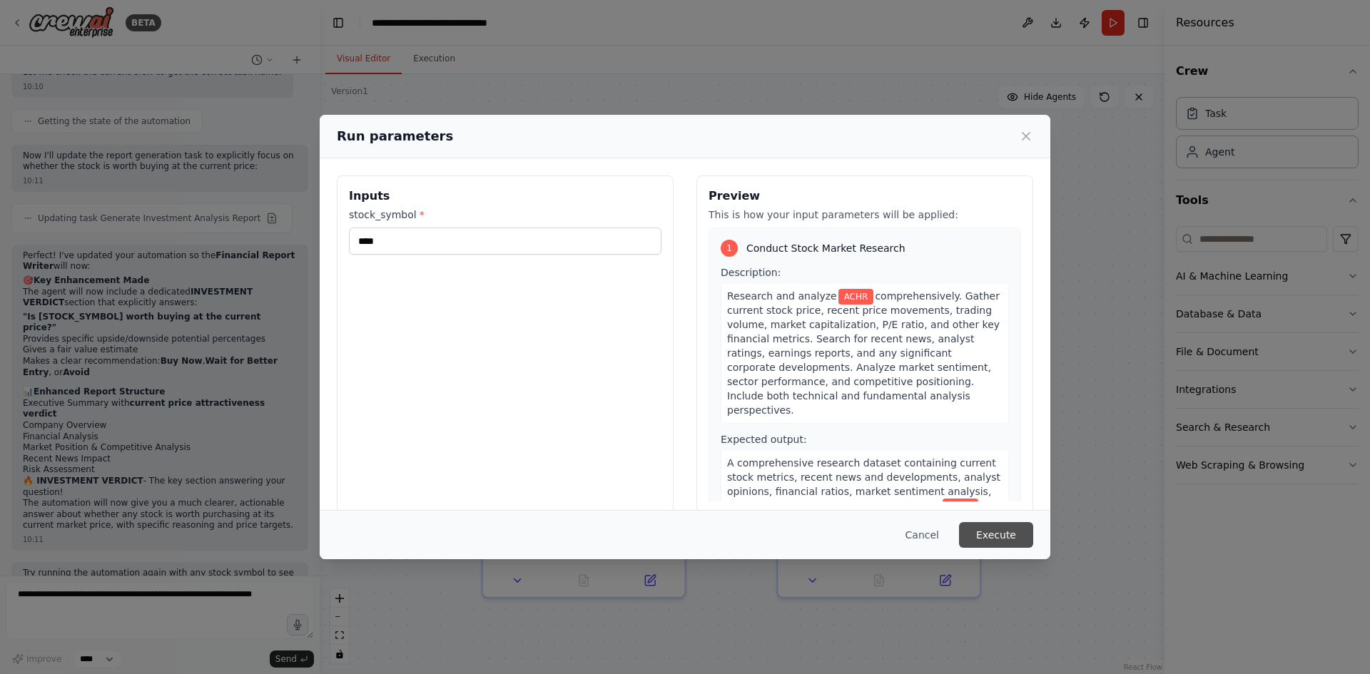
click at [1016, 532] on button "Execute" at bounding box center [996, 535] width 74 height 26
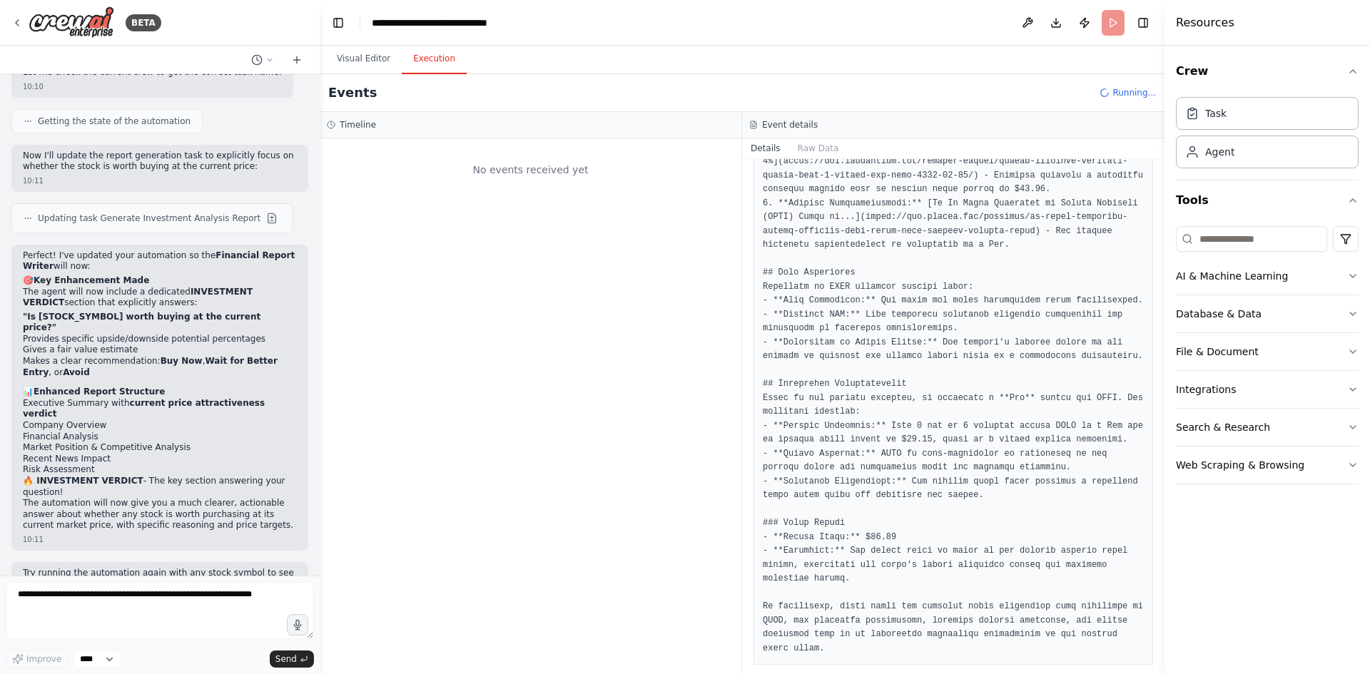
click at [421, 55] on button "Execution" at bounding box center [434, 59] width 65 height 30
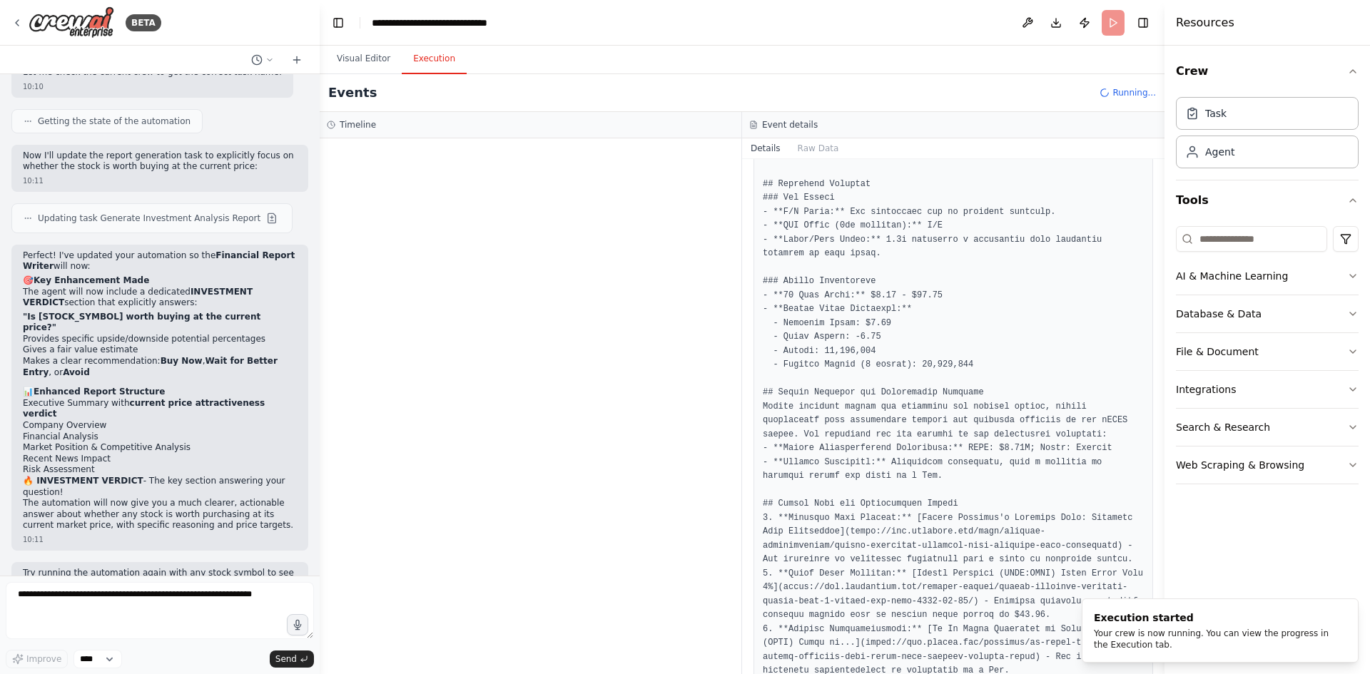
scroll to position [0, 0]
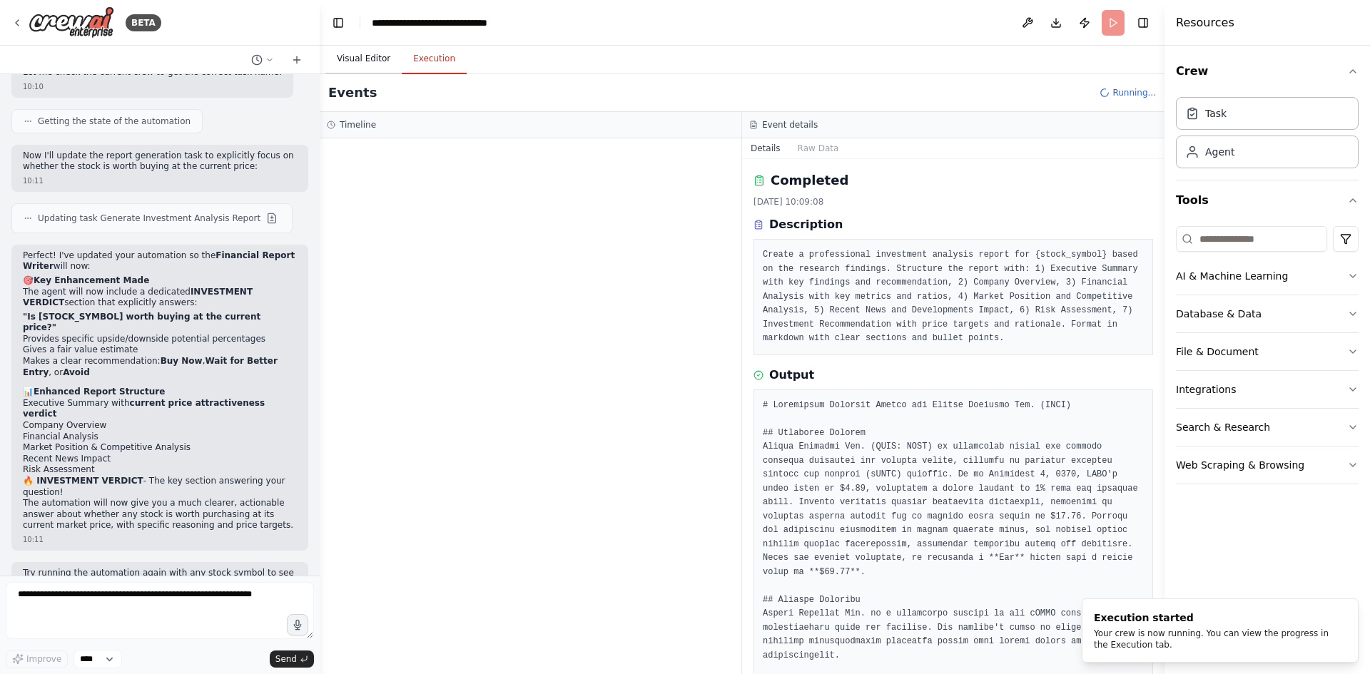
click at [347, 67] on button "Visual Editor" at bounding box center [363, 59] width 76 height 30
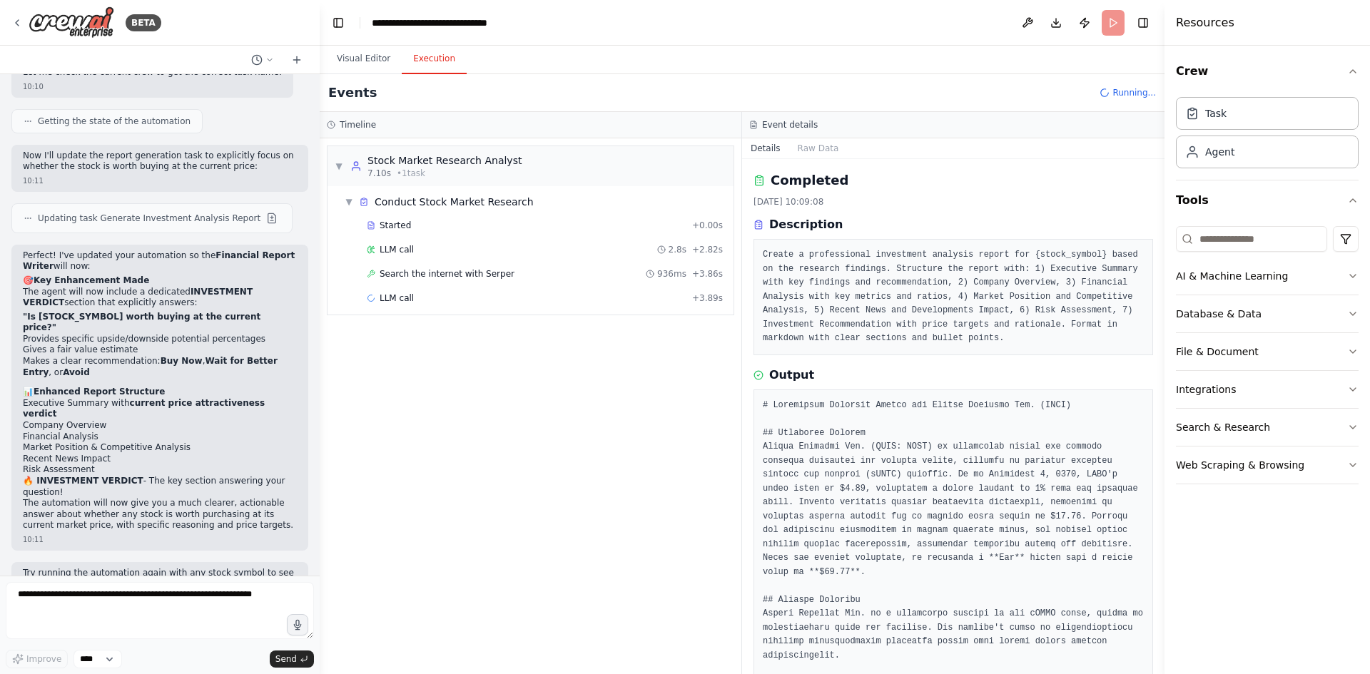
click at [420, 70] on button "Execution" at bounding box center [434, 59] width 65 height 30
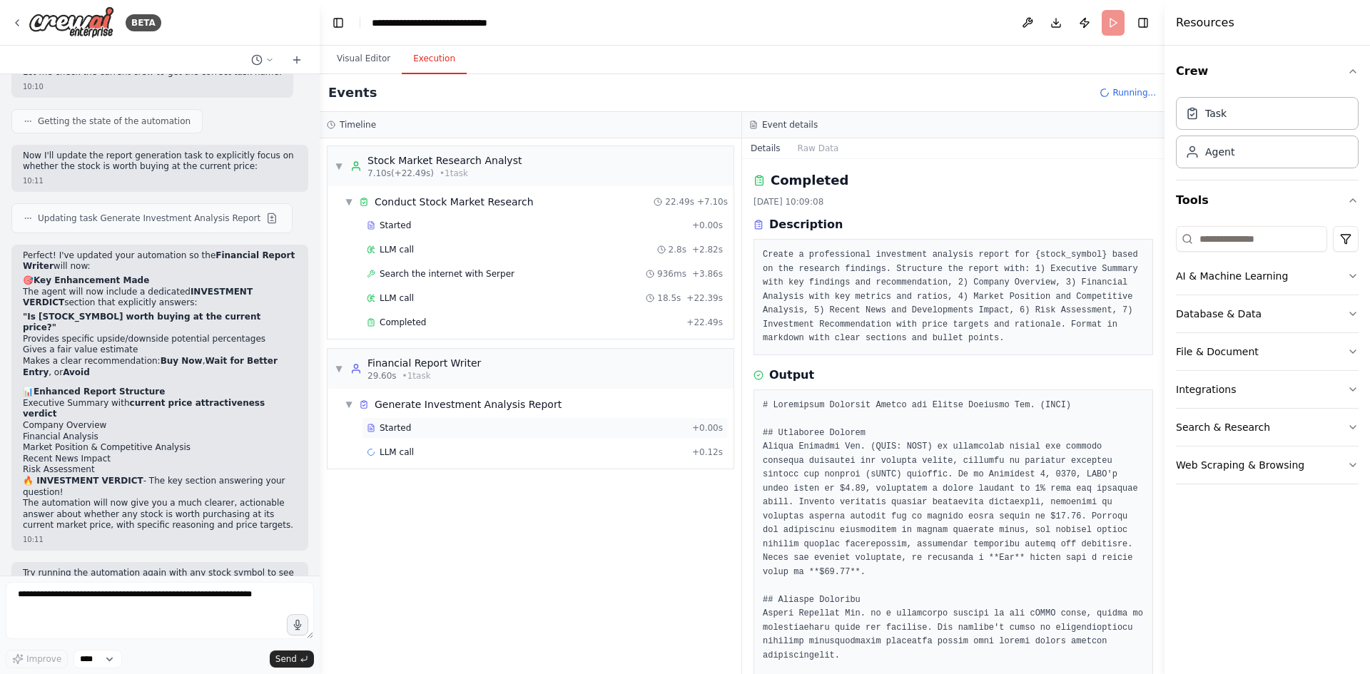
click at [402, 432] on span "Started" at bounding box center [395, 427] width 31 height 11
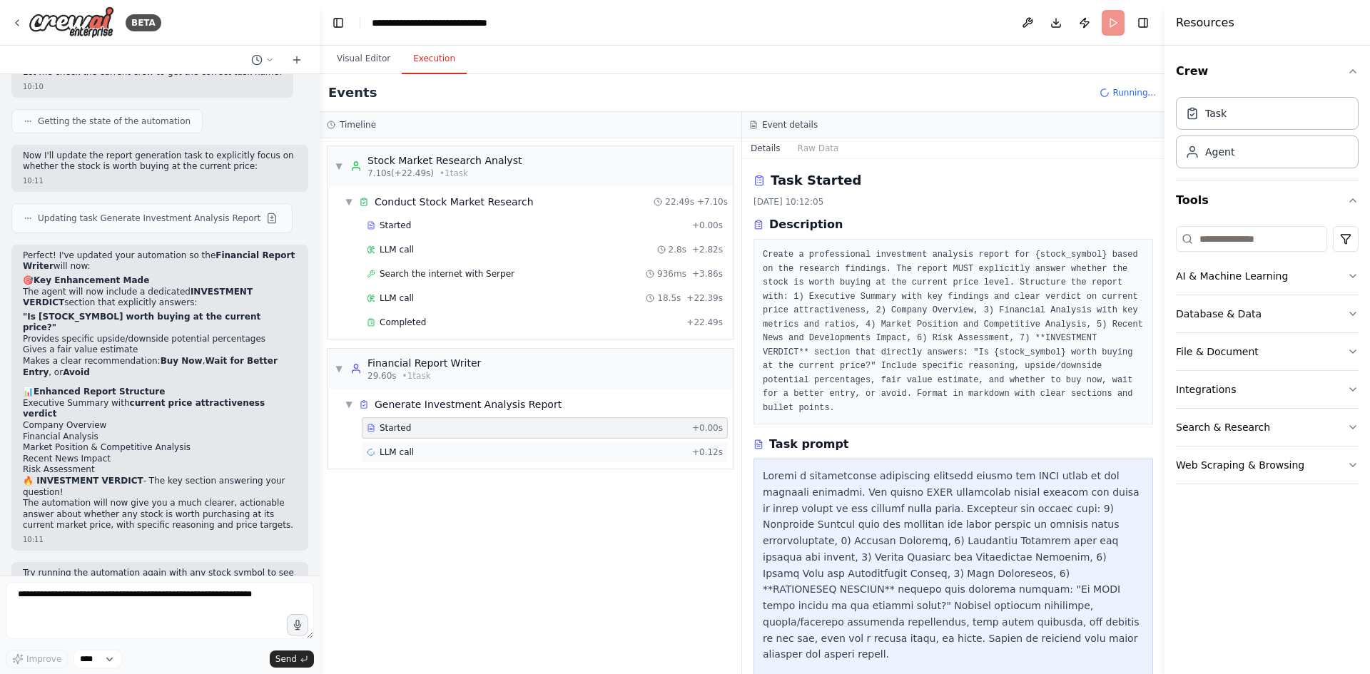
click at [416, 449] on div "LLM call + 0.12s" at bounding box center [545, 452] width 356 height 11
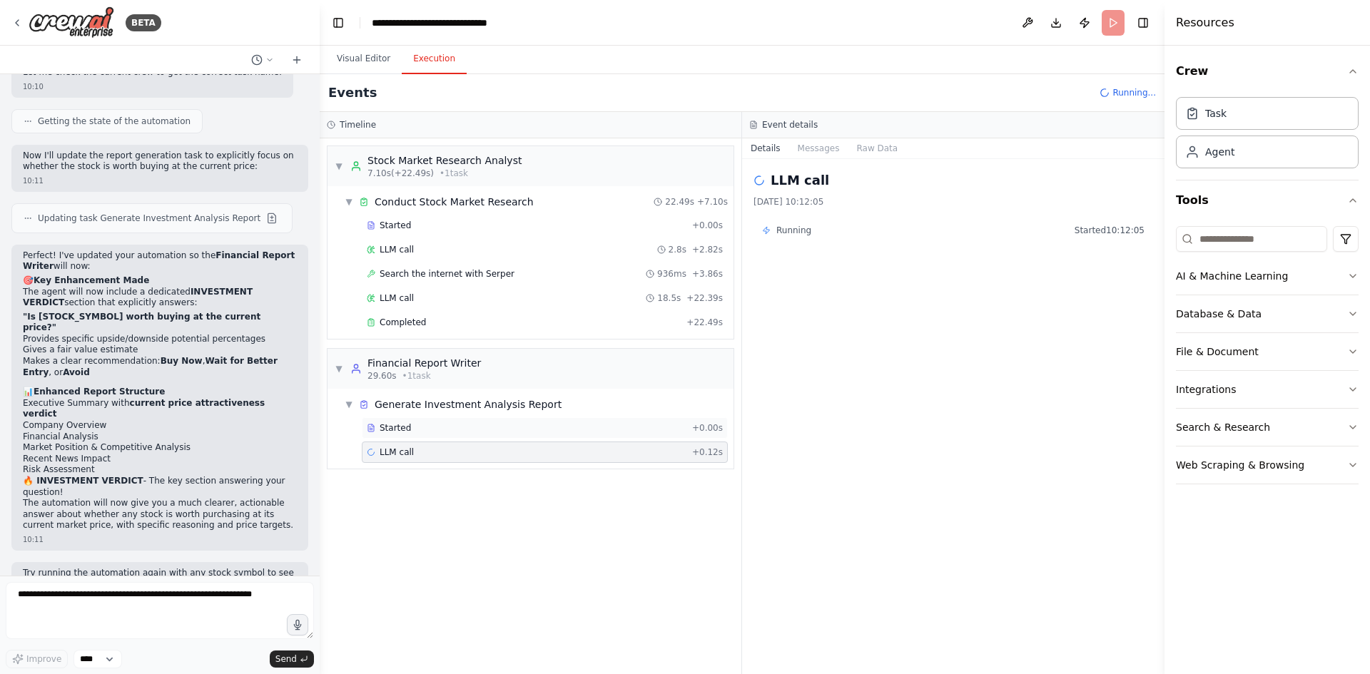
click at [412, 433] on div "Started" at bounding box center [527, 427] width 320 height 11
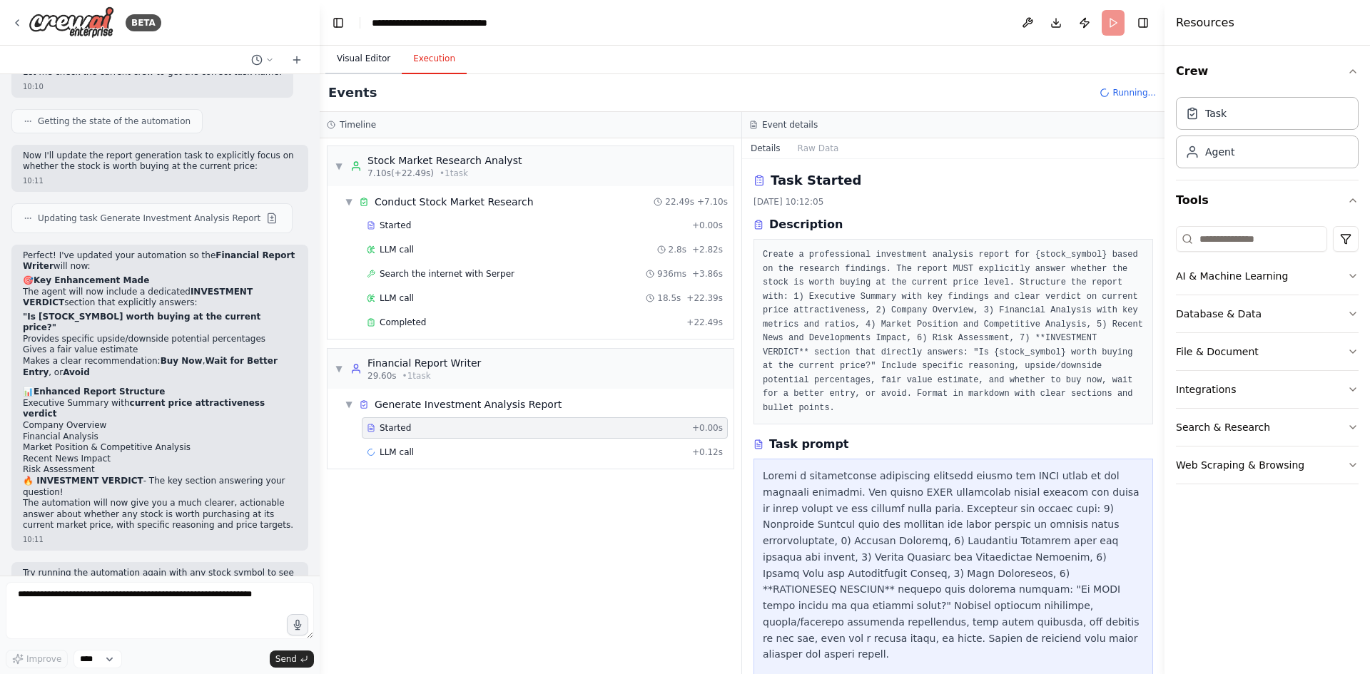
click at [335, 63] on button "Visual Editor" at bounding box center [363, 59] width 76 height 30
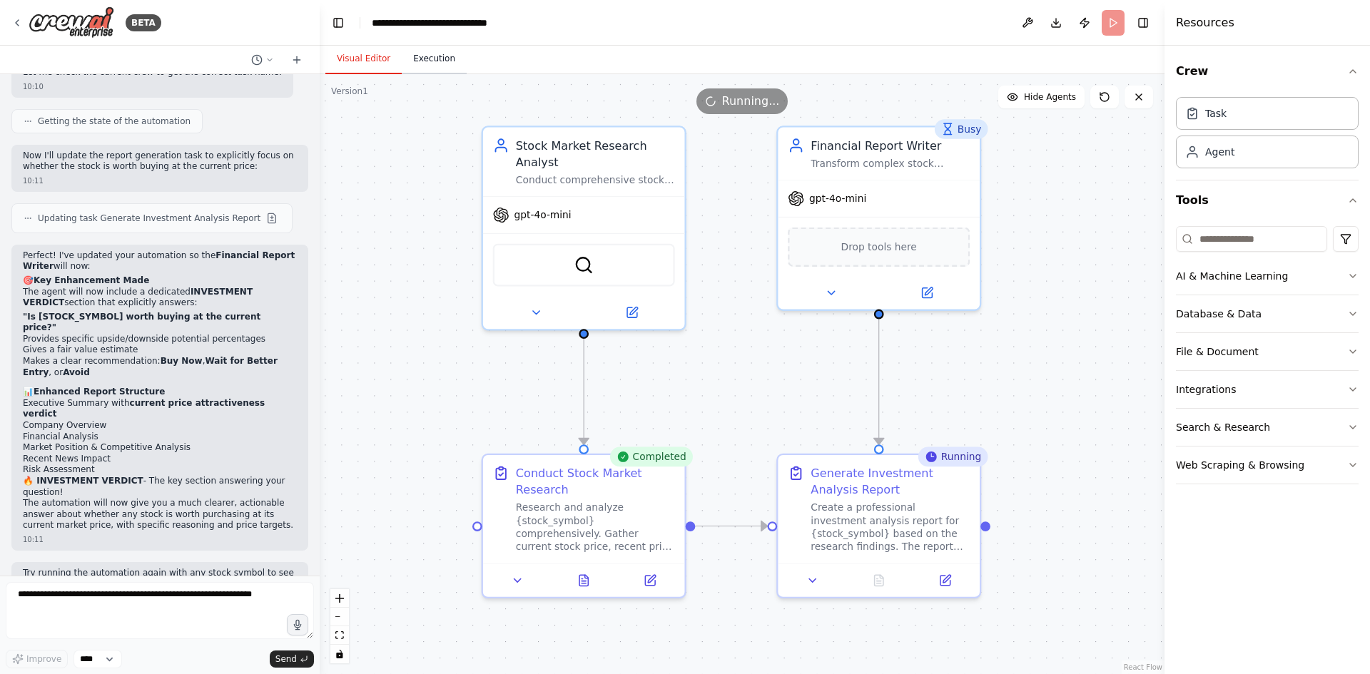
click at [416, 59] on button "Execution" at bounding box center [434, 59] width 65 height 30
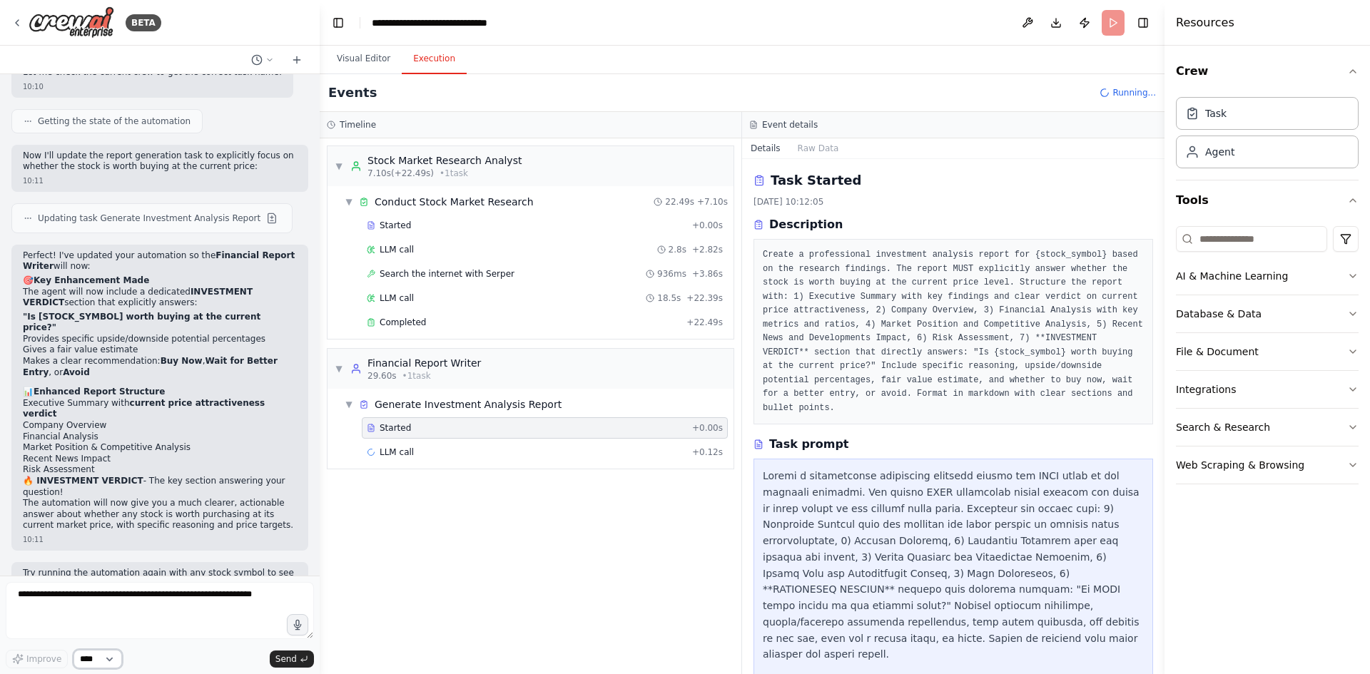
click at [108, 656] on select "****" at bounding box center [97, 659] width 49 height 19
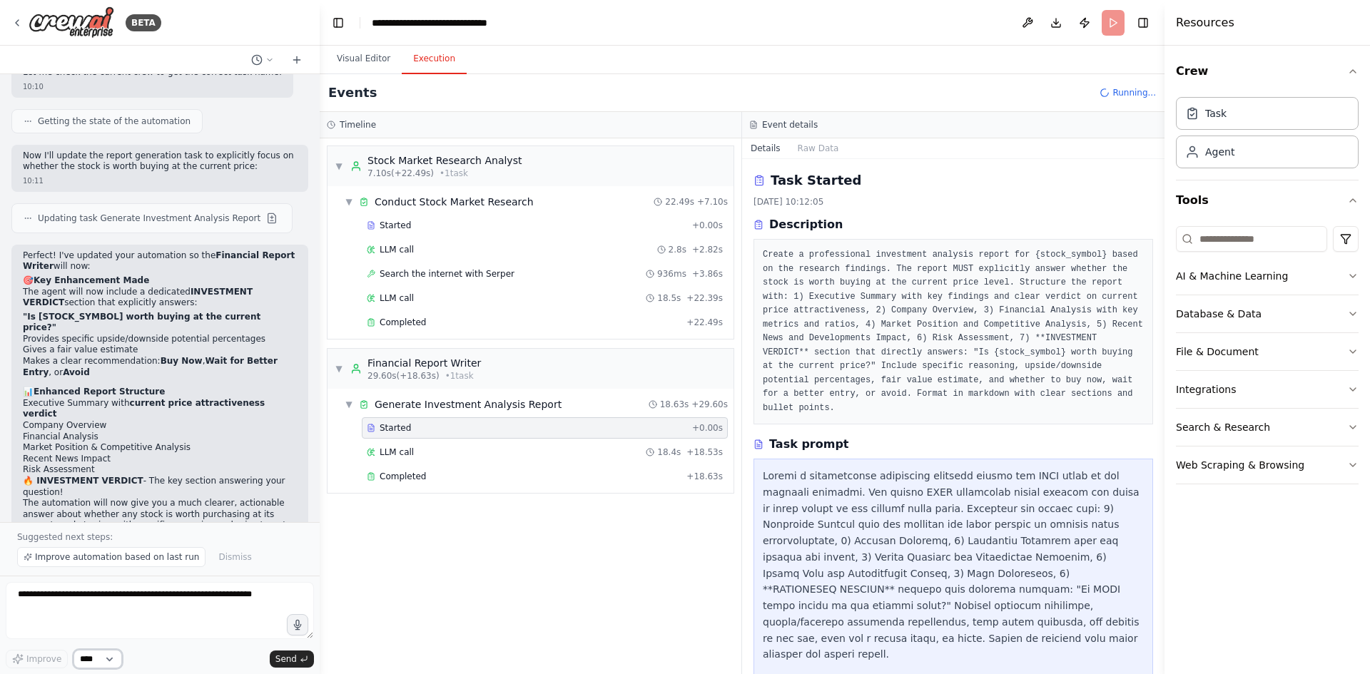
scroll to position [1438, 0]
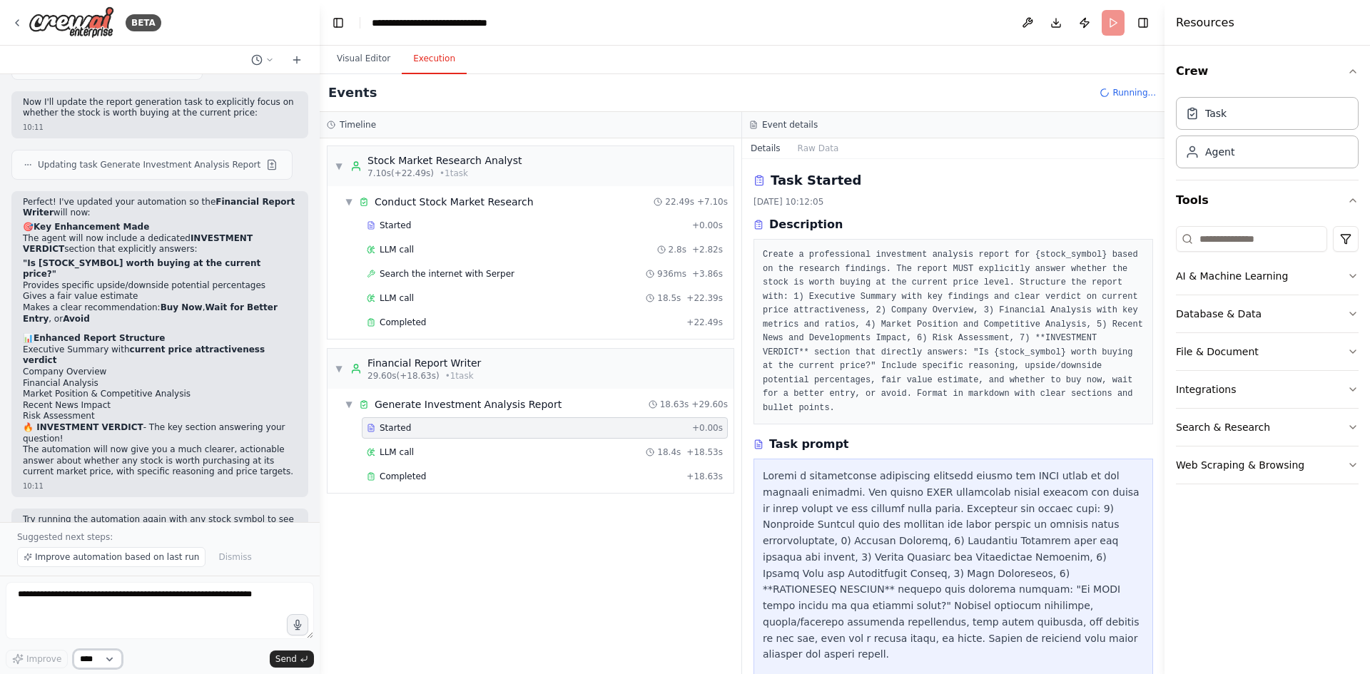
click at [108, 656] on select "****" at bounding box center [97, 659] width 49 height 19
click at [539, 471] on div "Completed" at bounding box center [524, 476] width 314 height 11
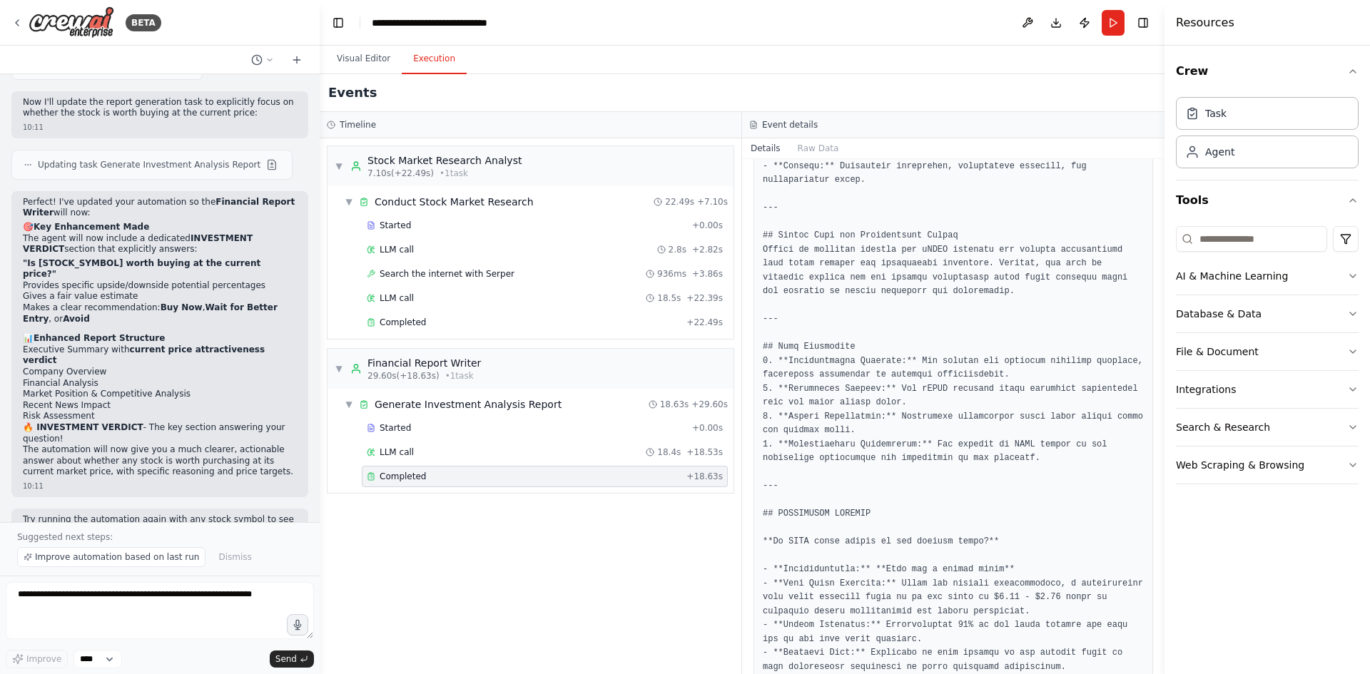
scroll to position [1245, 0]
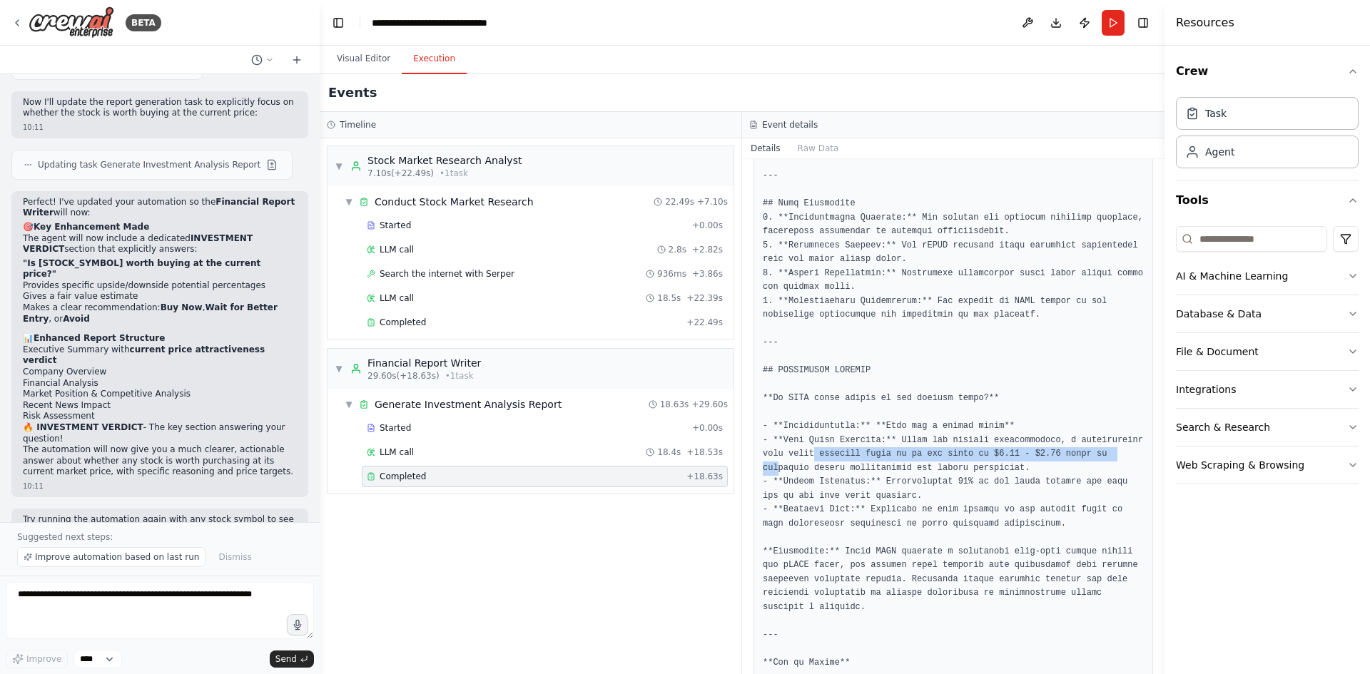
drag, startPoint x: 808, startPoint y: 429, endPoint x: 1097, endPoint y: 425, distance: 289.0
drag, startPoint x: 994, startPoint y: 441, endPoint x: 822, endPoint y: 440, distance: 171.9
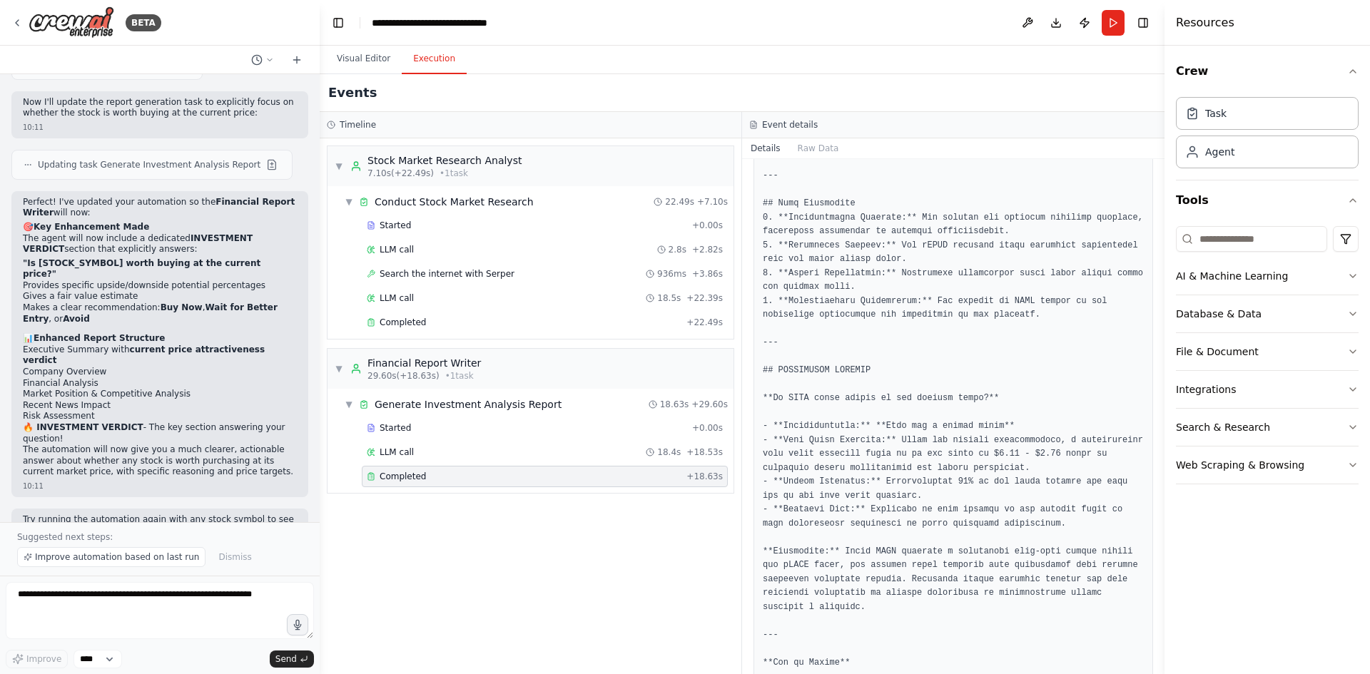
drag, startPoint x: 818, startPoint y: 444, endPoint x: 804, endPoint y: 452, distance: 16.3
drag, startPoint x: 801, startPoint y: 452, endPoint x: 833, endPoint y: 454, distance: 32.2
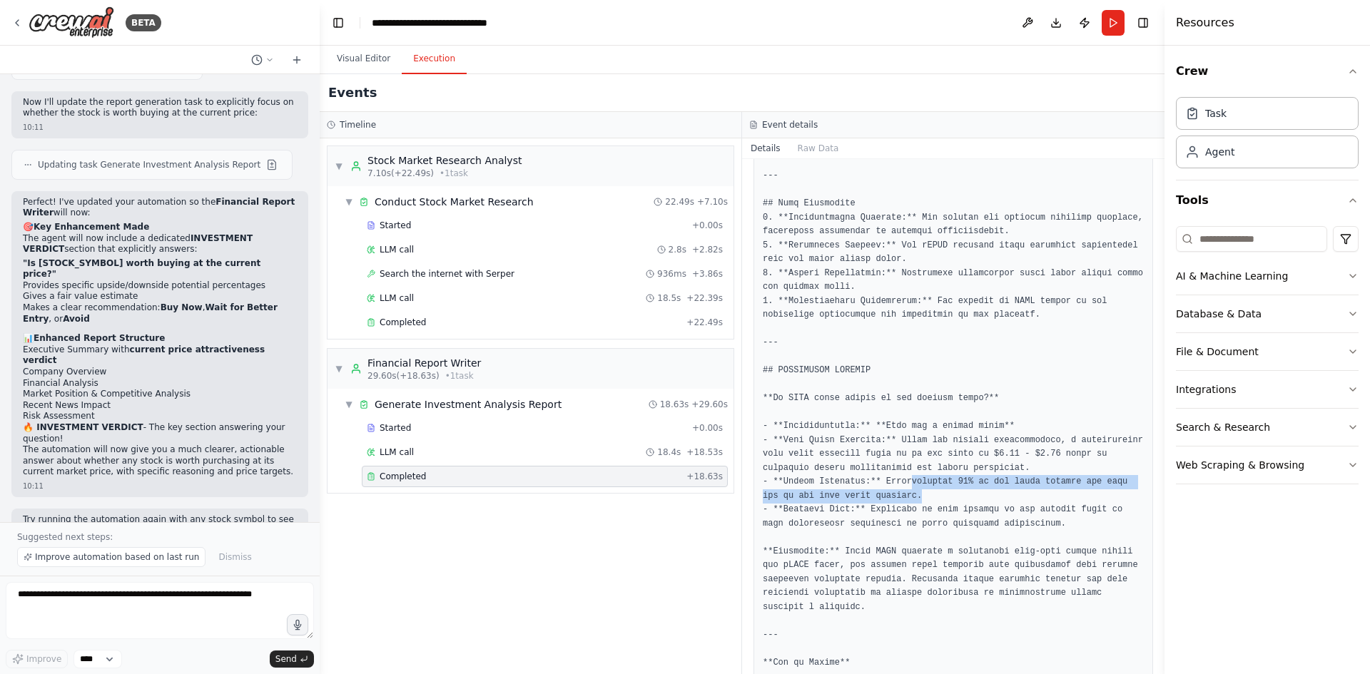
drag, startPoint x: 898, startPoint y: 457, endPoint x: 1045, endPoint y: 464, distance: 147.1
drag, startPoint x: 863, startPoint y: 483, endPoint x: 910, endPoint y: 484, distance: 46.4
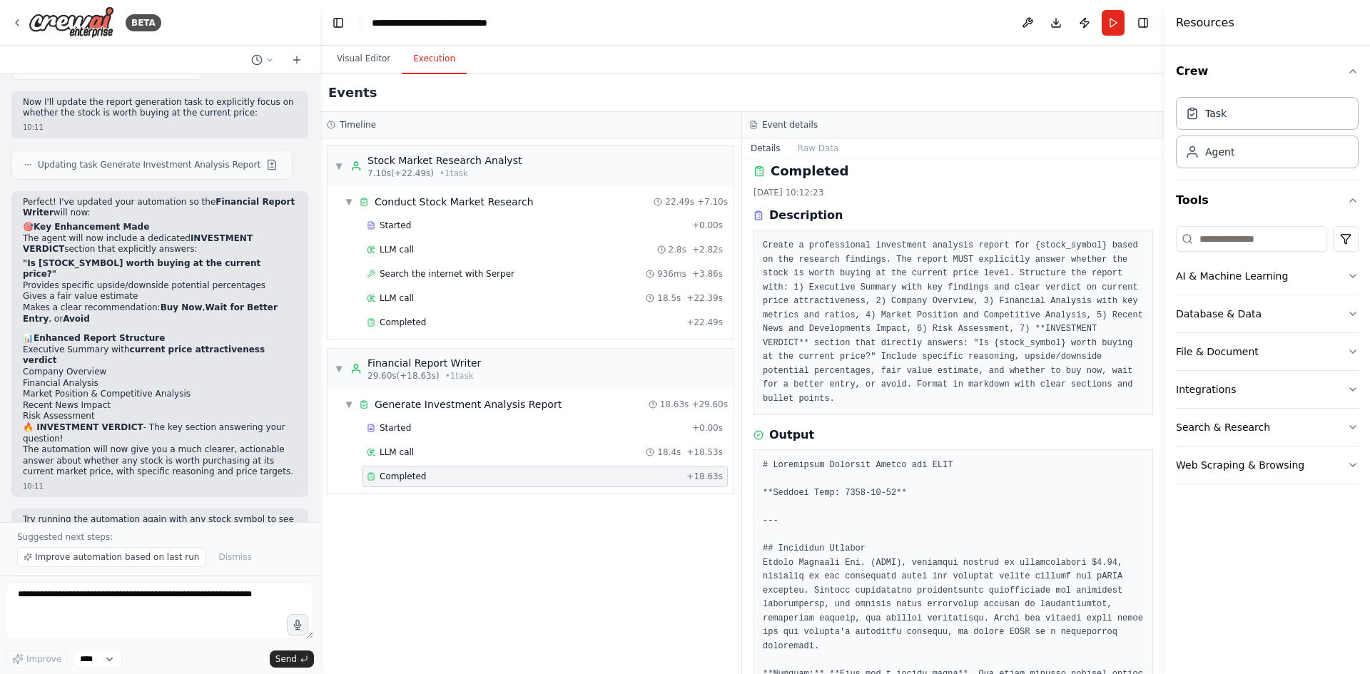
scroll to position [0, 0]
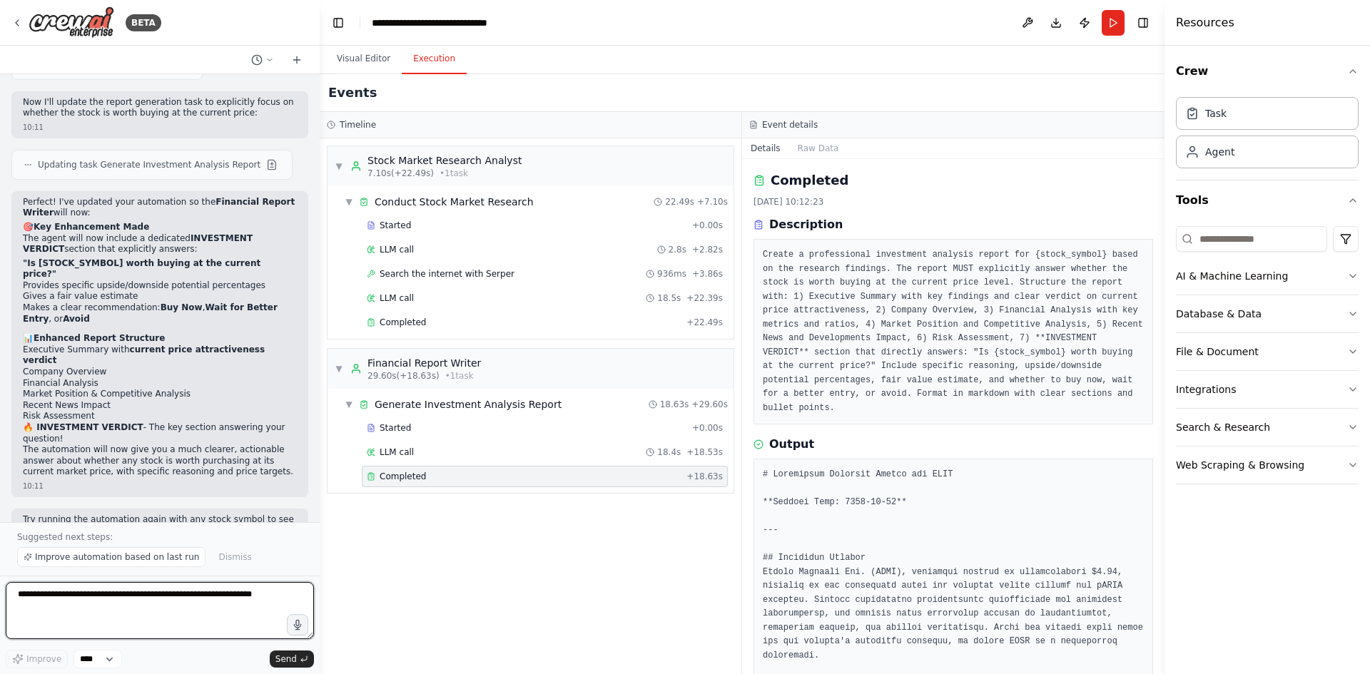
click at [104, 597] on textarea at bounding box center [160, 610] width 308 height 57
click at [372, 56] on button "Visual Editor" at bounding box center [363, 59] width 76 height 30
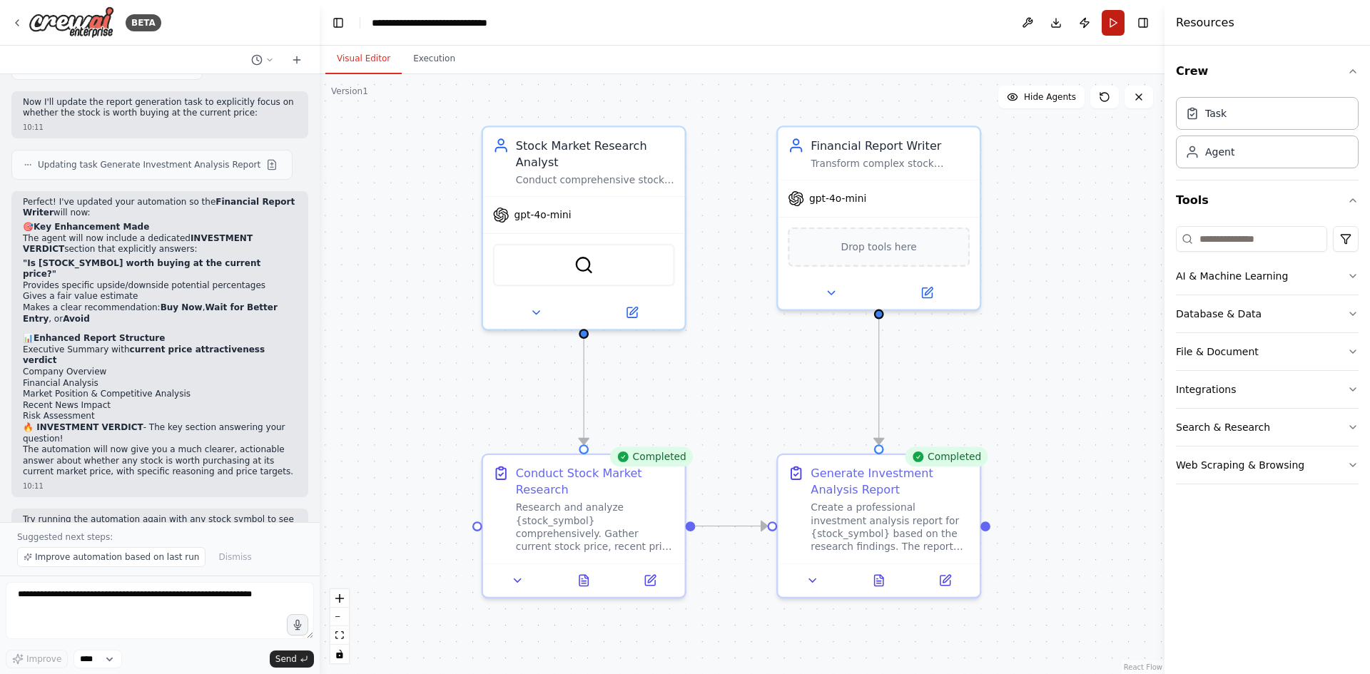
click at [1108, 21] on button "Run" at bounding box center [1113, 23] width 23 height 26
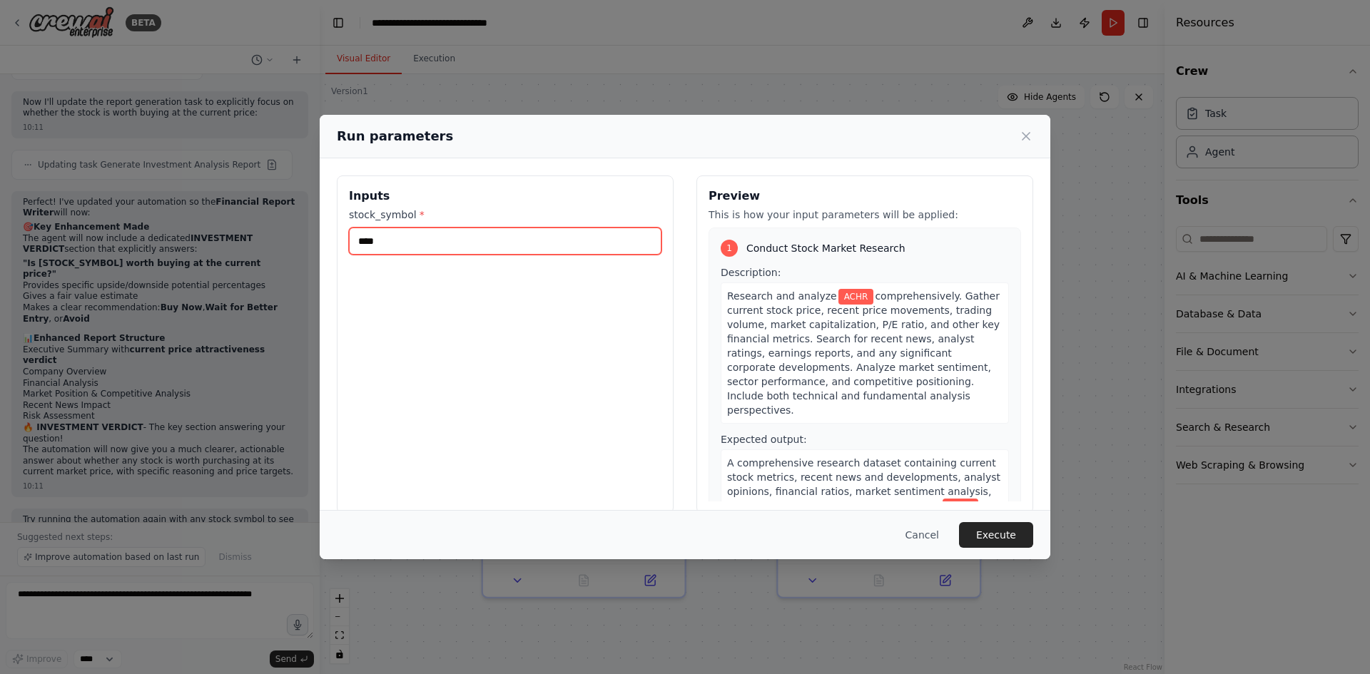
click at [512, 245] on input "****" at bounding box center [505, 241] width 312 height 27
drag, startPoint x: 546, startPoint y: 245, endPoint x: 305, endPoint y: 249, distance: 241.2
click at [276, 235] on div "Run parameters Inputs stock_symbol * **** Preview This is how your input parame…" at bounding box center [685, 337] width 1370 height 674
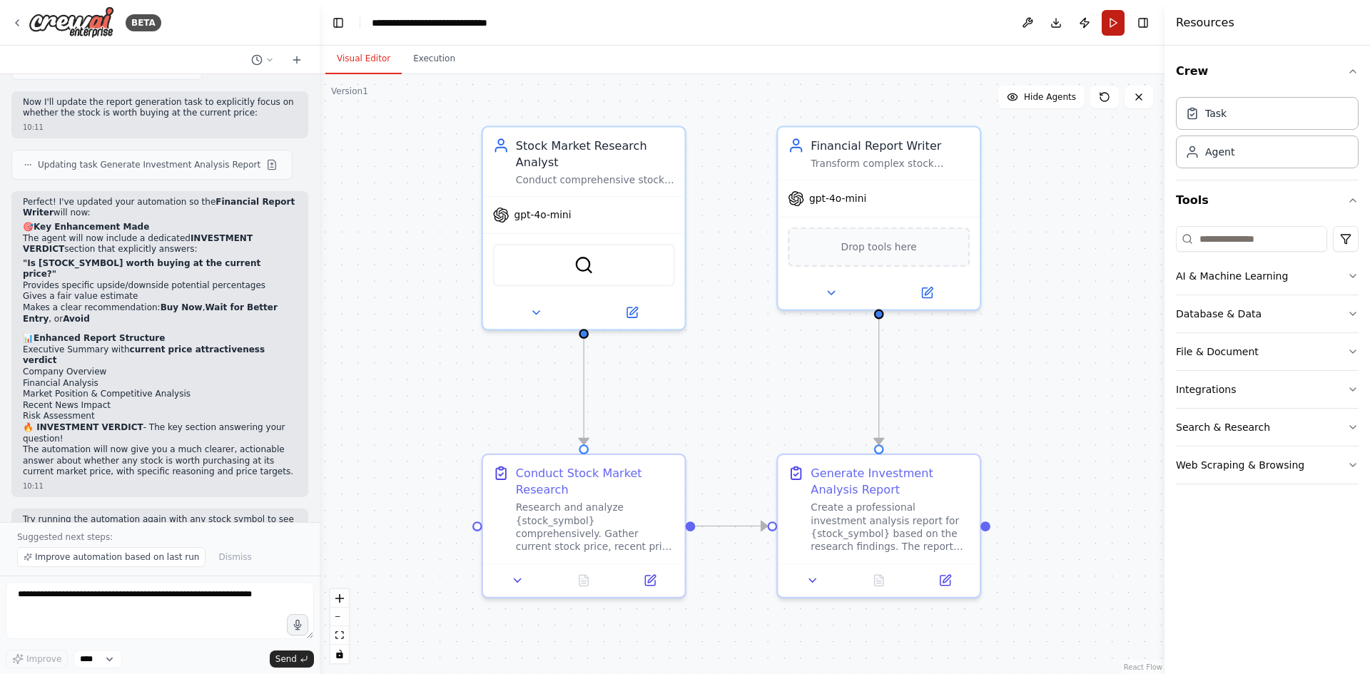
click at [1109, 19] on button "Run" at bounding box center [1113, 23] width 23 height 26
click at [1114, 23] on header "**********" at bounding box center [742, 23] width 845 height 46
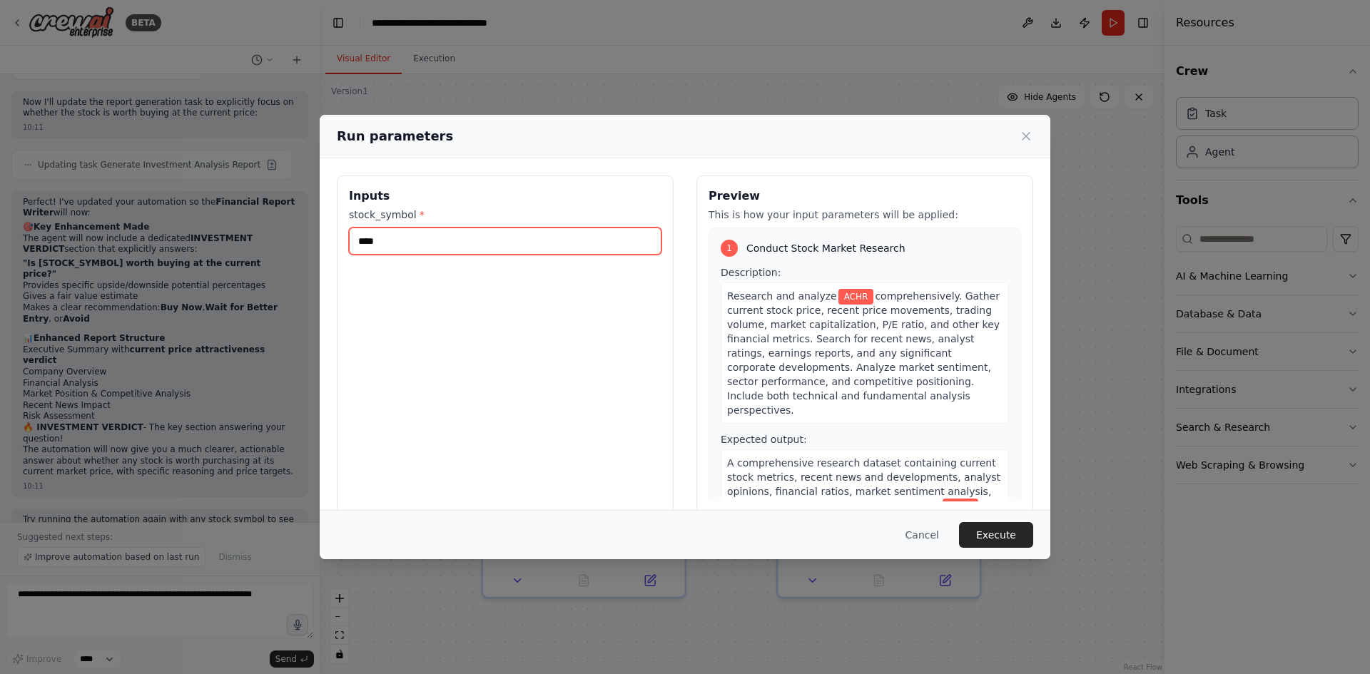
drag, startPoint x: 516, startPoint y: 240, endPoint x: 292, endPoint y: 243, distance: 224.0
click at [292, 243] on div "Run parameters Inputs stock_symbol * **** Preview This is how your input parame…" at bounding box center [685, 337] width 1370 height 674
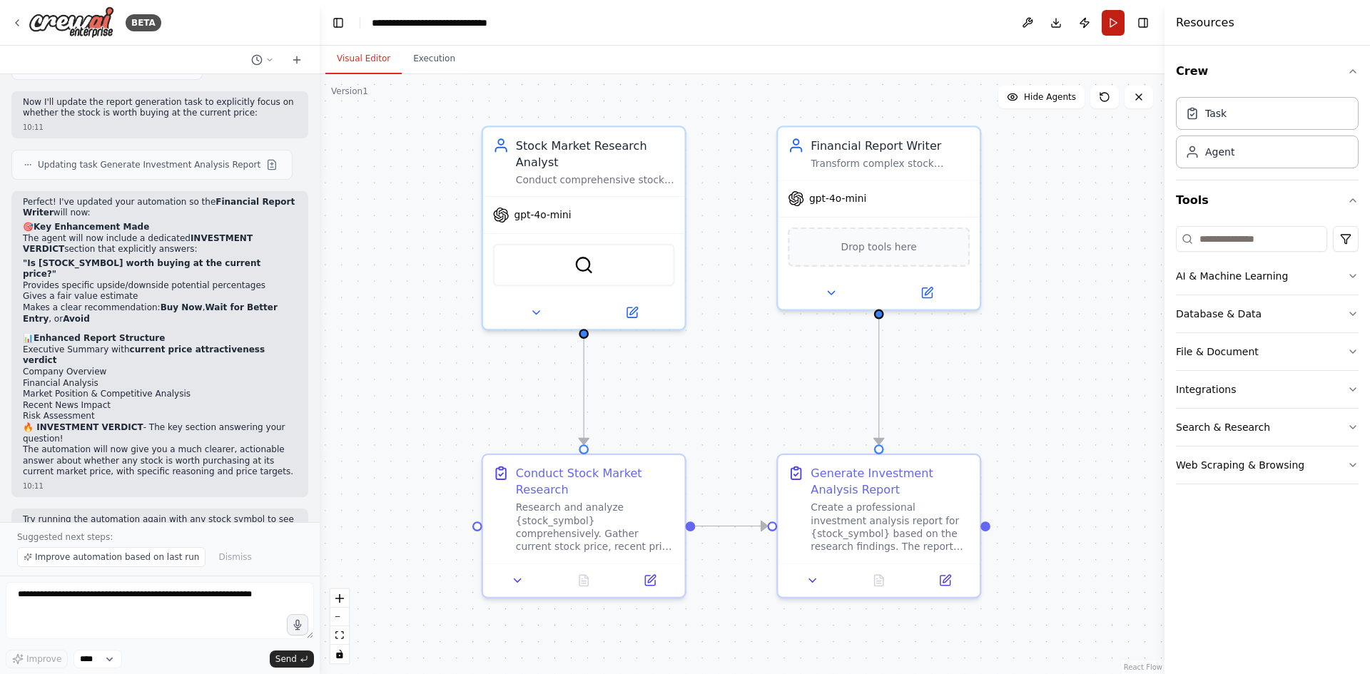
click at [1124, 20] on button "Run" at bounding box center [1113, 23] width 23 height 26
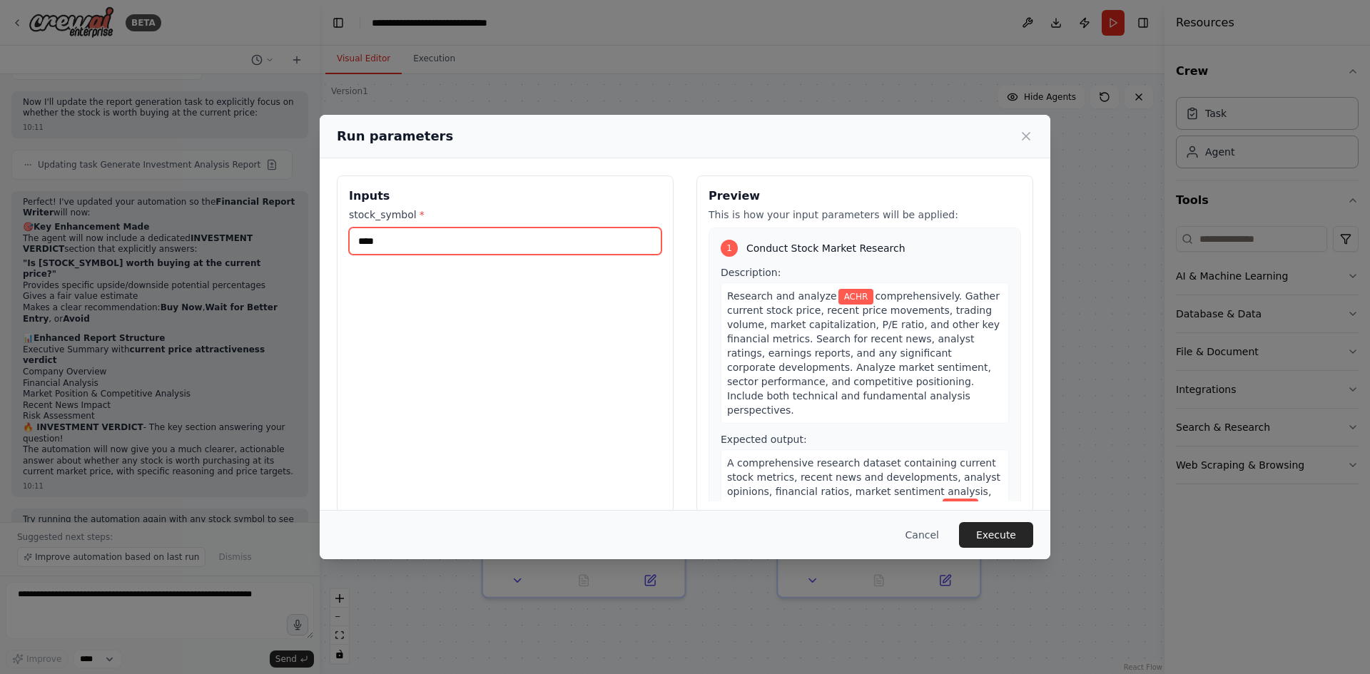
drag, startPoint x: 435, startPoint y: 243, endPoint x: 323, endPoint y: 245, distance: 112.0
click at [323, 245] on div "Inputs stock_symbol * **** Preview This is how your input parameters will be ap…" at bounding box center [685, 344] width 731 height 372
type input "****"
click at [980, 538] on button "Execute" at bounding box center [996, 535] width 74 height 26
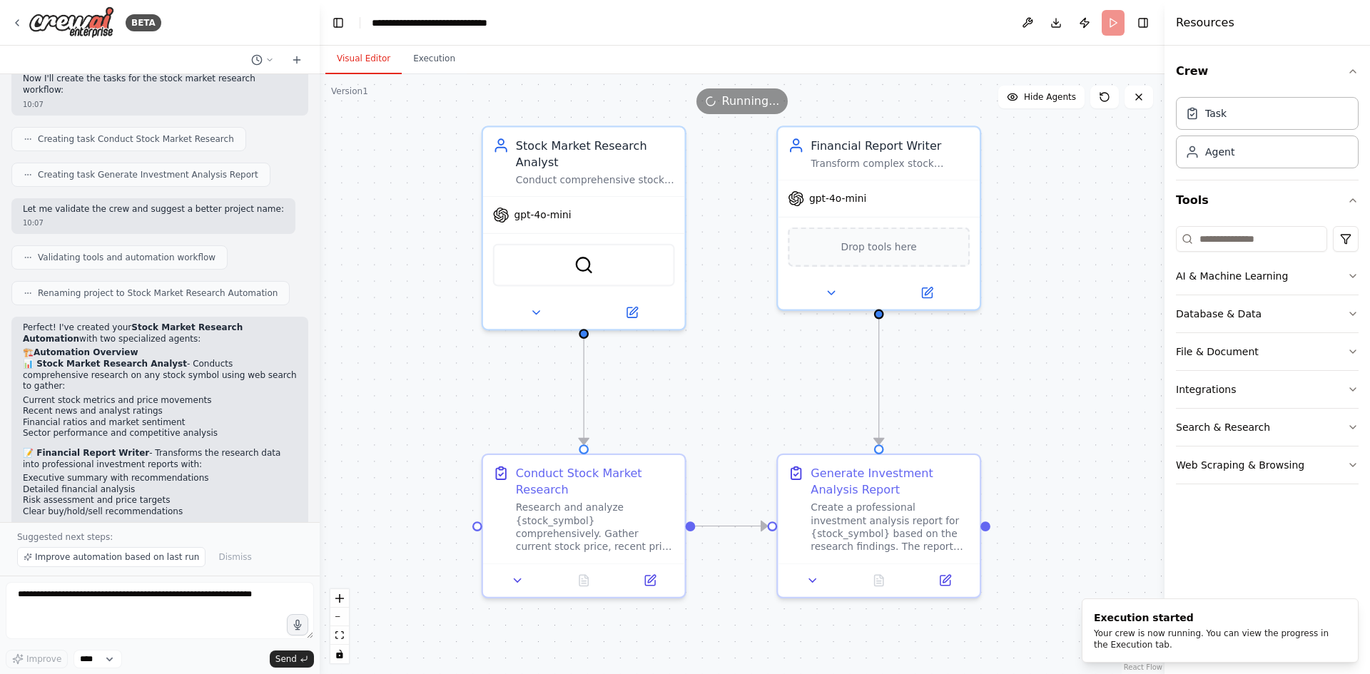
scroll to position [1438, 0]
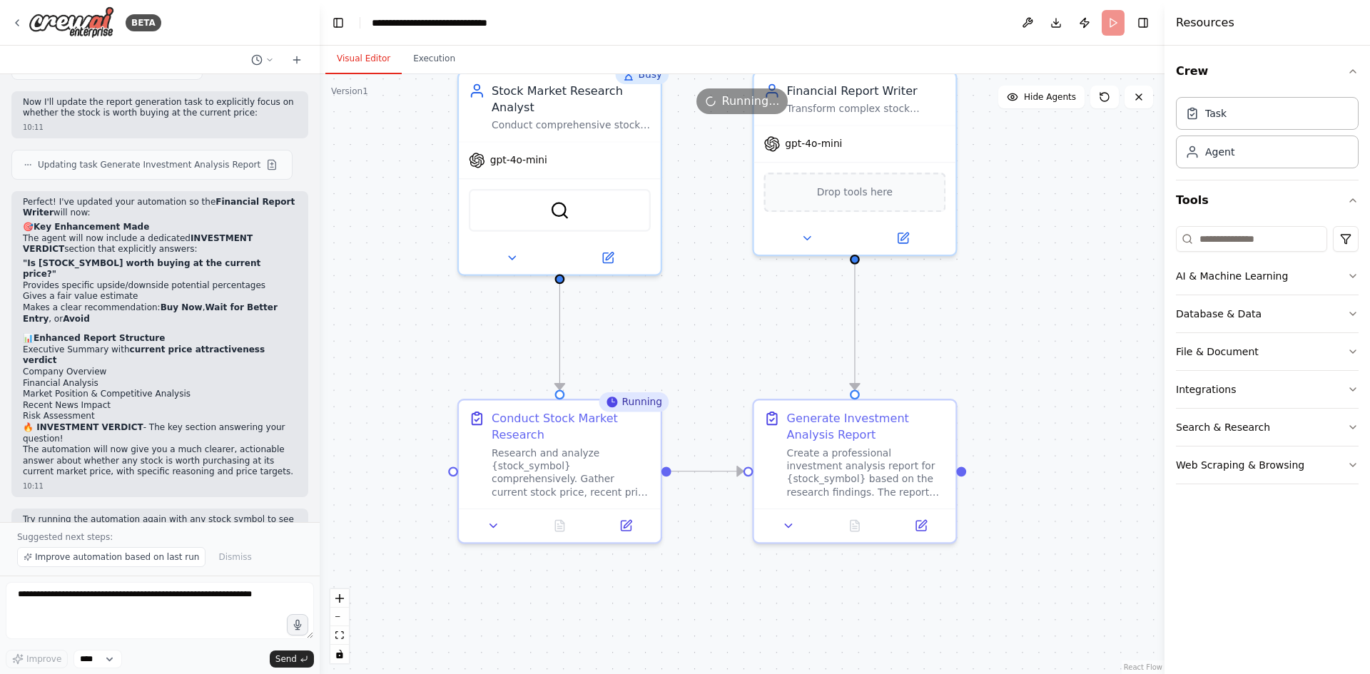
drag, startPoint x: 722, startPoint y: 437, endPoint x: 753, endPoint y: 372, distance: 72.4
click at [758, 370] on div ".deletable-edge-delete-btn { width: 20px; height: 20px; border: 0px solid #ffff…" at bounding box center [742, 374] width 845 height 600
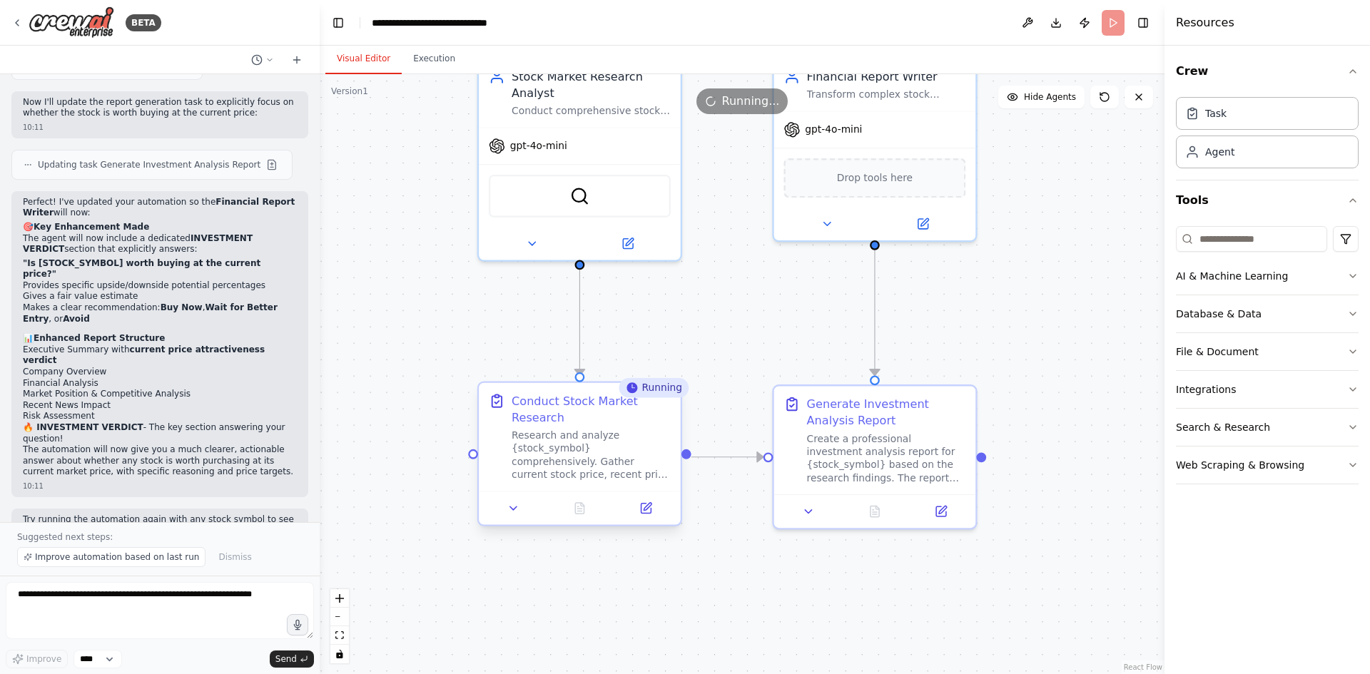
click at [550, 464] on div "Research and analyze {stock_symbol} comprehensively. Gather current stock price…" at bounding box center [591, 455] width 159 height 53
click at [522, 515] on button at bounding box center [513, 509] width 56 height 20
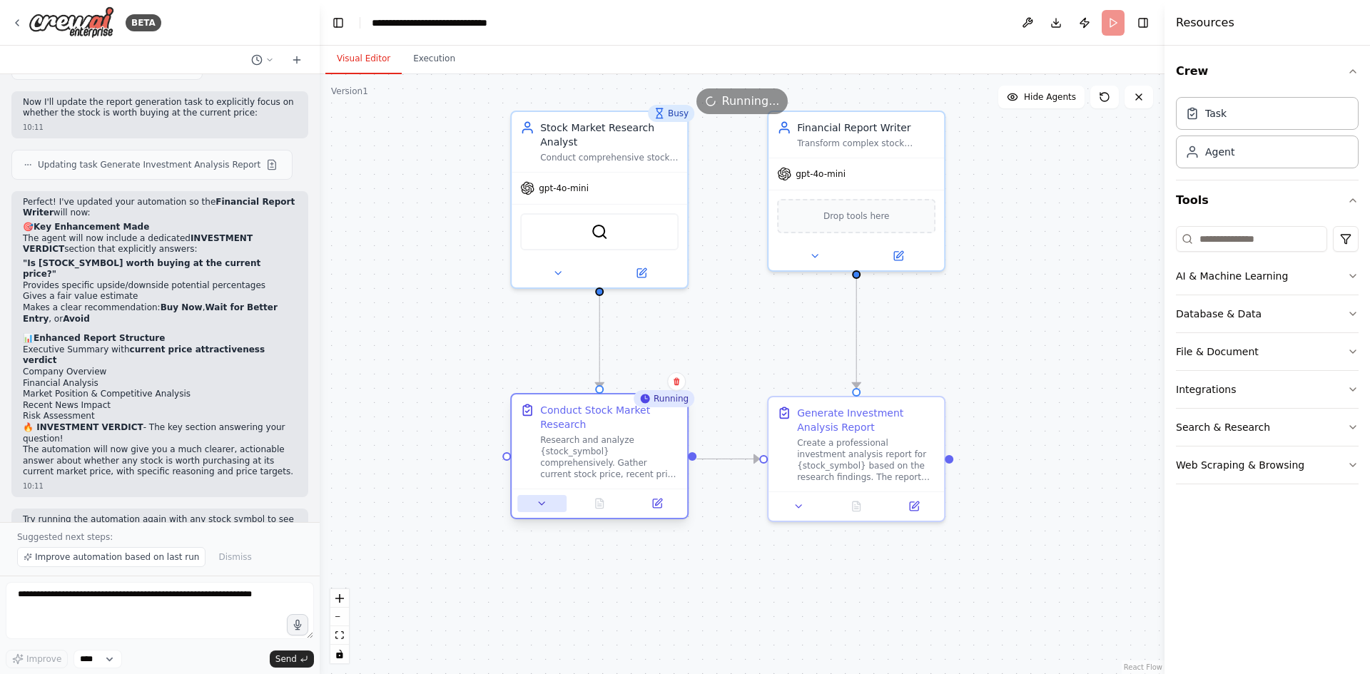
click at [546, 507] on icon at bounding box center [541, 503] width 11 height 11
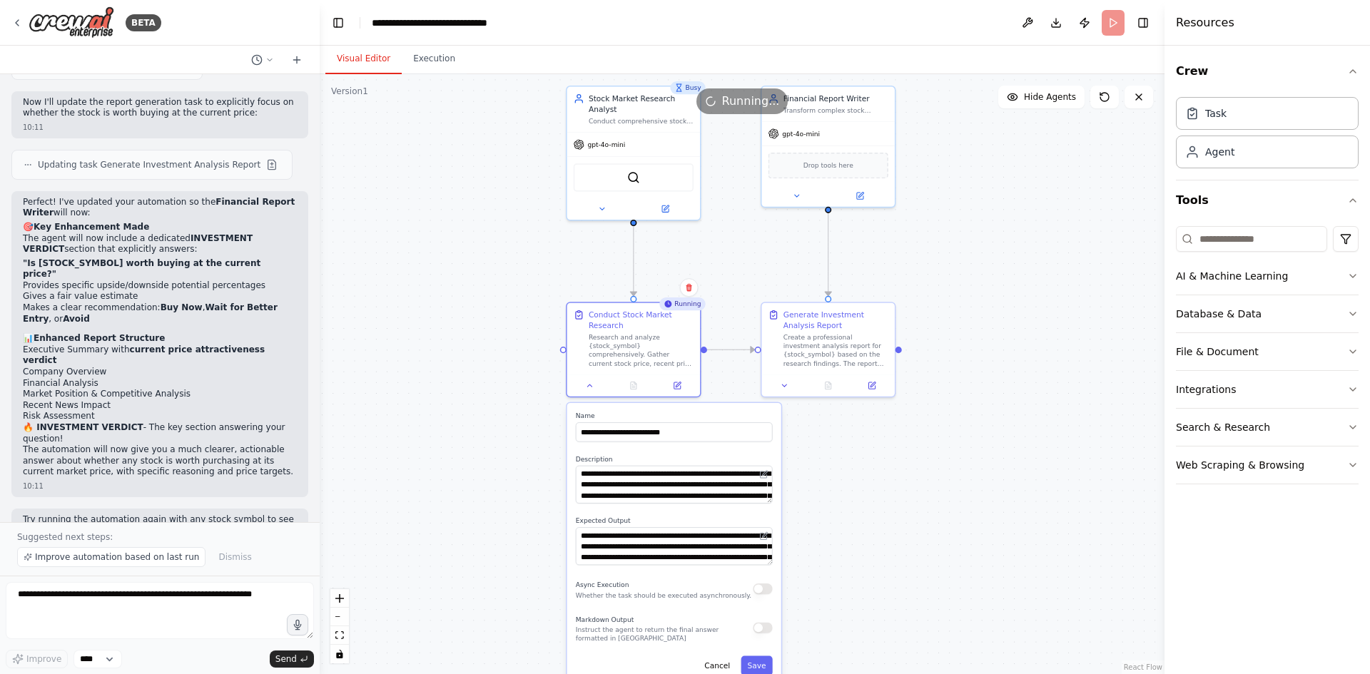
drag, startPoint x: 925, startPoint y: 594, endPoint x: 834, endPoint y: 257, distance: 348.7
click at [835, 256] on div ".deletable-edge-delete-btn { width: 20px; height: 20px; border: 0px solid #ffff…" at bounding box center [742, 374] width 845 height 600
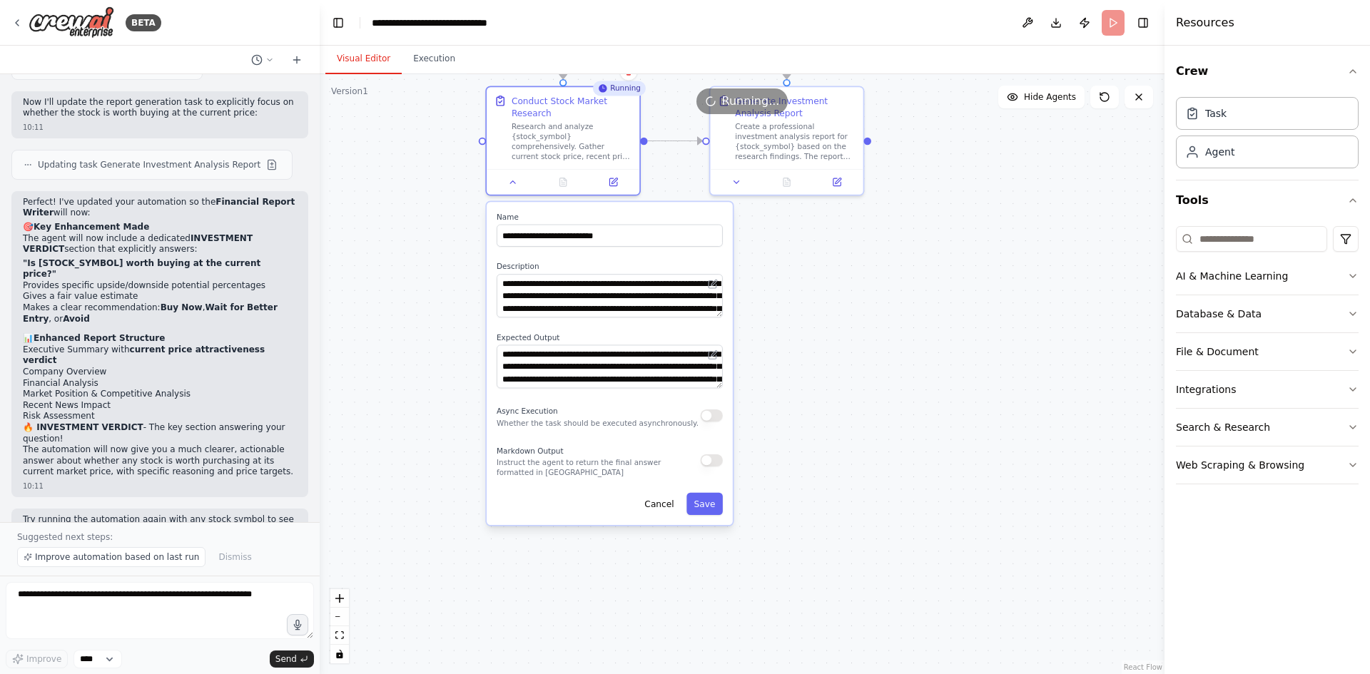
drag, startPoint x: 813, startPoint y: 369, endPoint x: 839, endPoint y: 430, distance: 66.5
click at [839, 430] on div ".deletable-edge-delete-btn { width: 20px; height: 20px; border: 0px solid #ffff…" at bounding box center [742, 374] width 845 height 600
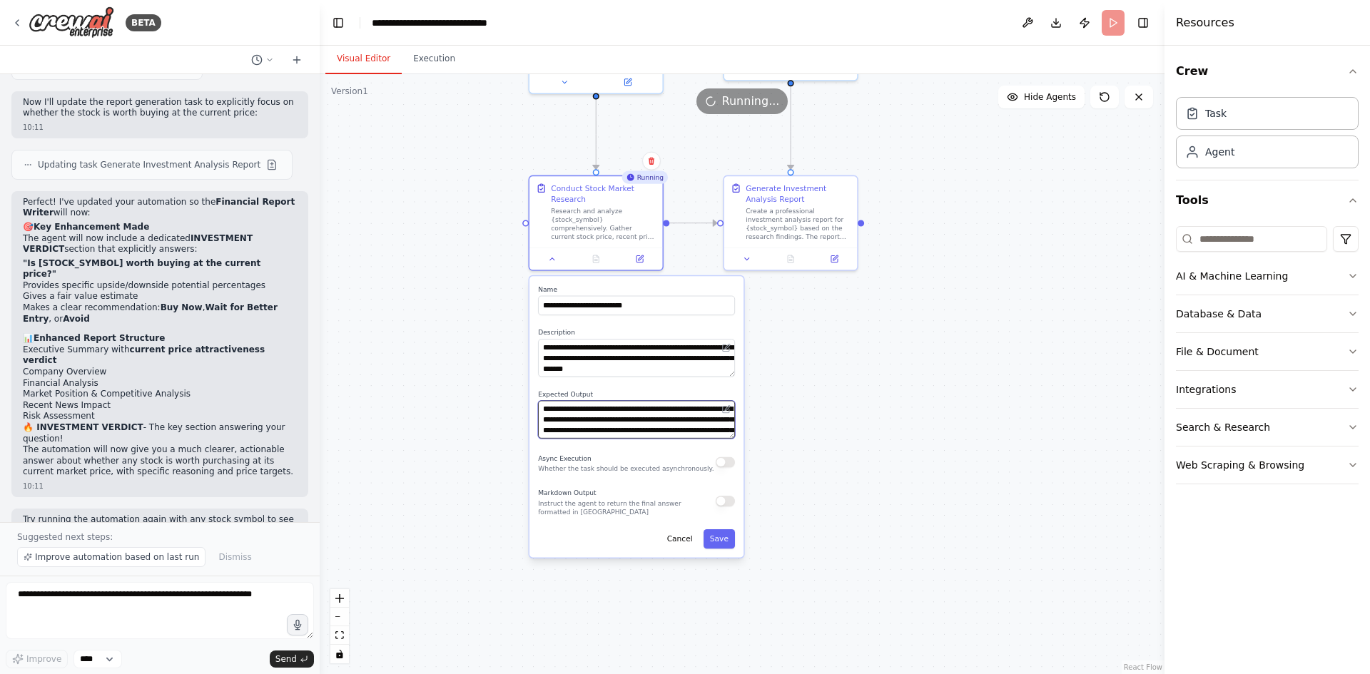
scroll to position [29, 0]
click at [774, 442] on div ".deletable-edge-delete-btn { width: 20px; height: 20px; border: 0px solid #ffff…" at bounding box center [742, 374] width 845 height 600
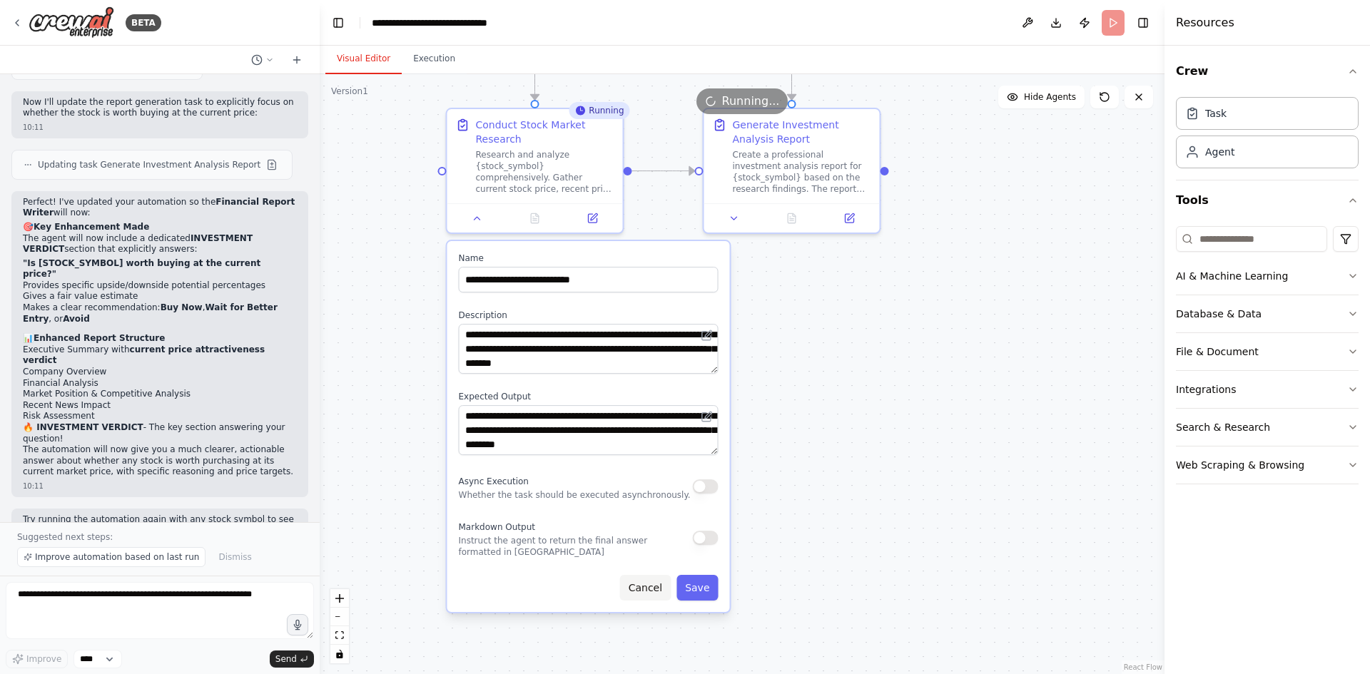
click at [639, 596] on button "Cancel" at bounding box center [645, 588] width 51 height 26
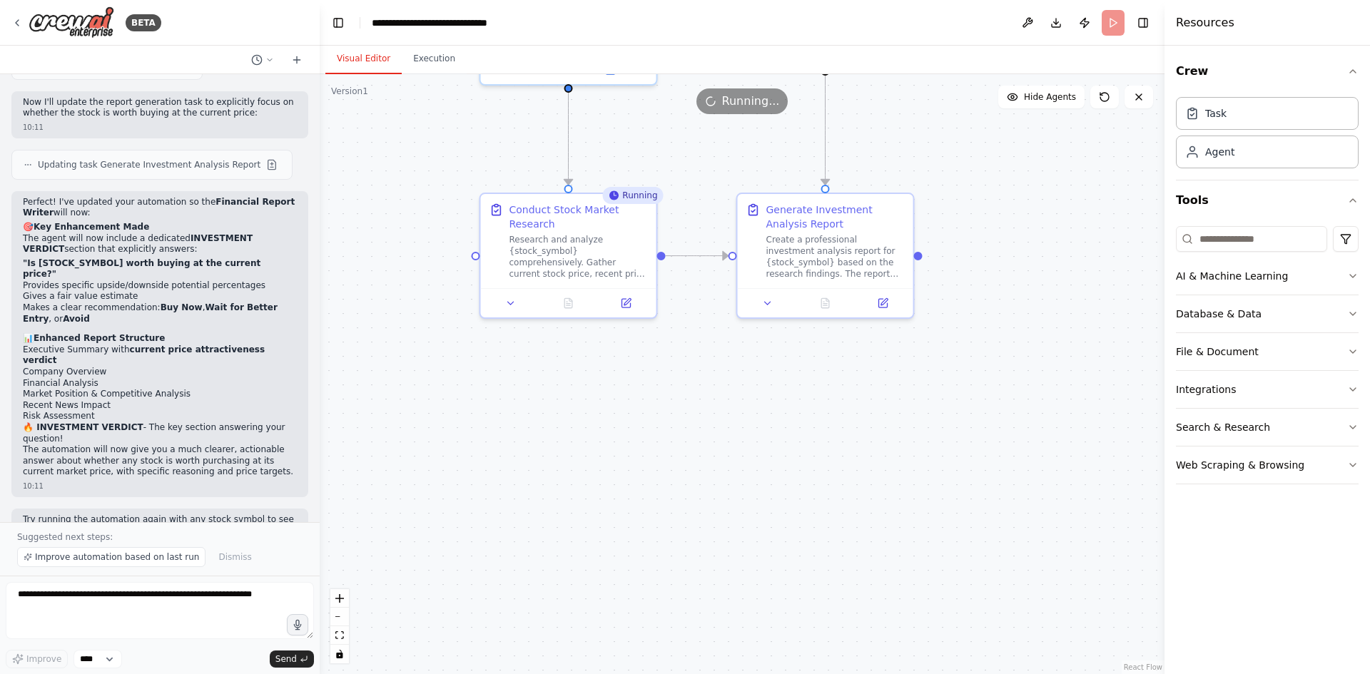
drag, startPoint x: 922, startPoint y: 447, endPoint x: 932, endPoint y: 629, distance: 181.5
click at [970, 641] on div ".deletable-edge-delete-btn { width: 20px; height: 20px; border: 0px solid #ffff…" at bounding box center [742, 374] width 845 height 600
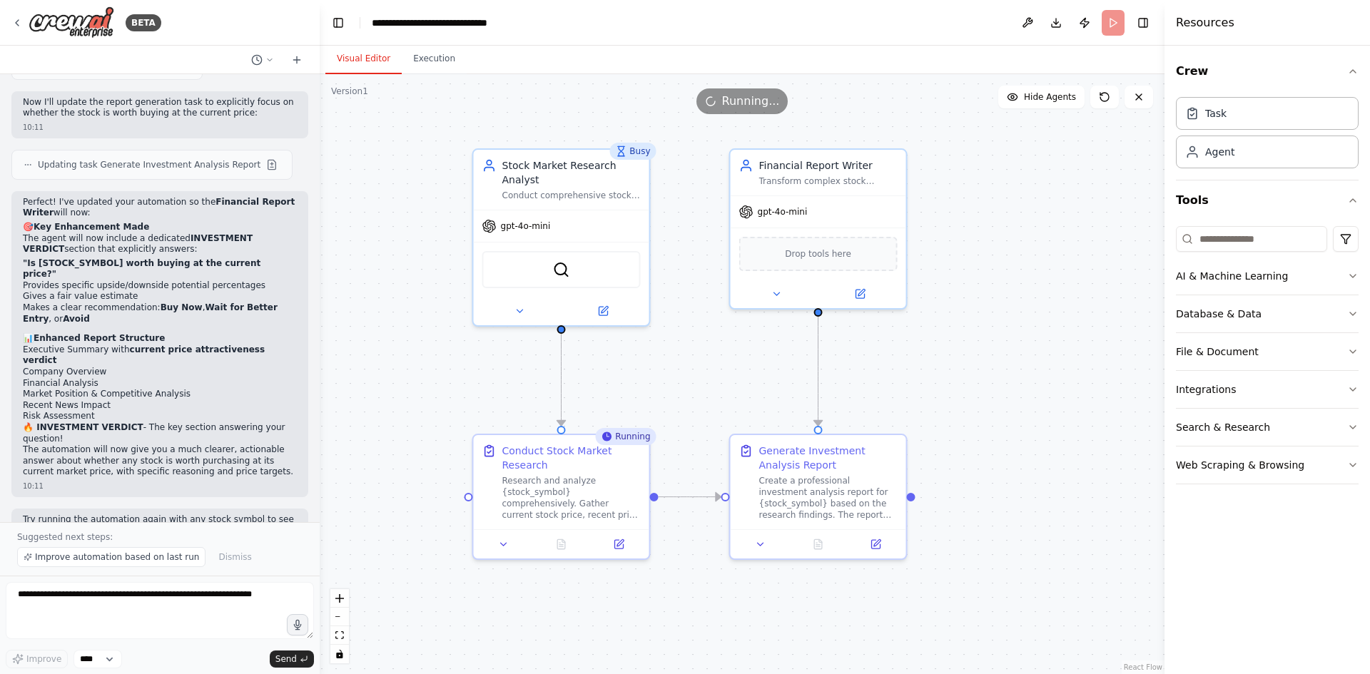
drag, startPoint x: 1003, startPoint y: 267, endPoint x: 977, endPoint y: 375, distance: 110.9
click at [977, 375] on div ".deletable-edge-delete-btn { width: 20px; height: 20px; border: 0px solid #ffff…" at bounding box center [742, 374] width 845 height 600
click at [525, 171] on div "Stock Market Research Analyst" at bounding box center [571, 170] width 138 height 29
click at [524, 309] on icon at bounding box center [519, 307] width 11 height 11
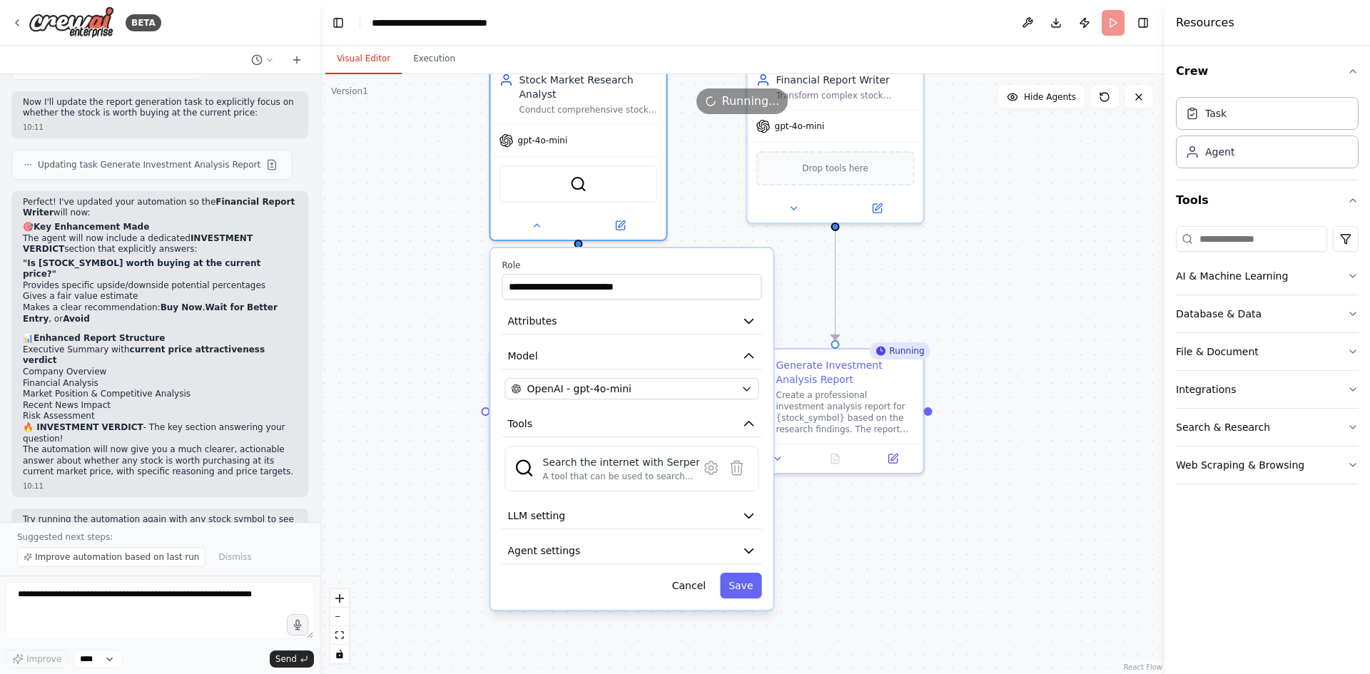
drag, startPoint x: 432, startPoint y: 428, endPoint x: 449, endPoint y: 342, distance: 87.3
click at [449, 342] on div ".deletable-edge-delete-btn { width: 20px; height: 20px; border: 0px solid #ffff…" at bounding box center [742, 374] width 845 height 600
click at [529, 227] on button at bounding box center [537, 222] width 81 height 17
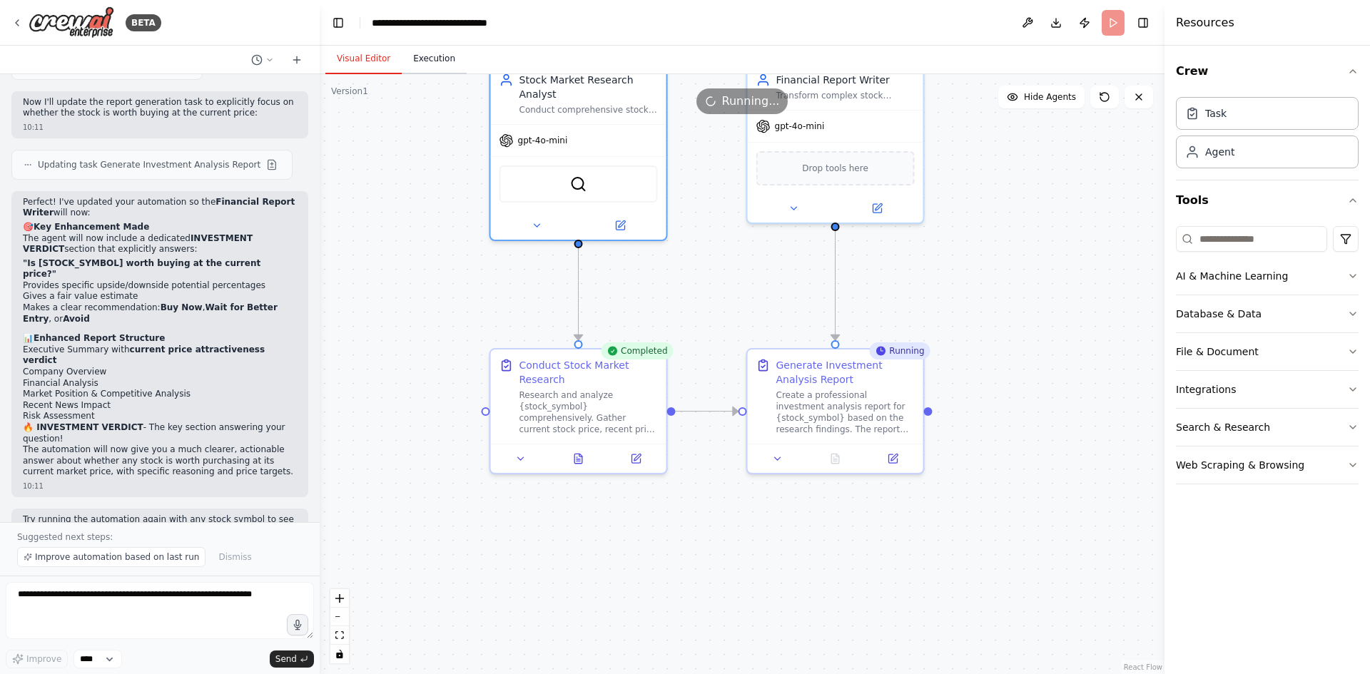
click at [436, 55] on button "Execution" at bounding box center [434, 59] width 65 height 30
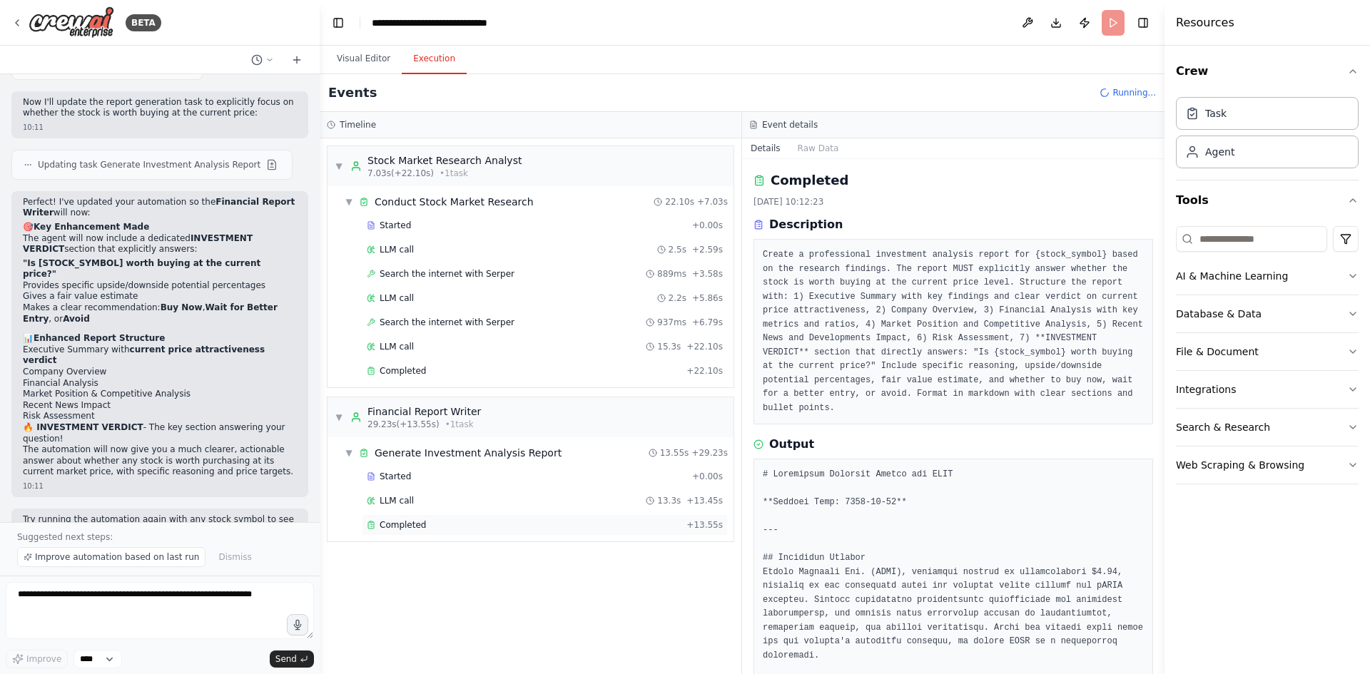
click at [415, 534] on div "Completed + 13.55s" at bounding box center [545, 524] width 366 height 21
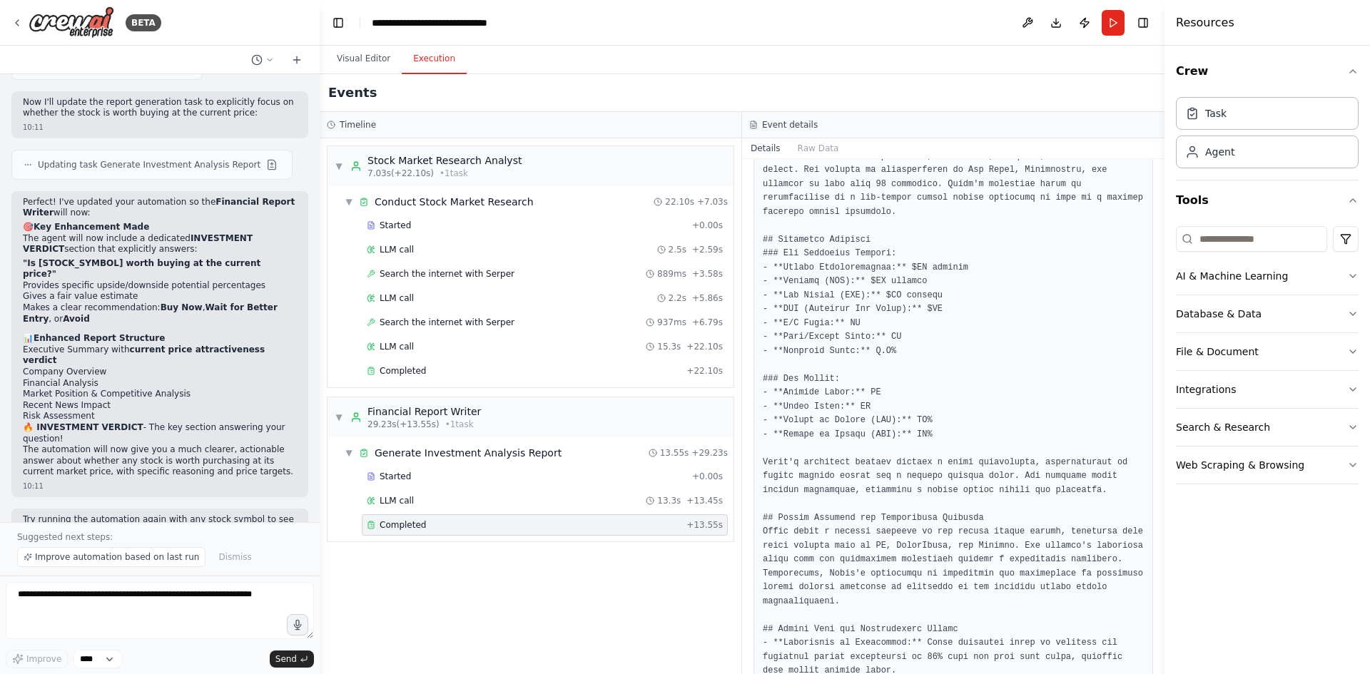
scroll to position [428, 0]
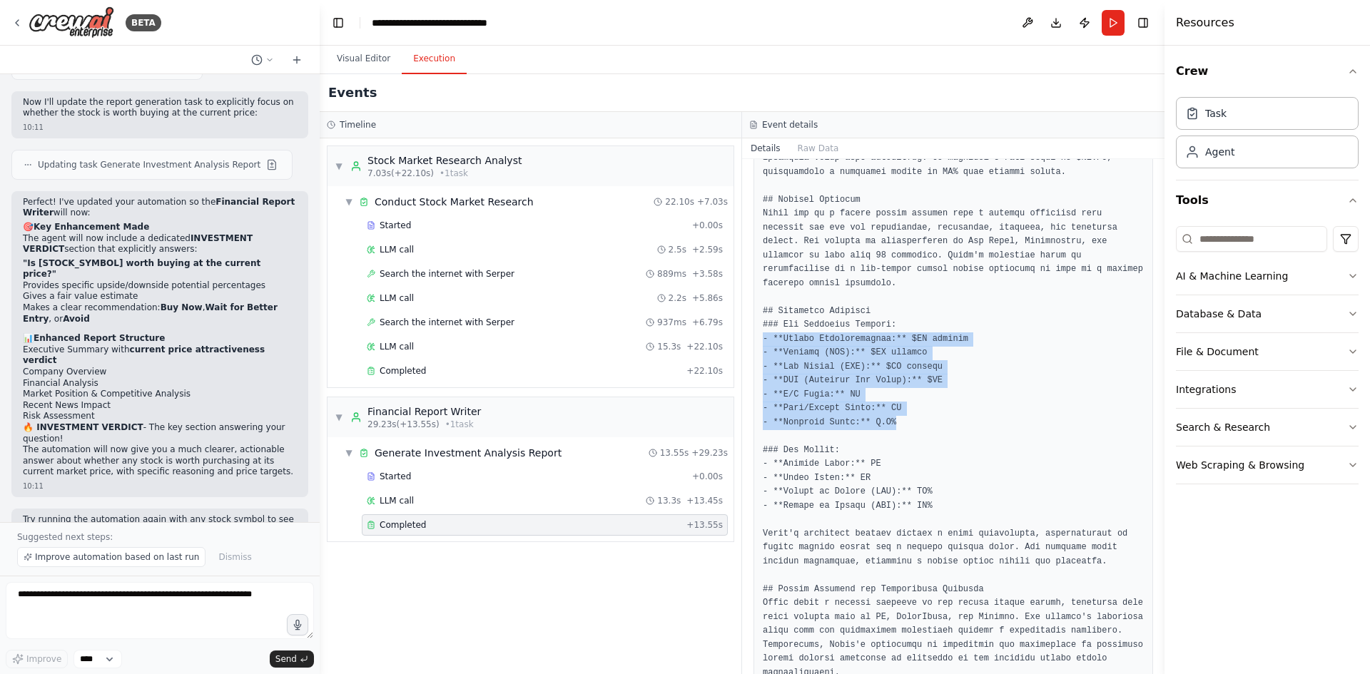
drag, startPoint x: 927, startPoint y: 392, endPoint x: 751, endPoint y: 308, distance: 195.0
click at [751, 308] on div "Completed 1.09.2025, 10:14:26 Description Create a professional investment anal…" at bounding box center [953, 416] width 422 height 515
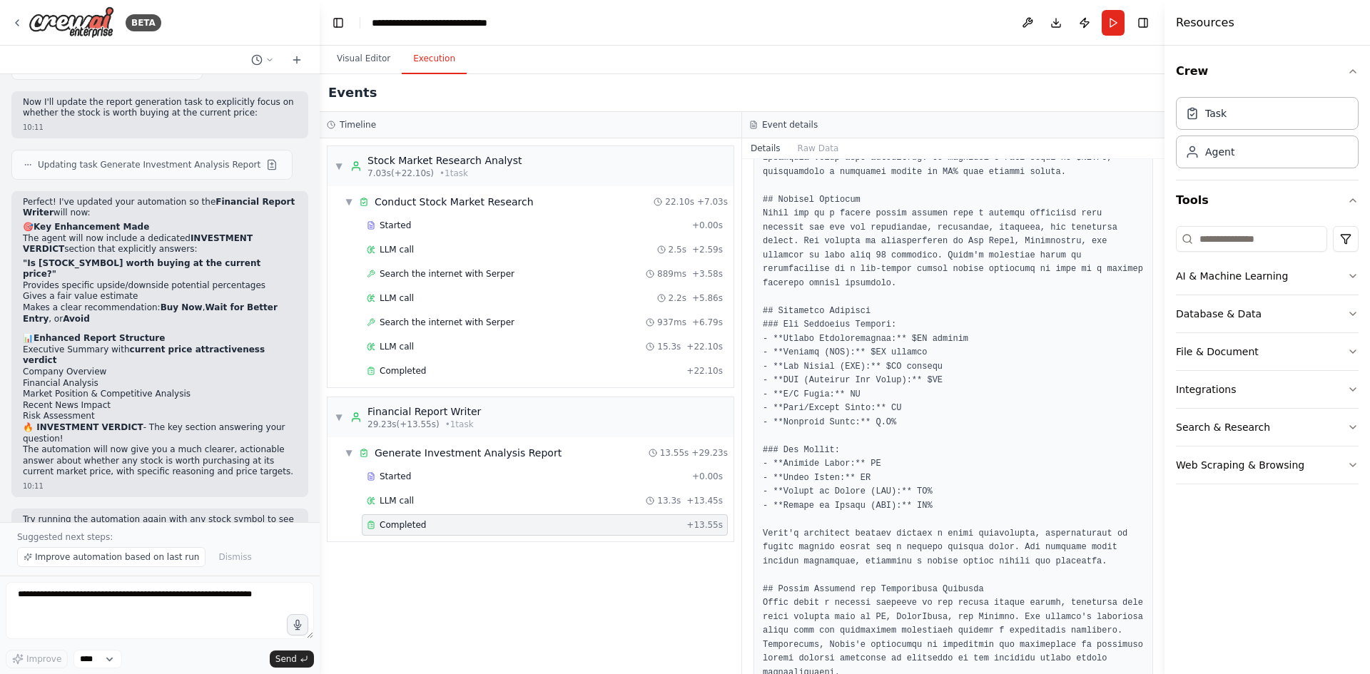
click at [1030, 417] on pre at bounding box center [953, 631] width 381 height 1183
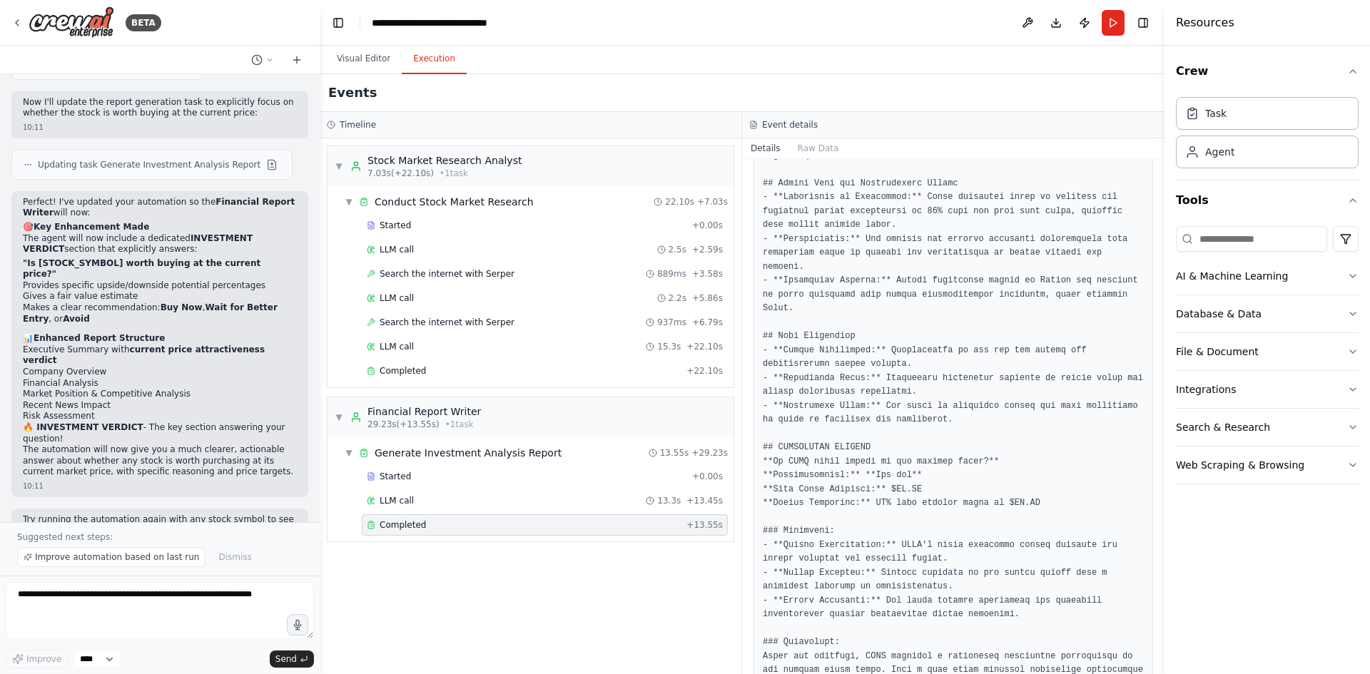
scroll to position [953, 0]
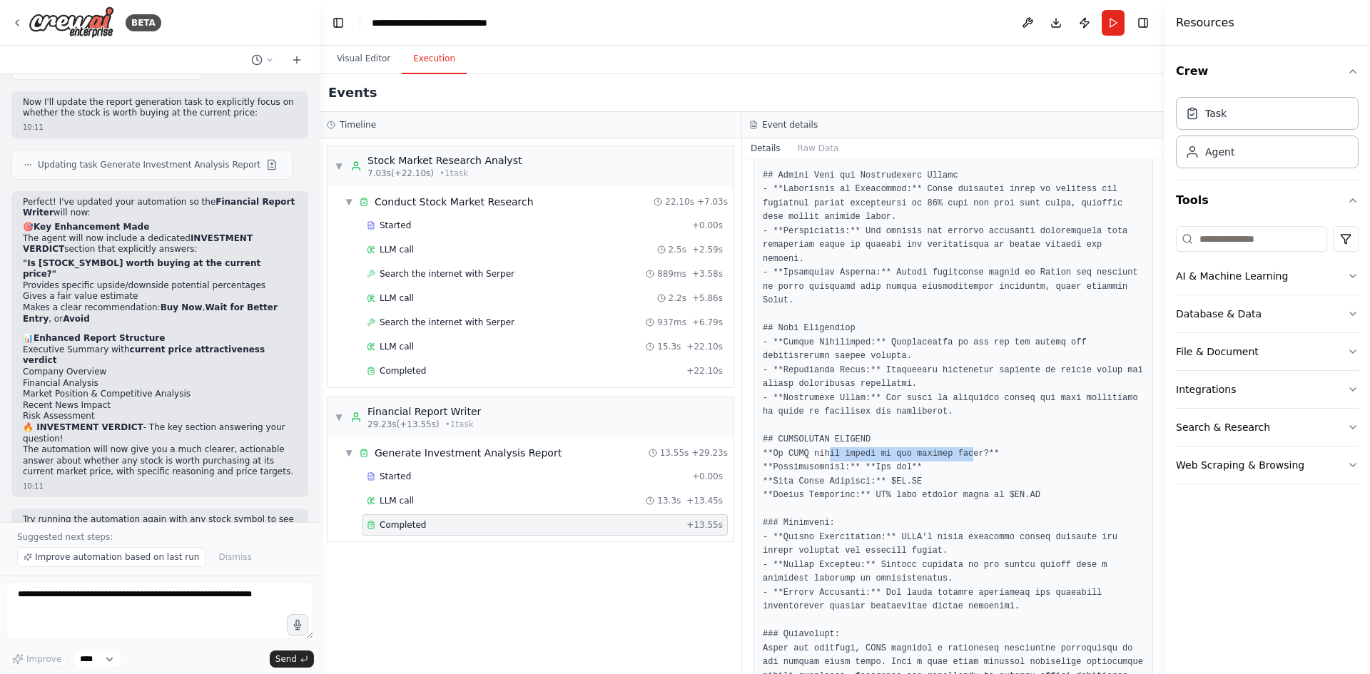
drag, startPoint x: 825, startPoint y: 401, endPoint x: 957, endPoint y: 401, distance: 132.0
click at [957, 401] on pre at bounding box center [953, 106] width 381 height 1183
click at [958, 457] on pre at bounding box center [953, 106] width 381 height 1183
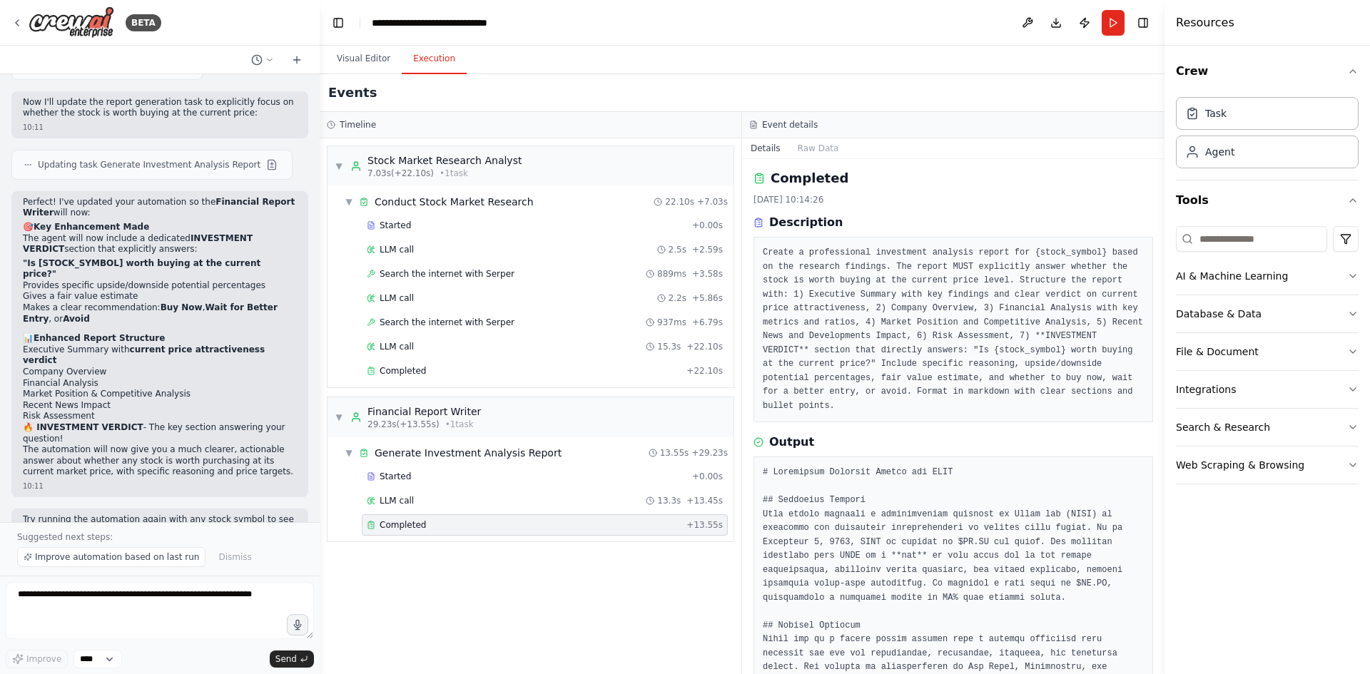
scroll to position [0, 0]
click at [76, 23] on img at bounding box center [72, 22] width 86 height 32
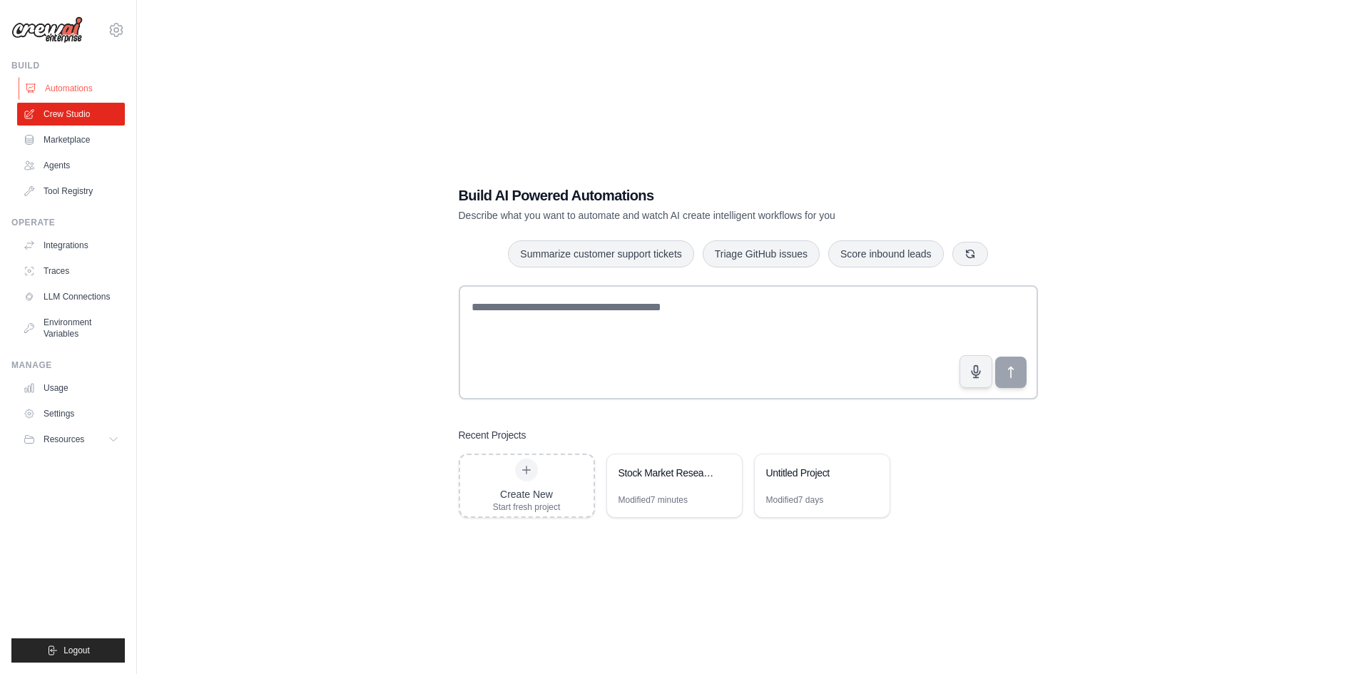
click at [79, 82] on link "Automations" at bounding box center [73, 88] width 108 height 23
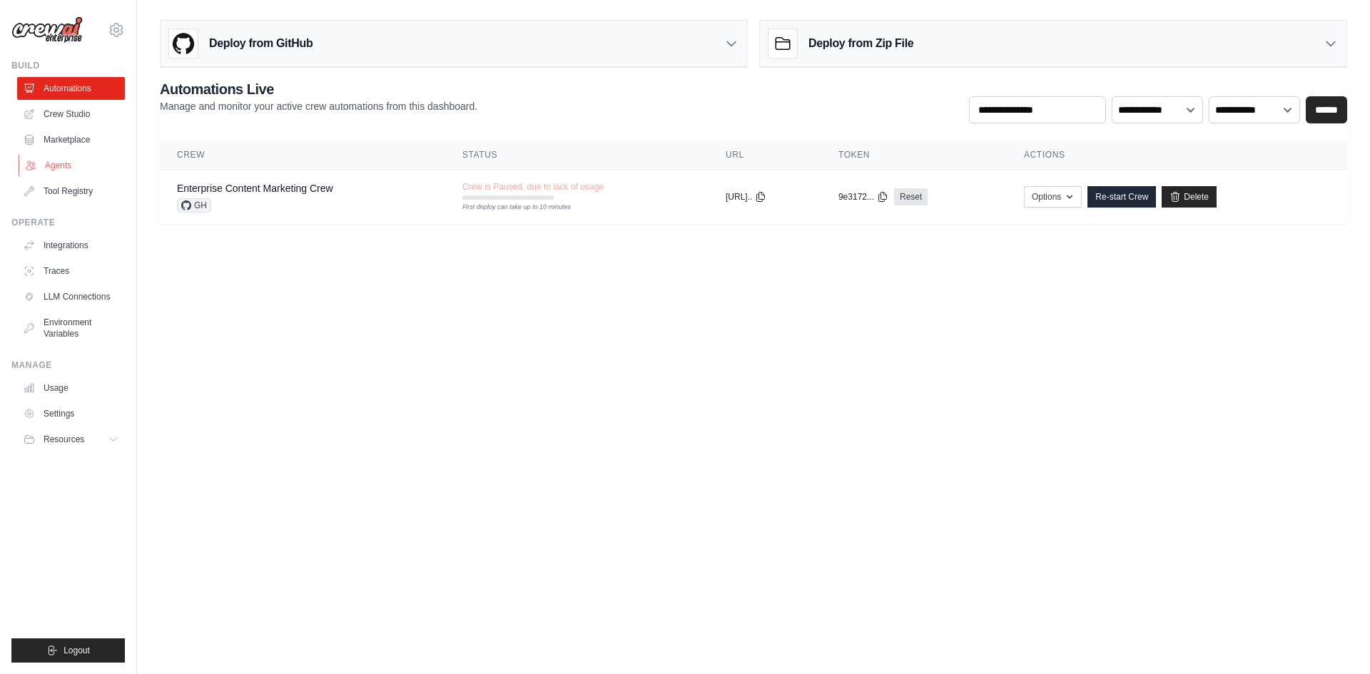
click at [71, 166] on link "Agents" at bounding box center [73, 165] width 108 height 23
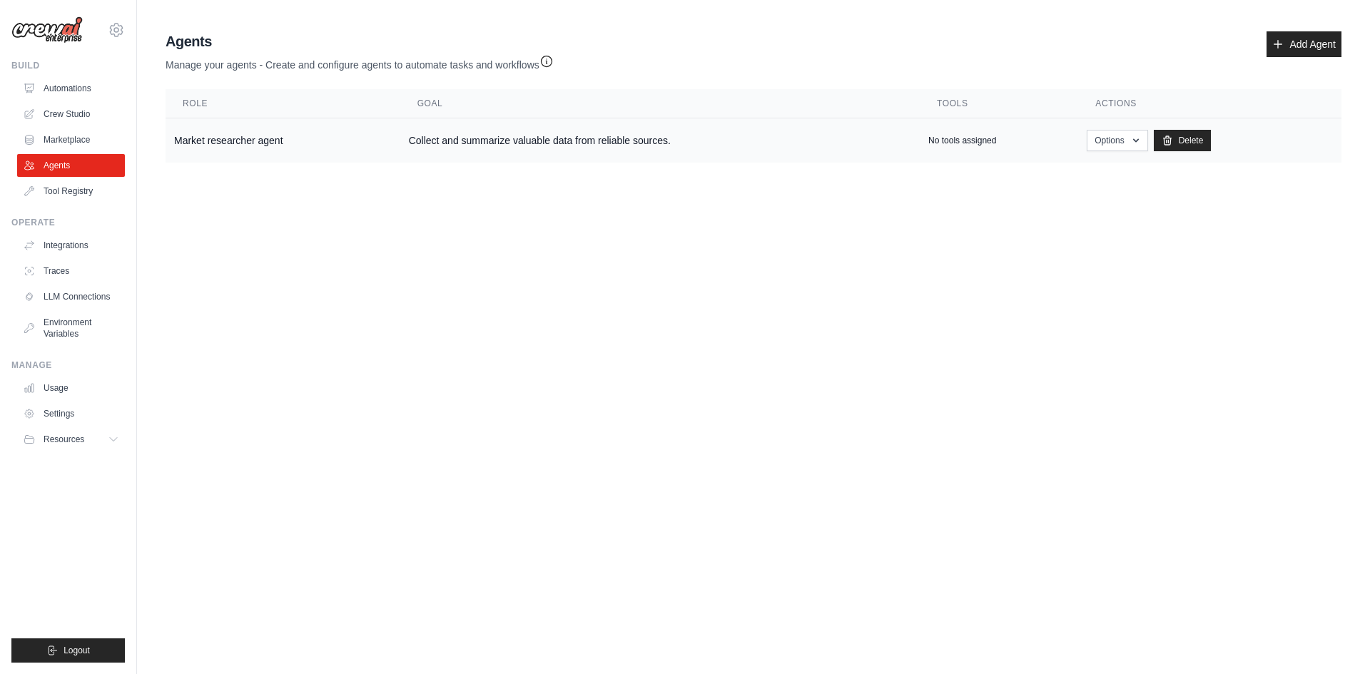
click at [258, 143] on td "Market researcher agent" at bounding box center [283, 140] width 235 height 45
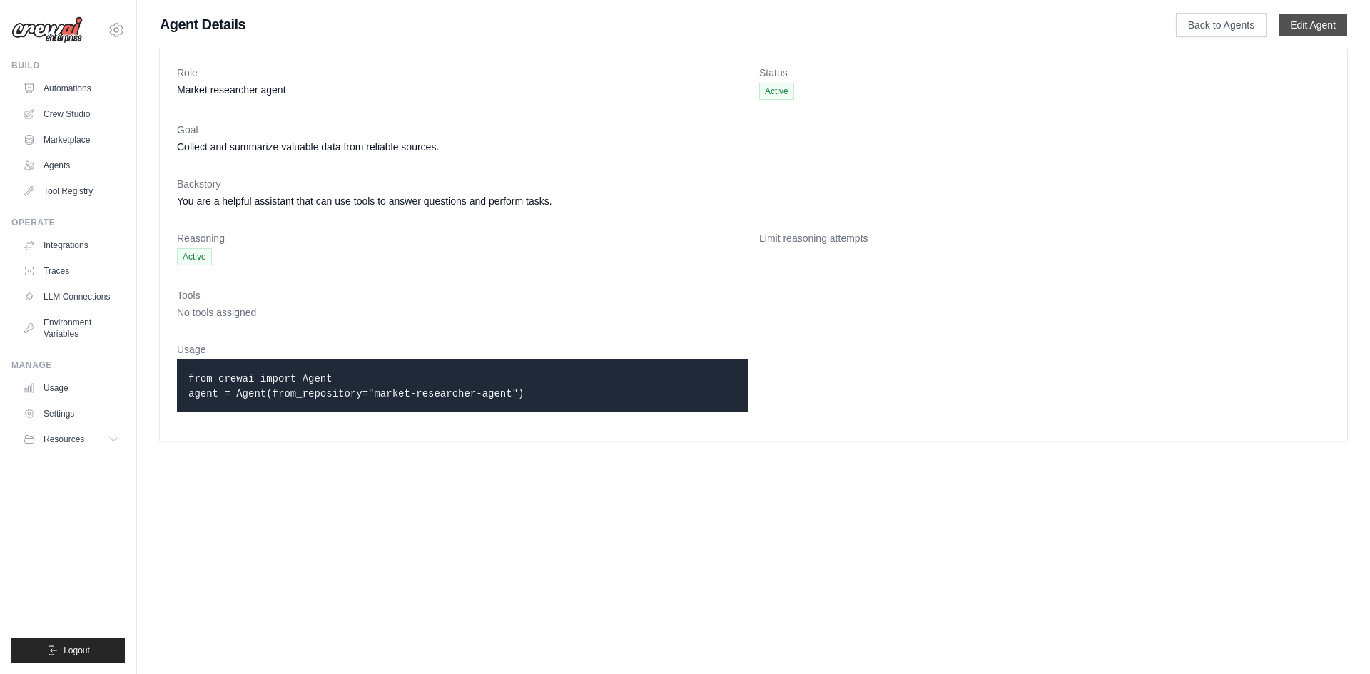
click at [1301, 25] on link "Edit Agent" at bounding box center [1312, 25] width 68 height 23
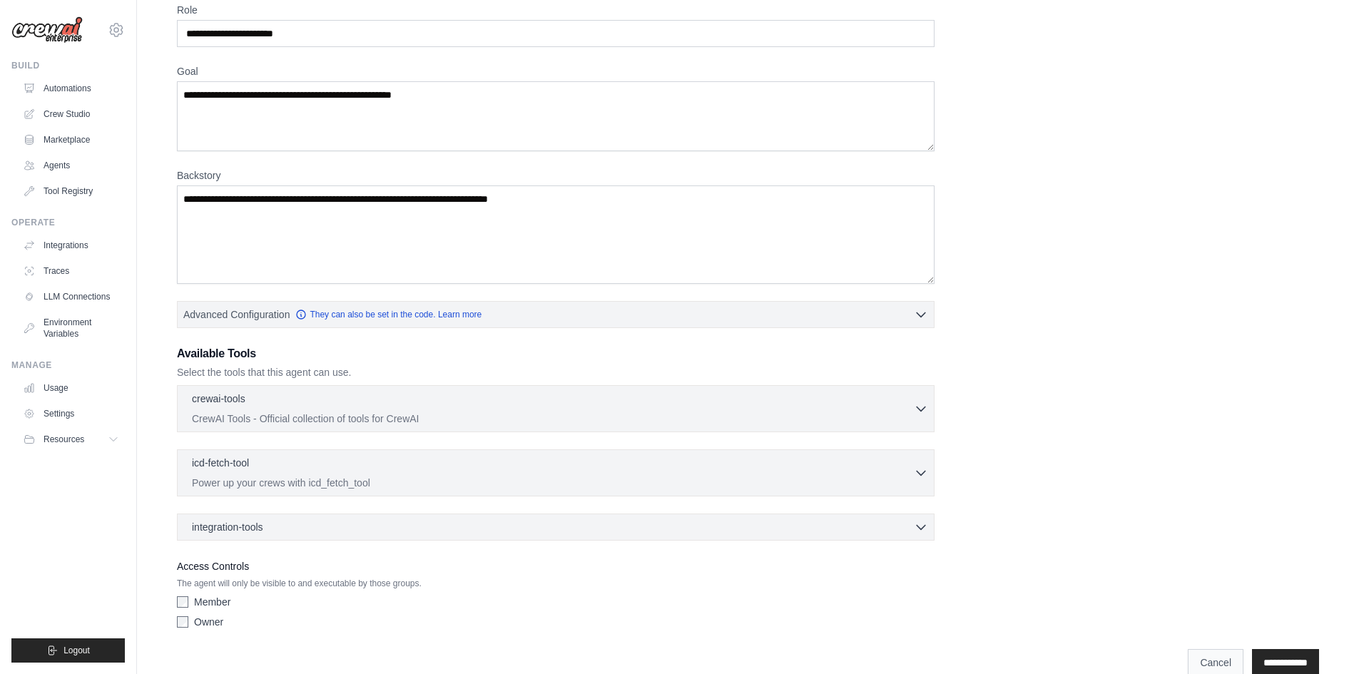
scroll to position [131, 0]
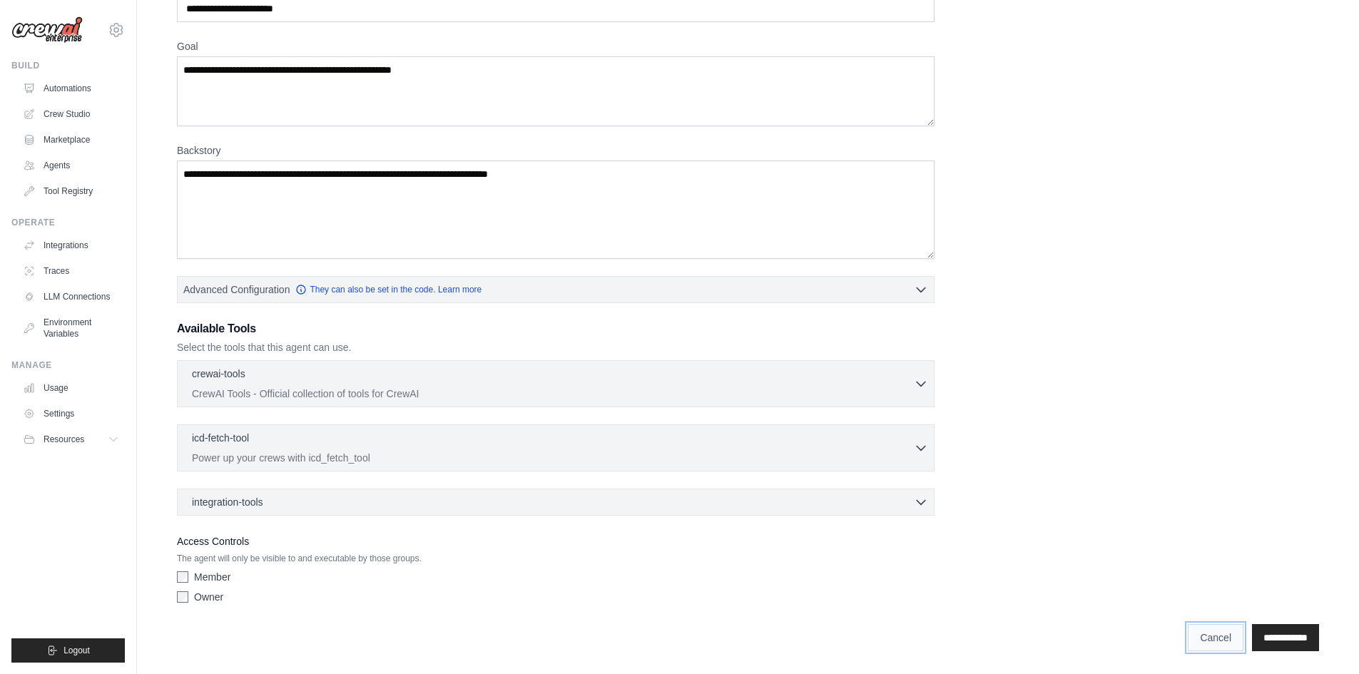
click at [1195, 638] on link "Cancel" at bounding box center [1216, 637] width 56 height 27
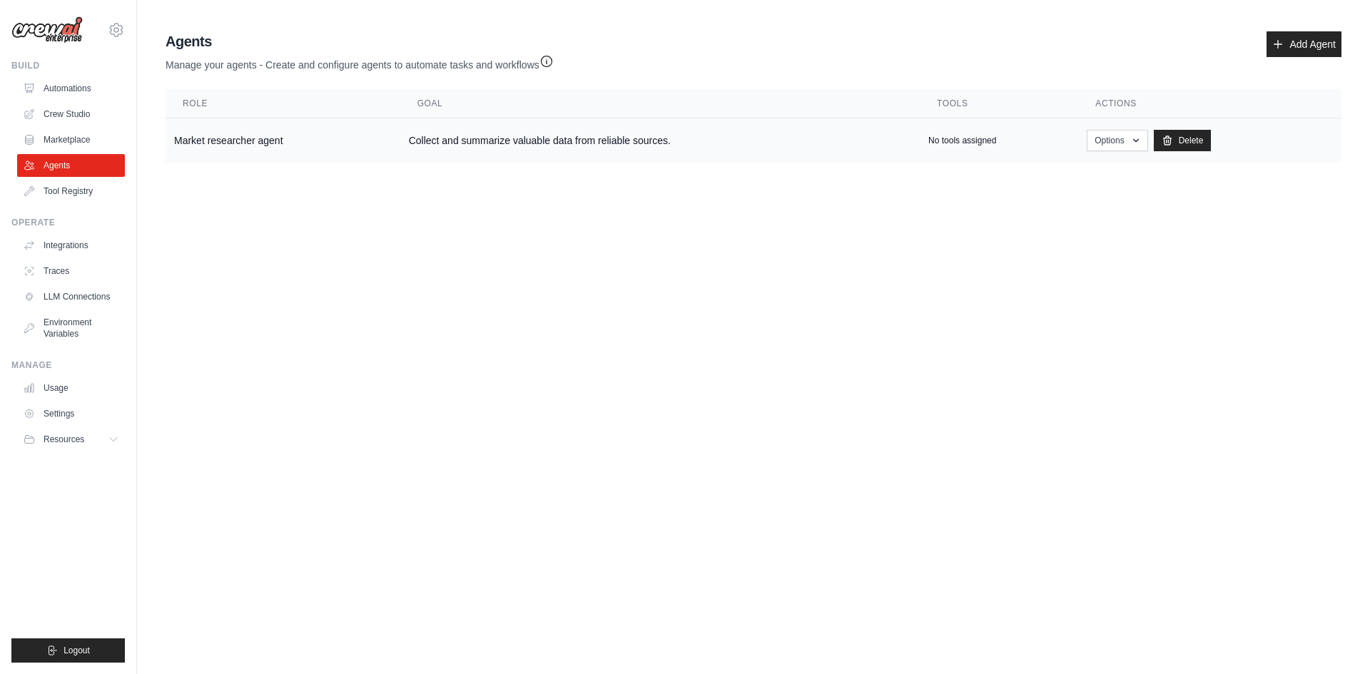
click at [212, 142] on td "Market researcher agent" at bounding box center [283, 140] width 235 height 45
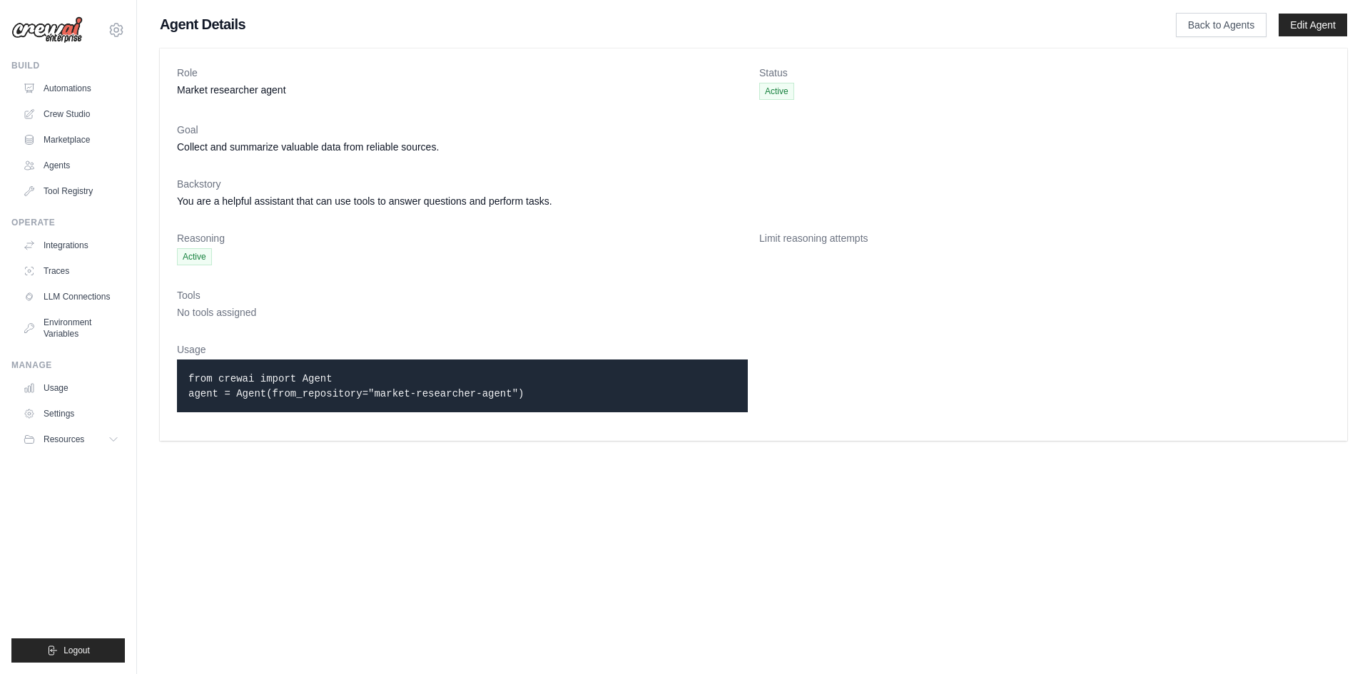
drag, startPoint x: 533, startPoint y: 395, endPoint x: 192, endPoint y: 382, distance: 341.2
click at [192, 382] on p "from crewai import Agent agent = Agent(from_repository="market-researcher-agent…" at bounding box center [462, 386] width 548 height 30
drag, startPoint x: 421, startPoint y: 334, endPoint x: 383, endPoint y: 330, distance: 38.1
click at [418, 334] on dl "Role Market researcher agent Status Active Goal Collect and summarize valuable …" at bounding box center [753, 245] width 1153 height 358
drag, startPoint x: 363, startPoint y: 319, endPoint x: 352, endPoint y: 313, distance: 12.8
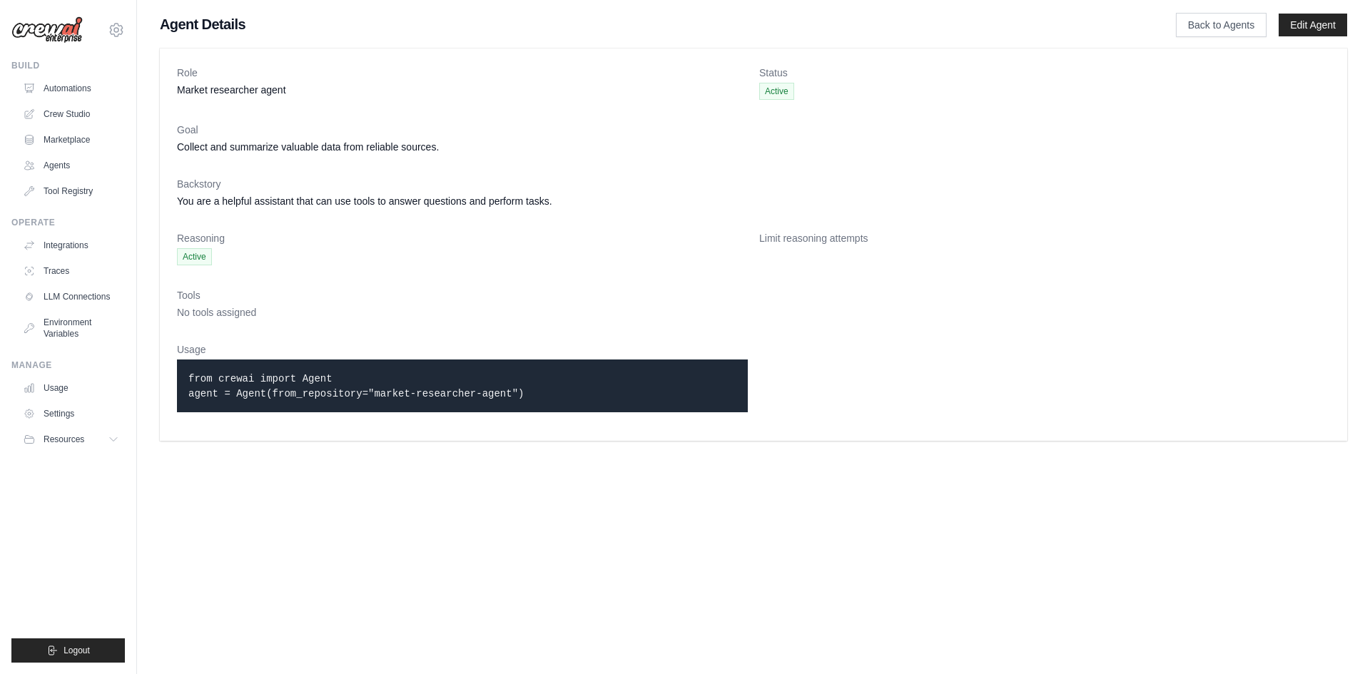
click at [357, 319] on dd "No tools assigned" at bounding box center [753, 312] width 1153 height 14
click at [61, 83] on link "Automations" at bounding box center [73, 88] width 108 height 23
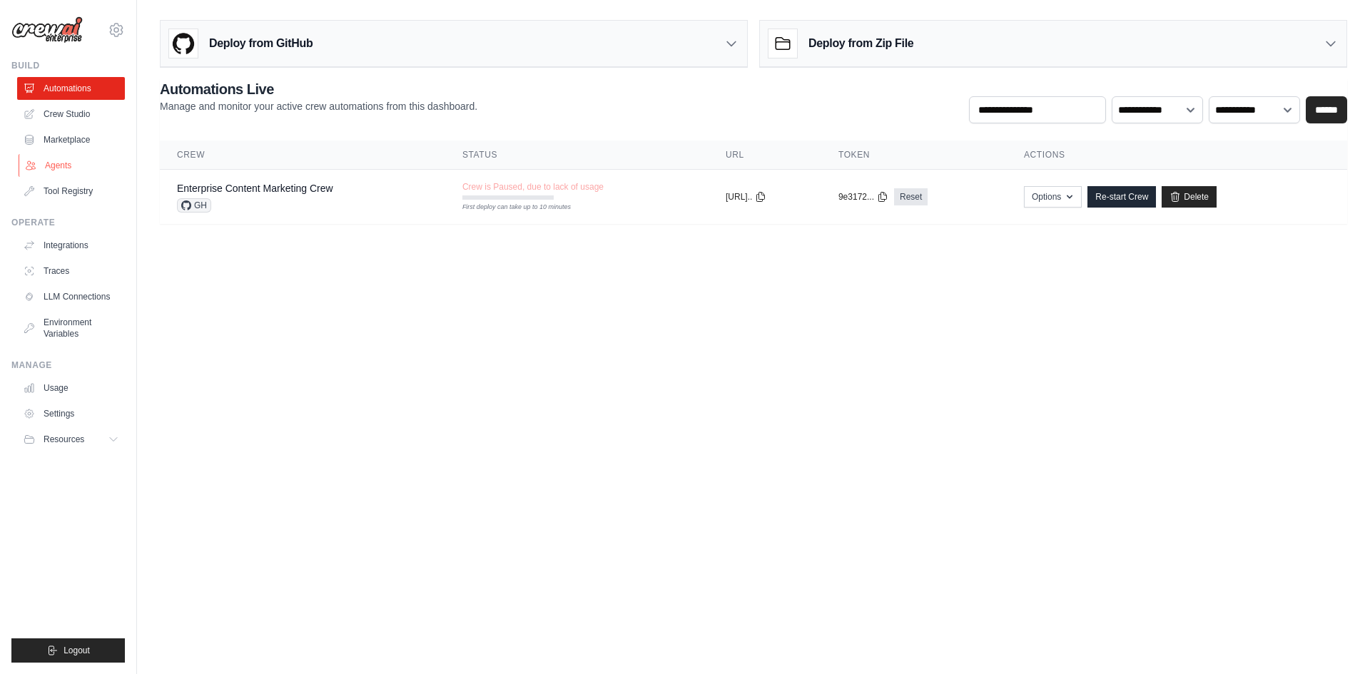
click at [89, 164] on link "Agents" at bounding box center [73, 165] width 108 height 23
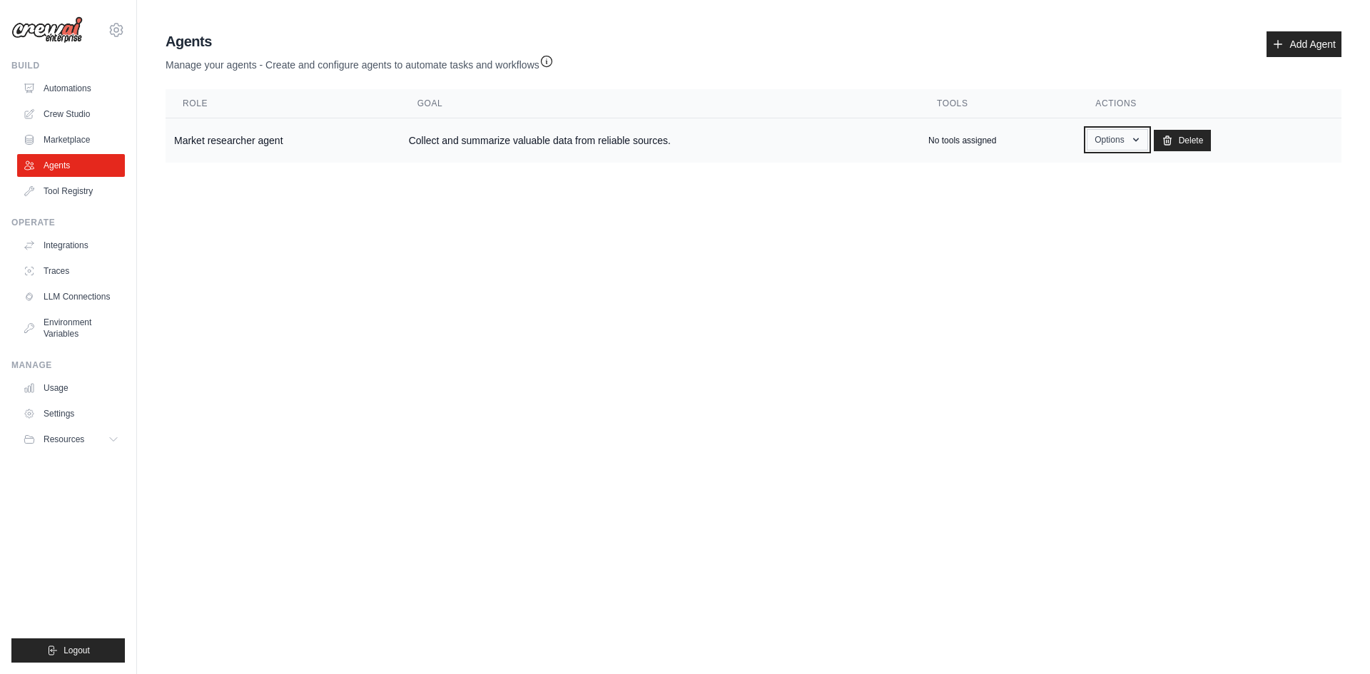
click at [1132, 131] on button "Options" at bounding box center [1117, 139] width 61 height 21
click at [1104, 178] on link "Show" at bounding box center [1096, 173] width 103 height 26
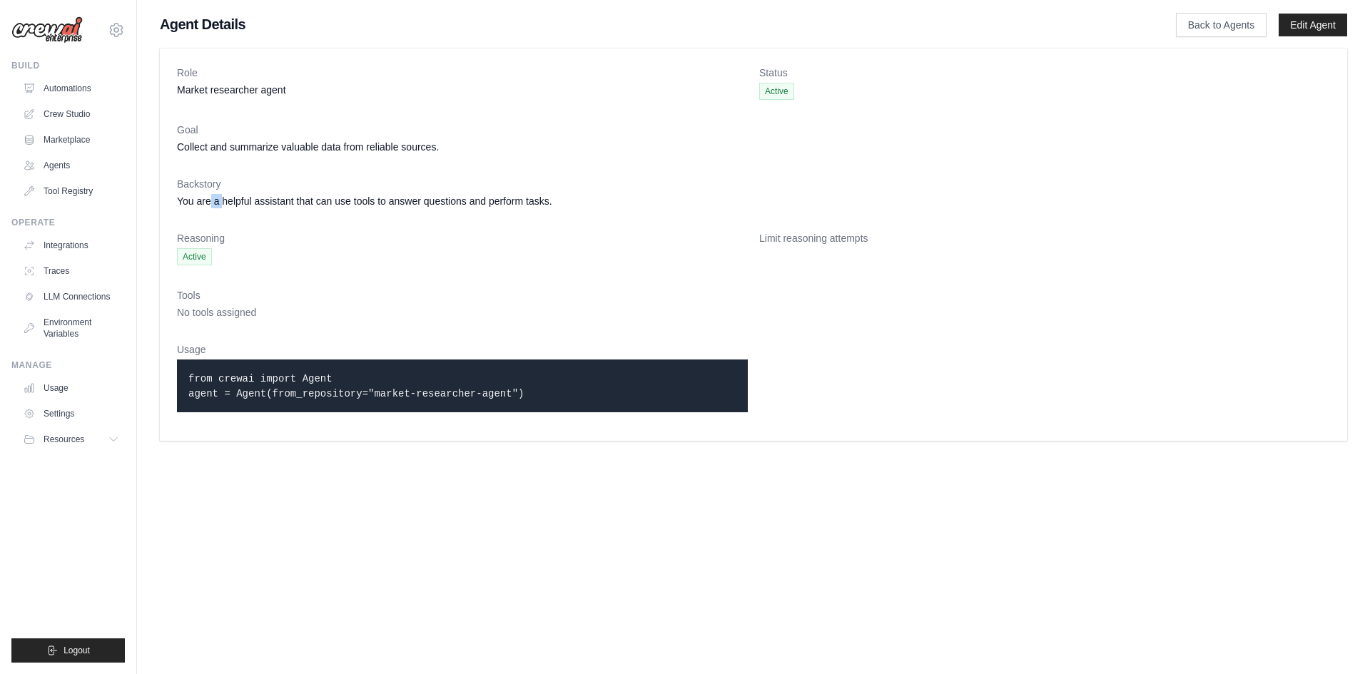
drag, startPoint x: 211, startPoint y: 208, endPoint x: 226, endPoint y: 205, distance: 15.1
click at [226, 205] on dl "Role Market researcher agent Status Active Goal Collect and summarize valuable …" at bounding box center [753, 245] width 1153 height 358
drag, startPoint x: 288, startPoint y: 199, endPoint x: 453, endPoint y: 193, distance: 165.6
click at [386, 183] on div "Backstory You are a helpful assistant that can use tools to answer questions an…" at bounding box center [753, 192] width 1153 height 31
click at [491, 197] on dd "You are a helpful assistant that can use tools to answer questions and perform …" at bounding box center [753, 201] width 1153 height 14
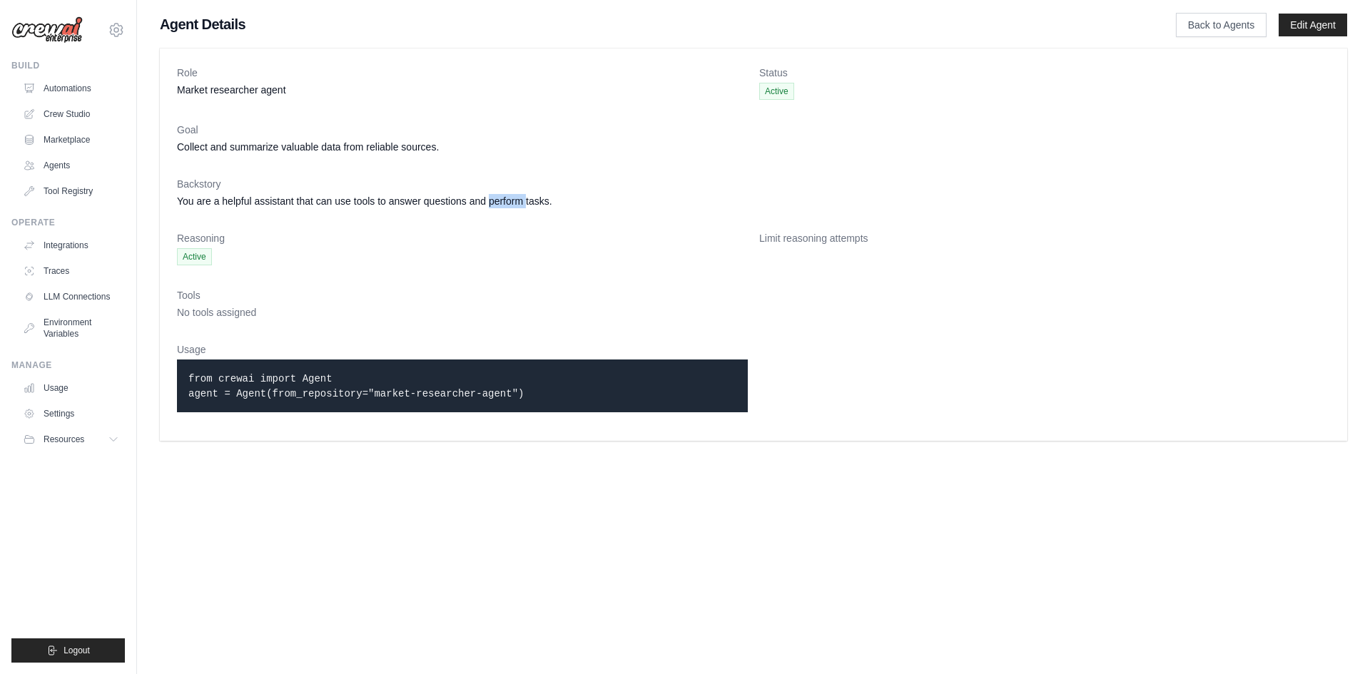
click at [491, 197] on dd "You are a helpful assistant that can use tools to answer questions and perform …" at bounding box center [753, 201] width 1153 height 14
click at [70, 297] on link "LLM Connections" at bounding box center [73, 296] width 108 height 23
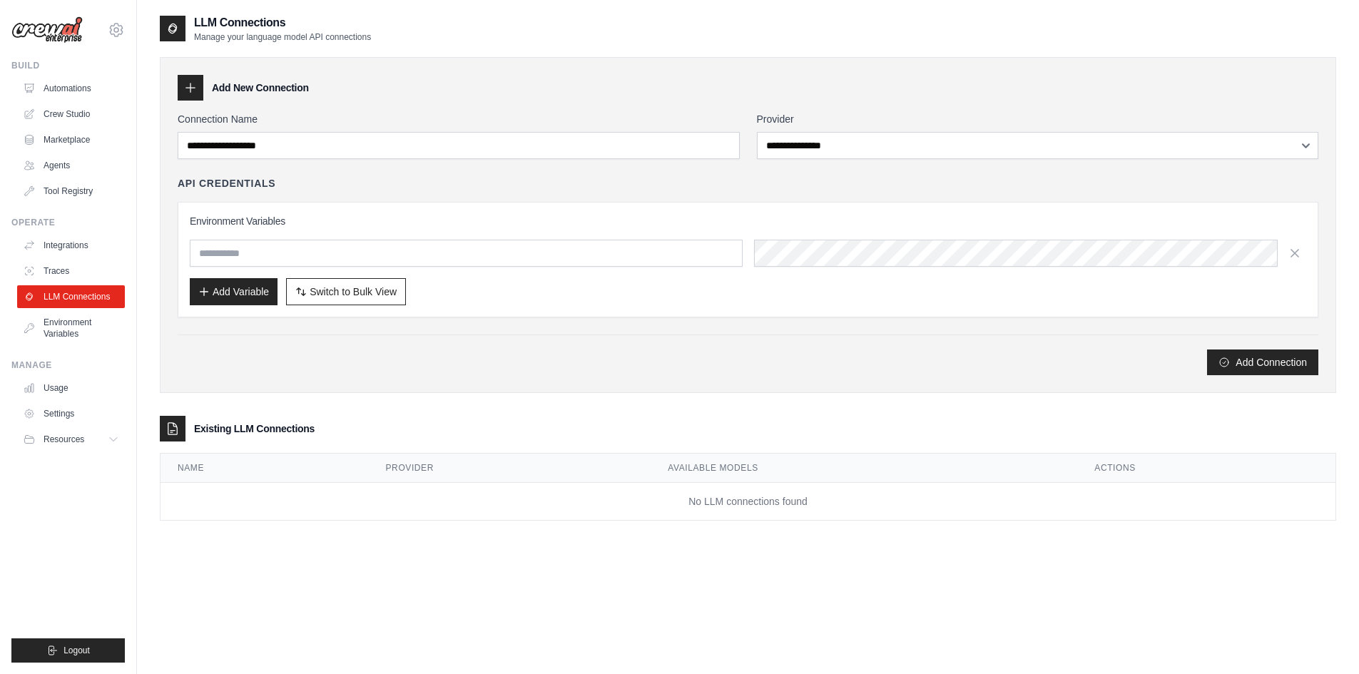
click at [850, 126] on label "Provider" at bounding box center [1038, 119] width 562 height 14
click at [850, 132] on select "**********" at bounding box center [1038, 145] width 562 height 27
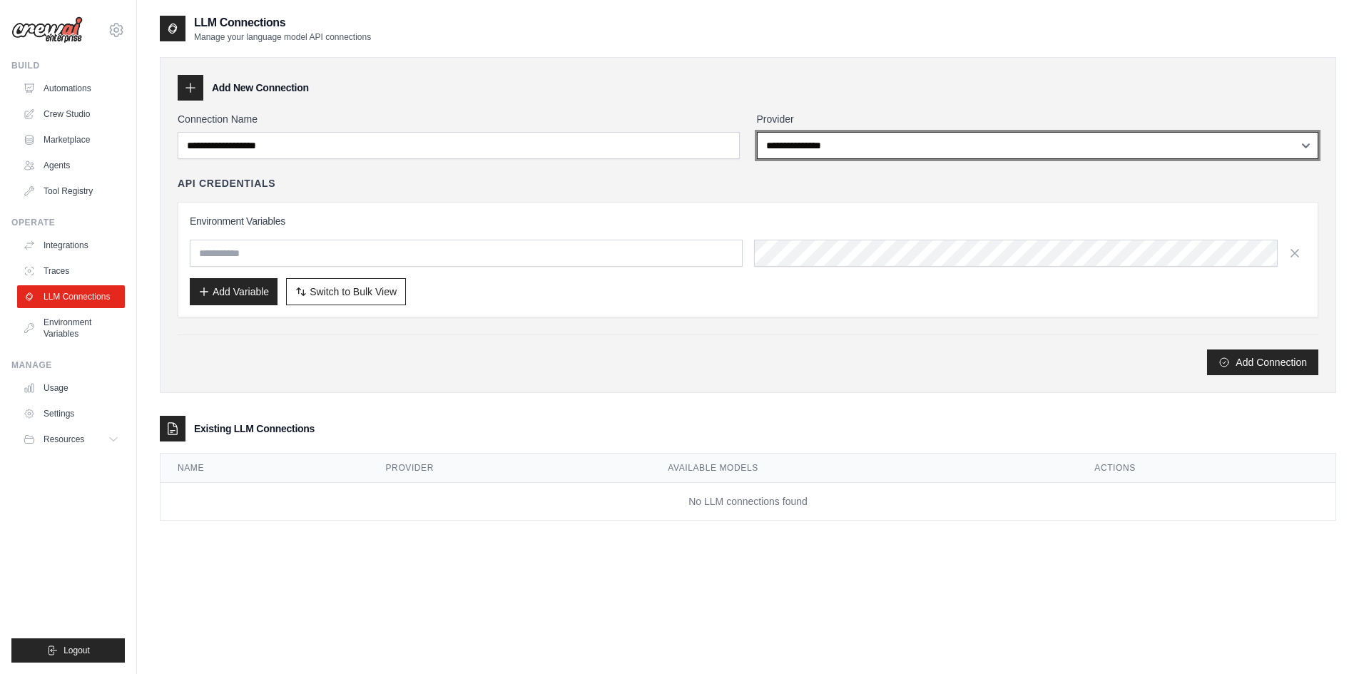
click at [853, 143] on select "**********" at bounding box center [1038, 145] width 562 height 27
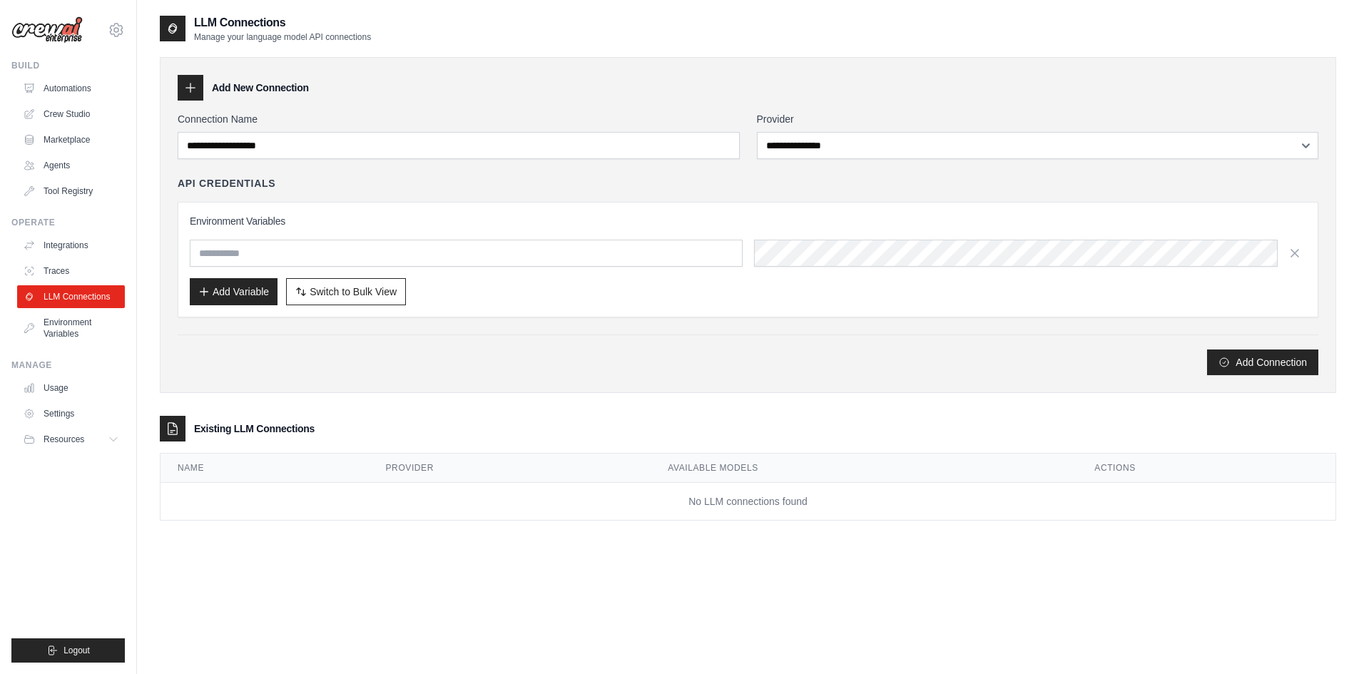
click at [624, 332] on div "**********" at bounding box center [748, 243] width 1141 height 263
click at [54, 148] on link "Marketplace" at bounding box center [73, 139] width 108 height 23
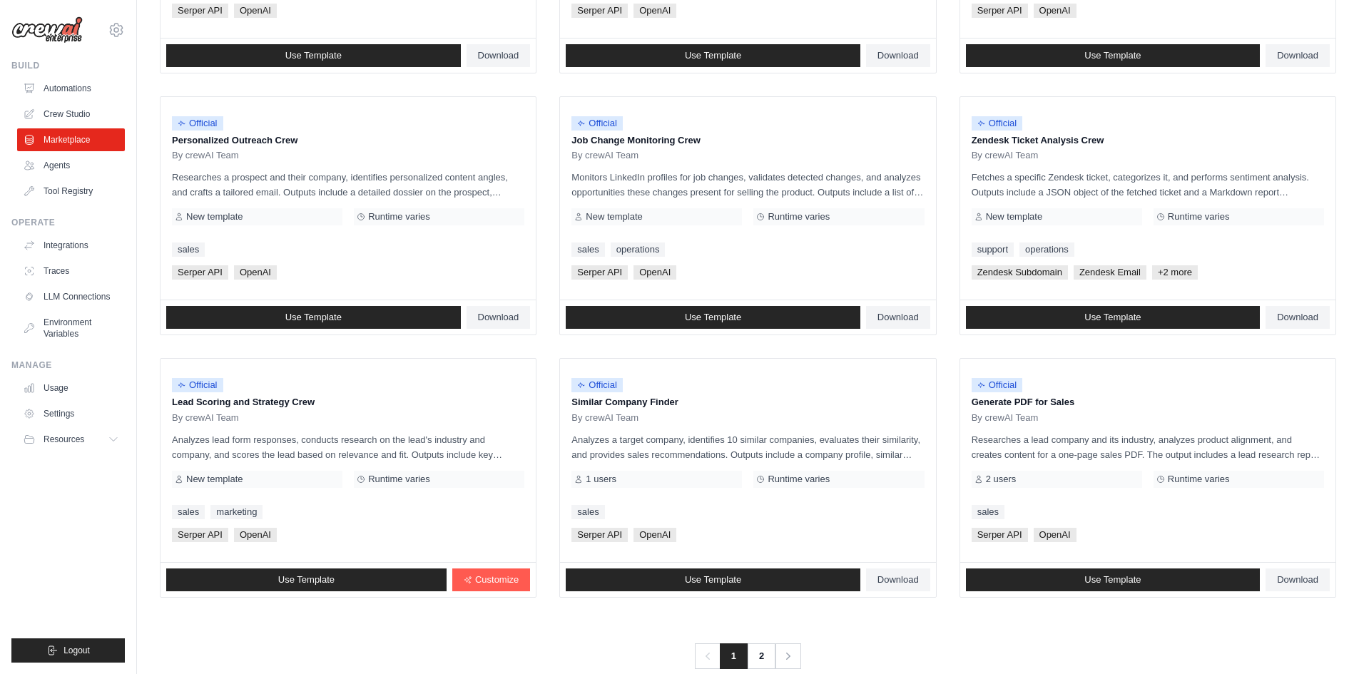
scroll to position [648, 0]
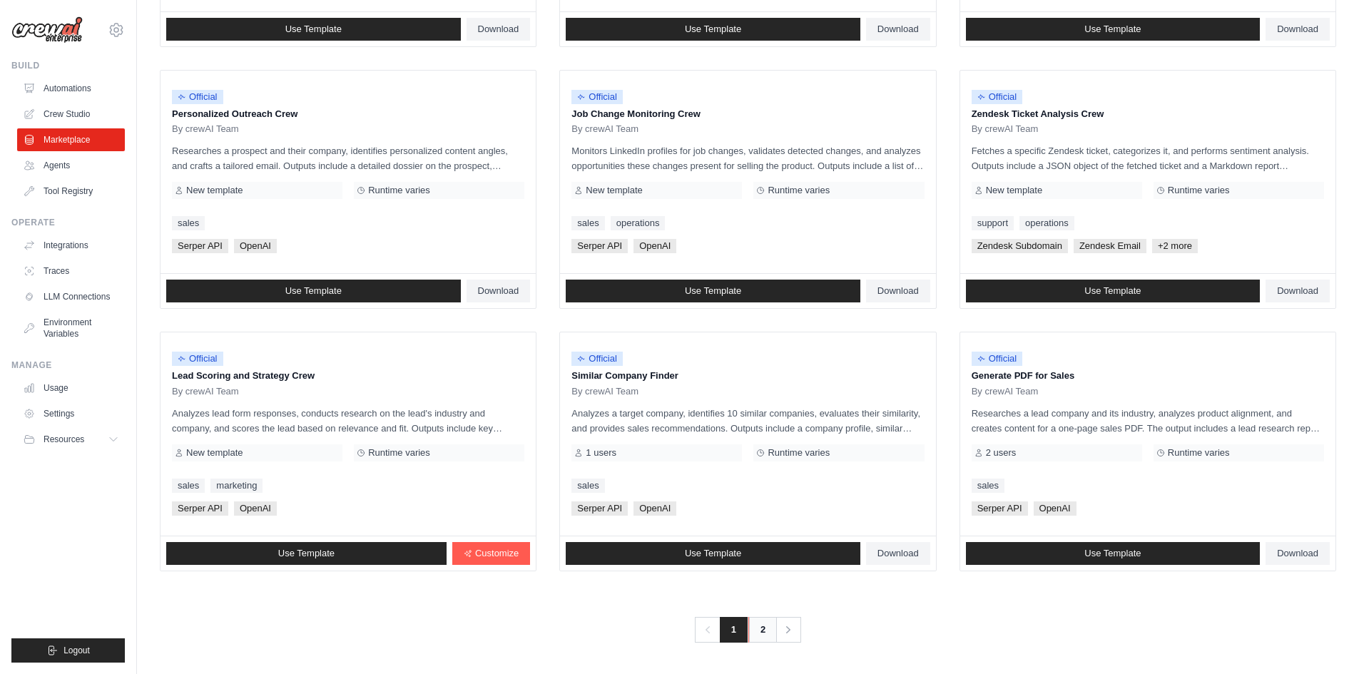
drag, startPoint x: 762, startPoint y: 631, endPoint x: 757, endPoint y: 625, distance: 7.6
click at [762, 631] on link "2" at bounding box center [762, 630] width 29 height 26
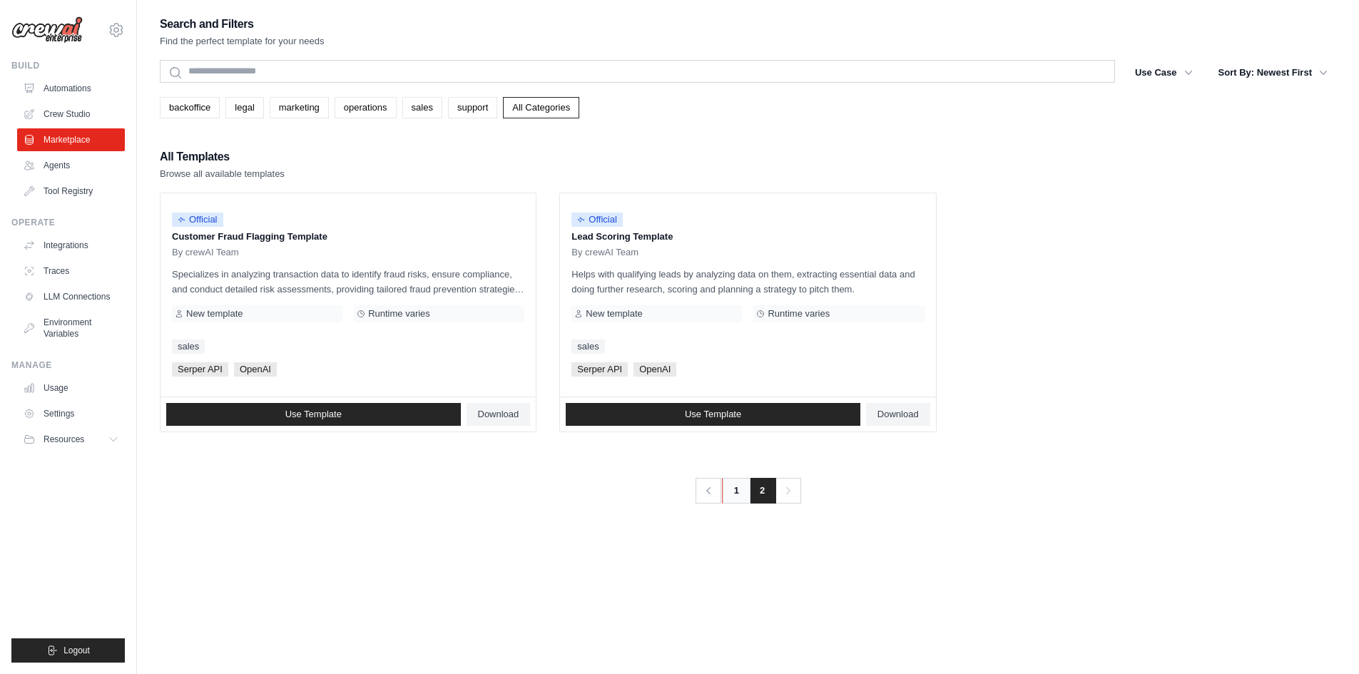
click at [733, 492] on link "1" at bounding box center [736, 491] width 29 height 26
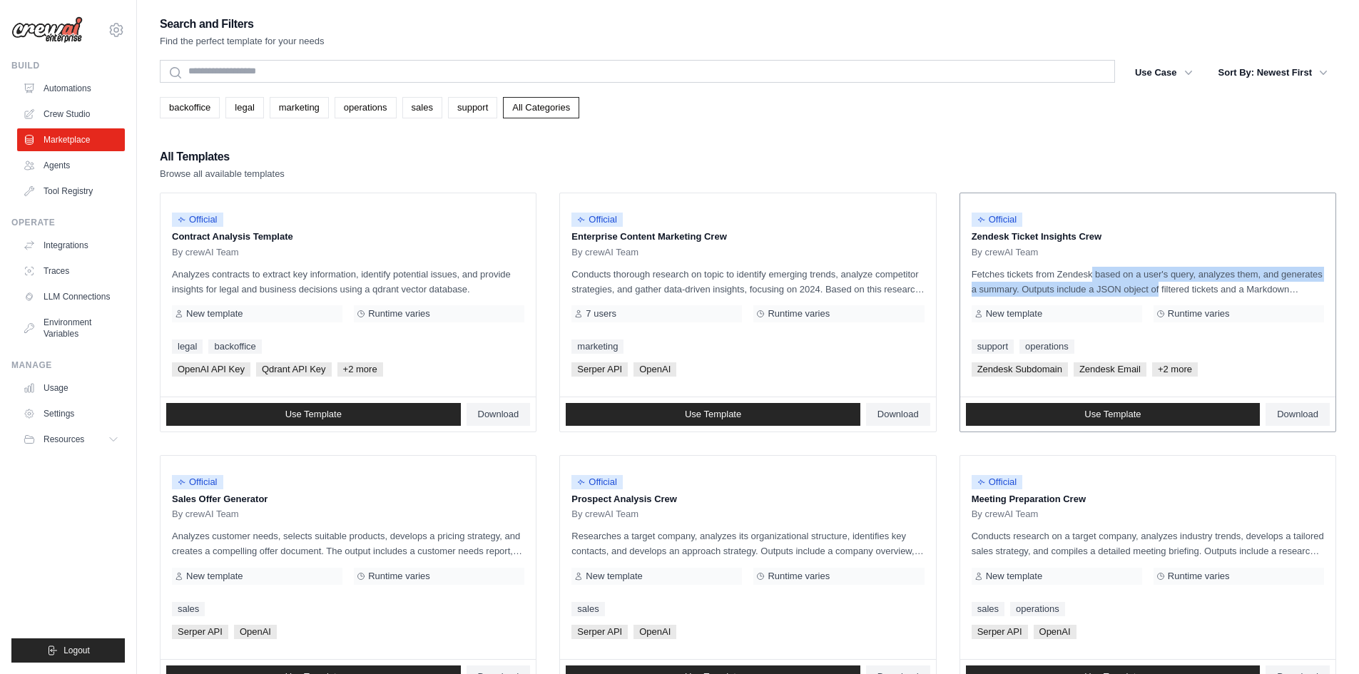
drag, startPoint x: 1086, startPoint y: 278, endPoint x: 1126, endPoint y: 285, distance: 40.7
click at [1126, 285] on p "Fetches tickets from Zendesk based on a user's query, analyzes them, and genera…" at bounding box center [1148, 282] width 352 height 30
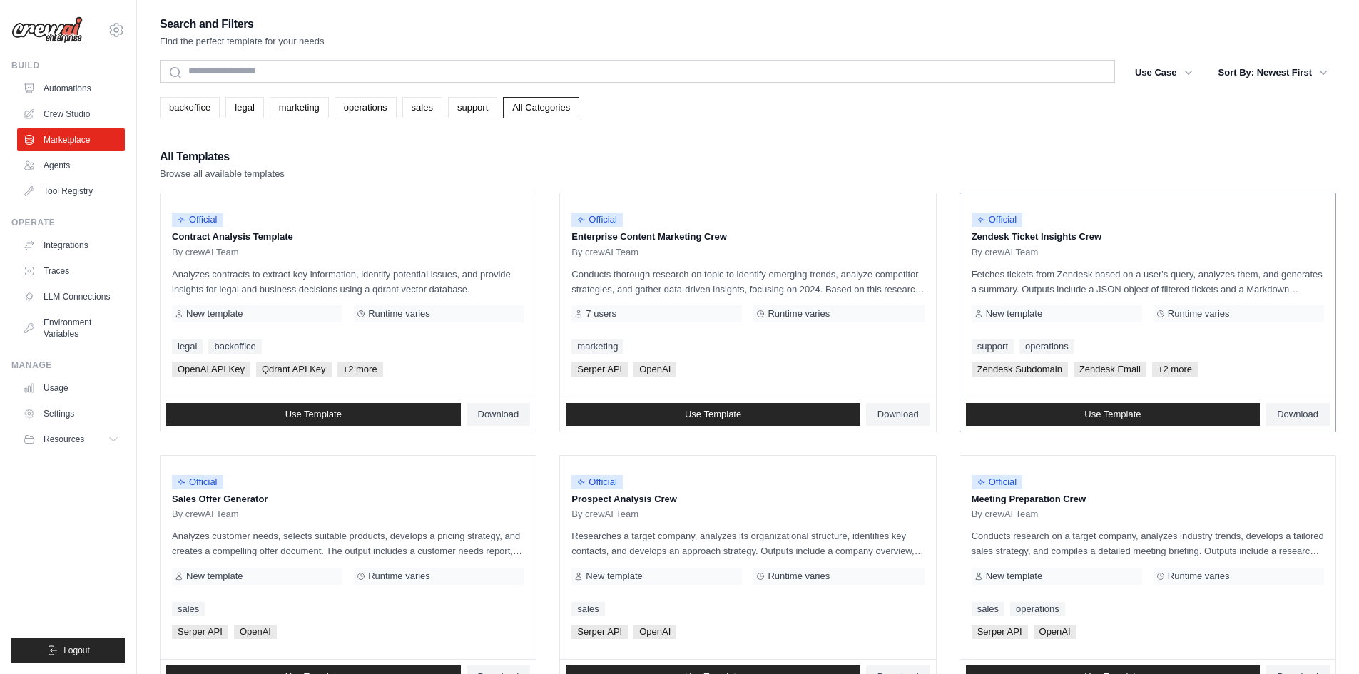
click at [1129, 288] on p "Fetches tickets from Zendesk based on a user's query, analyzes them, and genera…" at bounding box center [1148, 282] width 352 height 30
drag, startPoint x: 1207, startPoint y: 268, endPoint x: 1229, endPoint y: 288, distance: 29.8
click at [1229, 288] on p "Fetches tickets from Zendesk based on a user's query, analyzes them, and genera…" at bounding box center [1148, 282] width 352 height 30
click at [1272, 286] on p "Fetches tickets from Zendesk based on a user's query, analyzes them, and genera…" at bounding box center [1148, 282] width 352 height 30
